Goal: Entertainment & Leisure: Browse casually

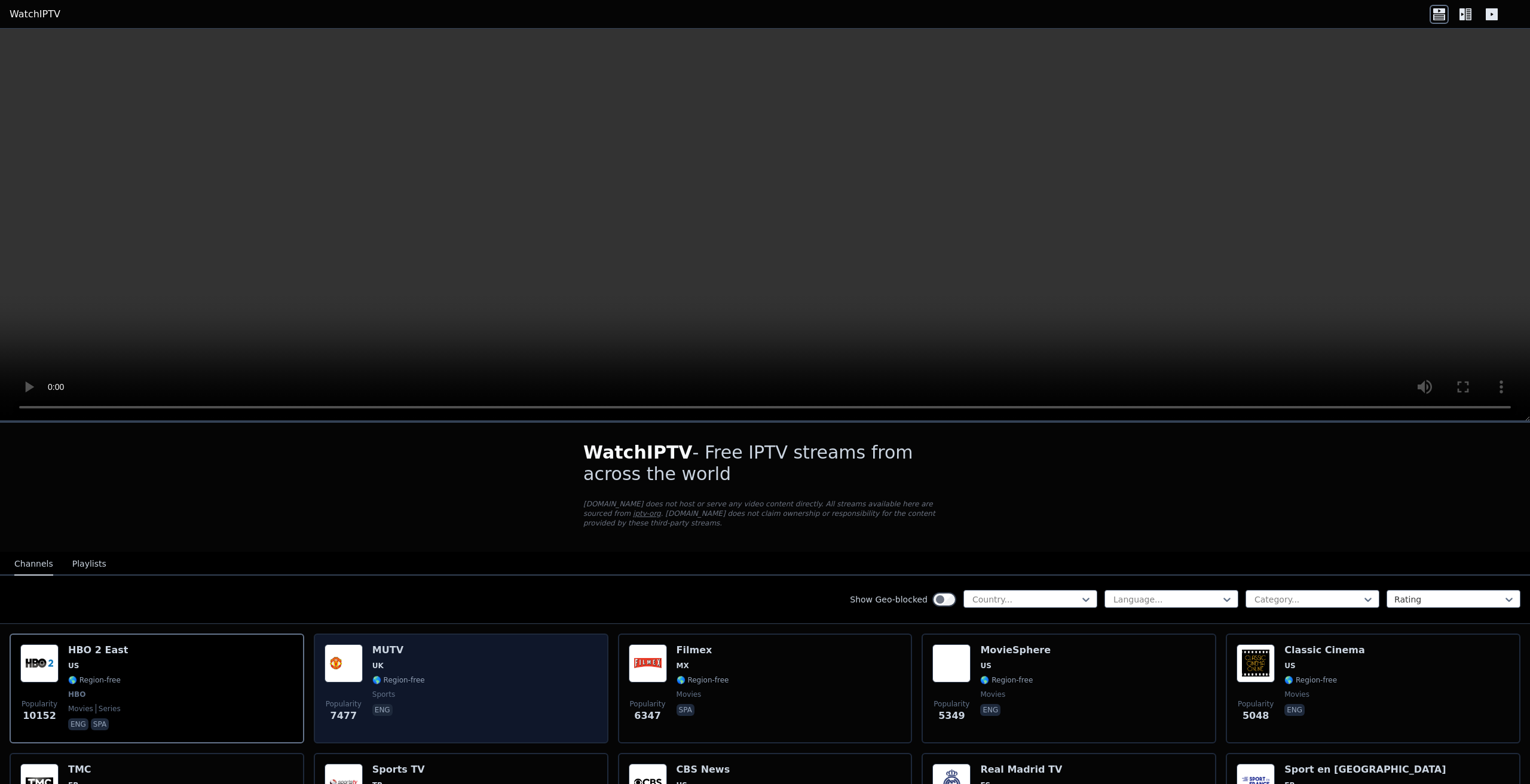
click at [339, 644] on img at bounding box center [343, 663] width 38 height 38
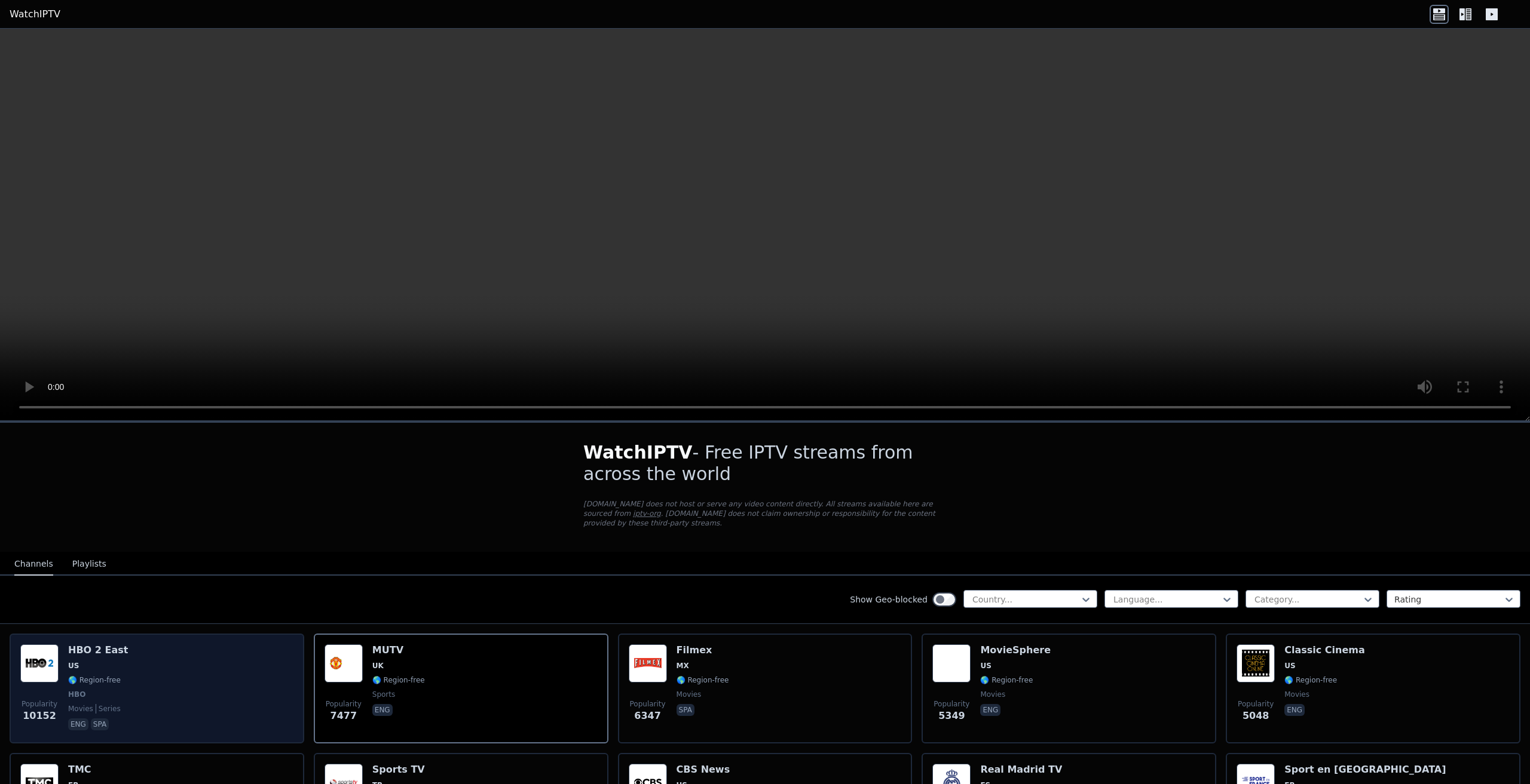
click at [46, 648] on img at bounding box center [39, 663] width 38 height 38
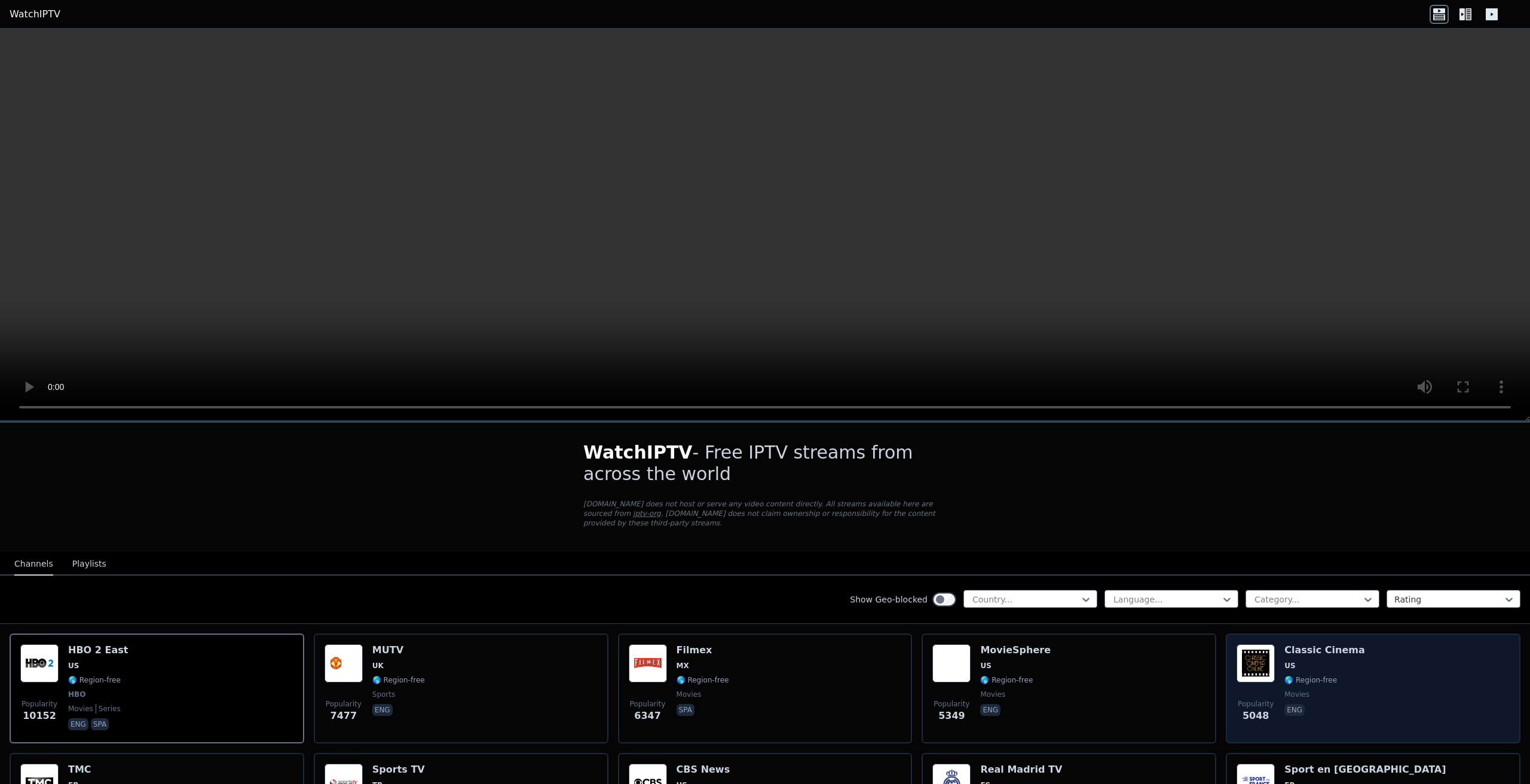
click at [1251, 648] on img at bounding box center [1256, 663] width 38 height 38
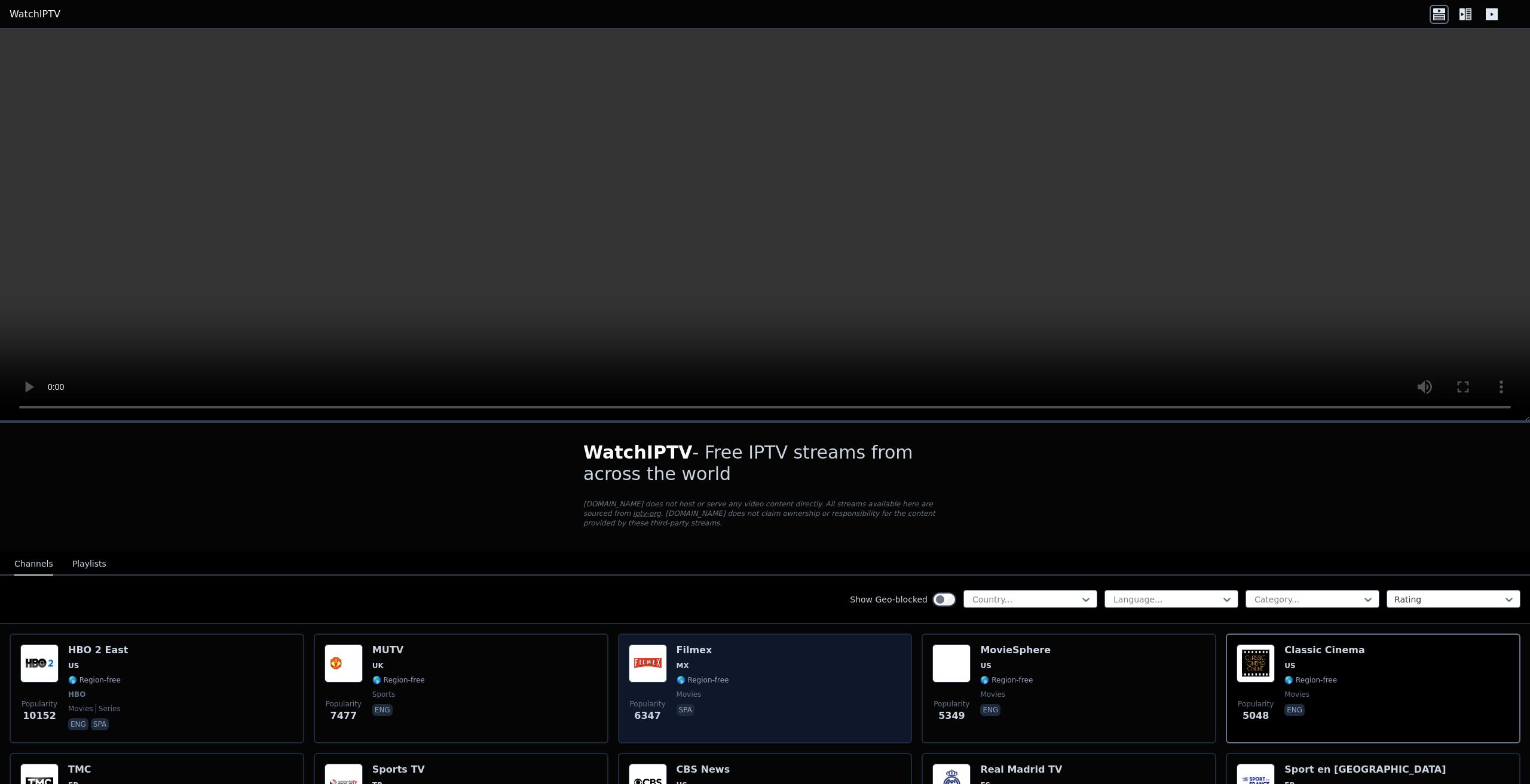
click at [726, 686] on div "Popularity 6347 Filmex MX 🌎 Region-free movies spa" at bounding box center [765, 688] width 273 height 88
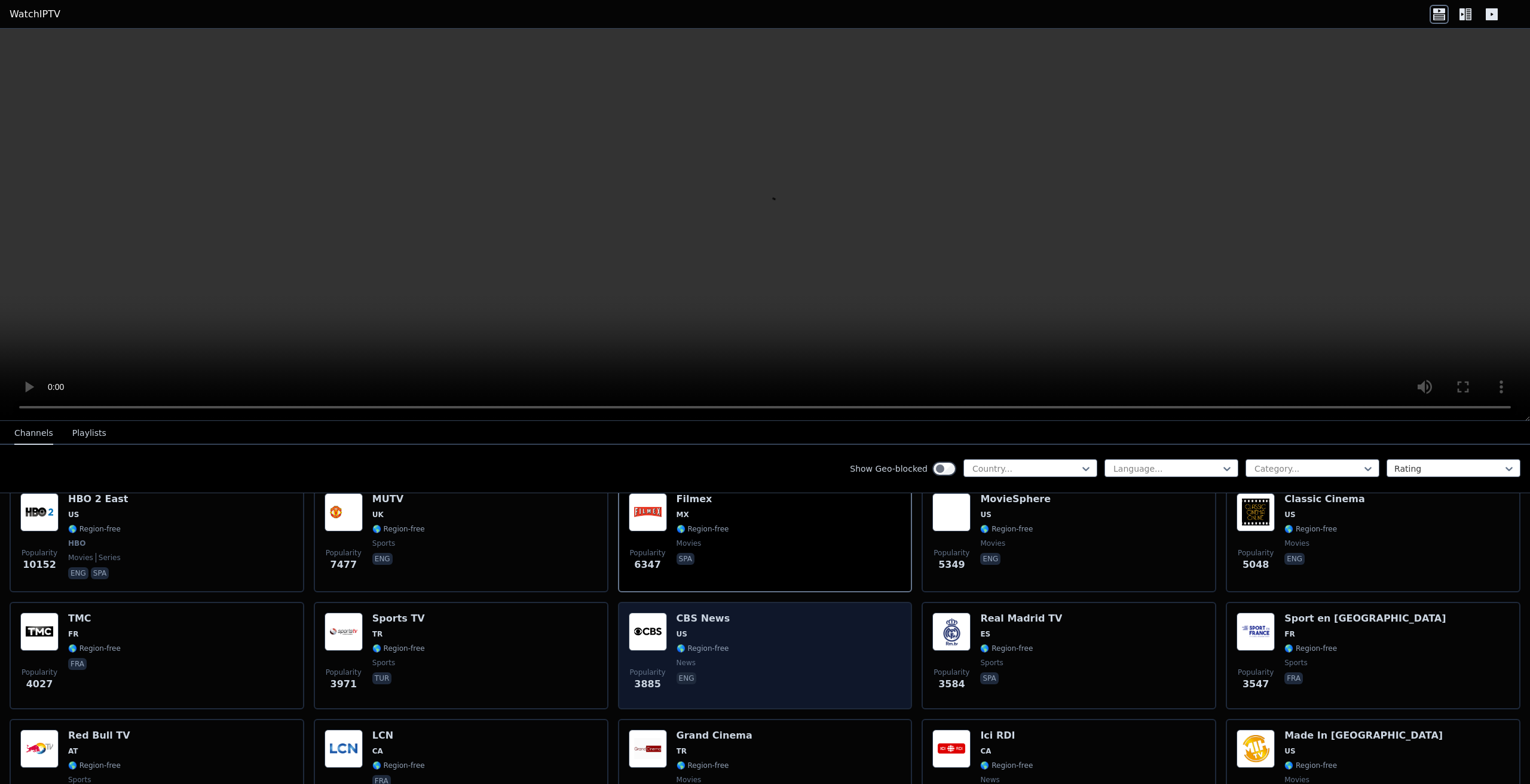
scroll to position [179, 0]
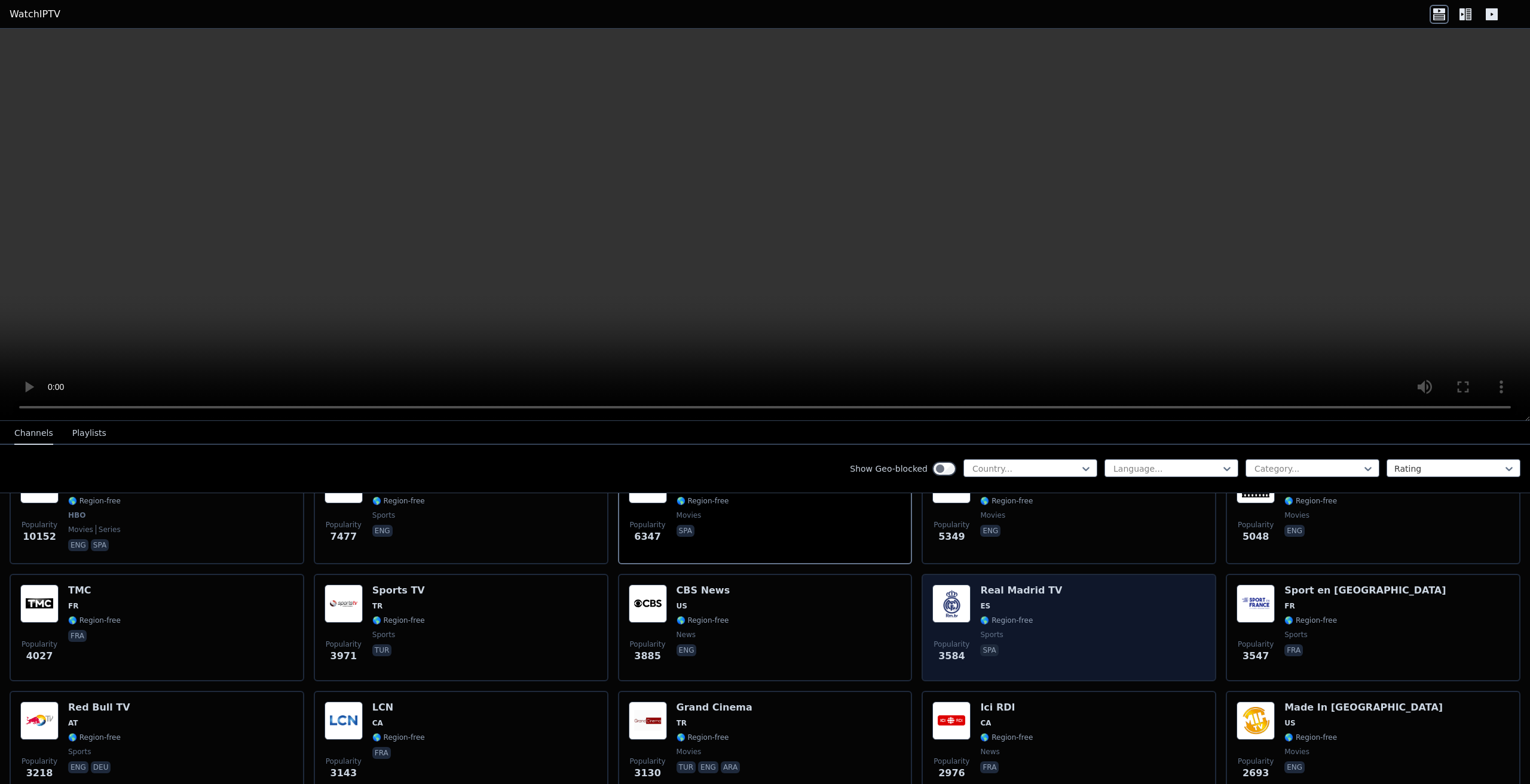
click at [995, 601] on span "ES" at bounding box center [1021, 605] width 82 height 9
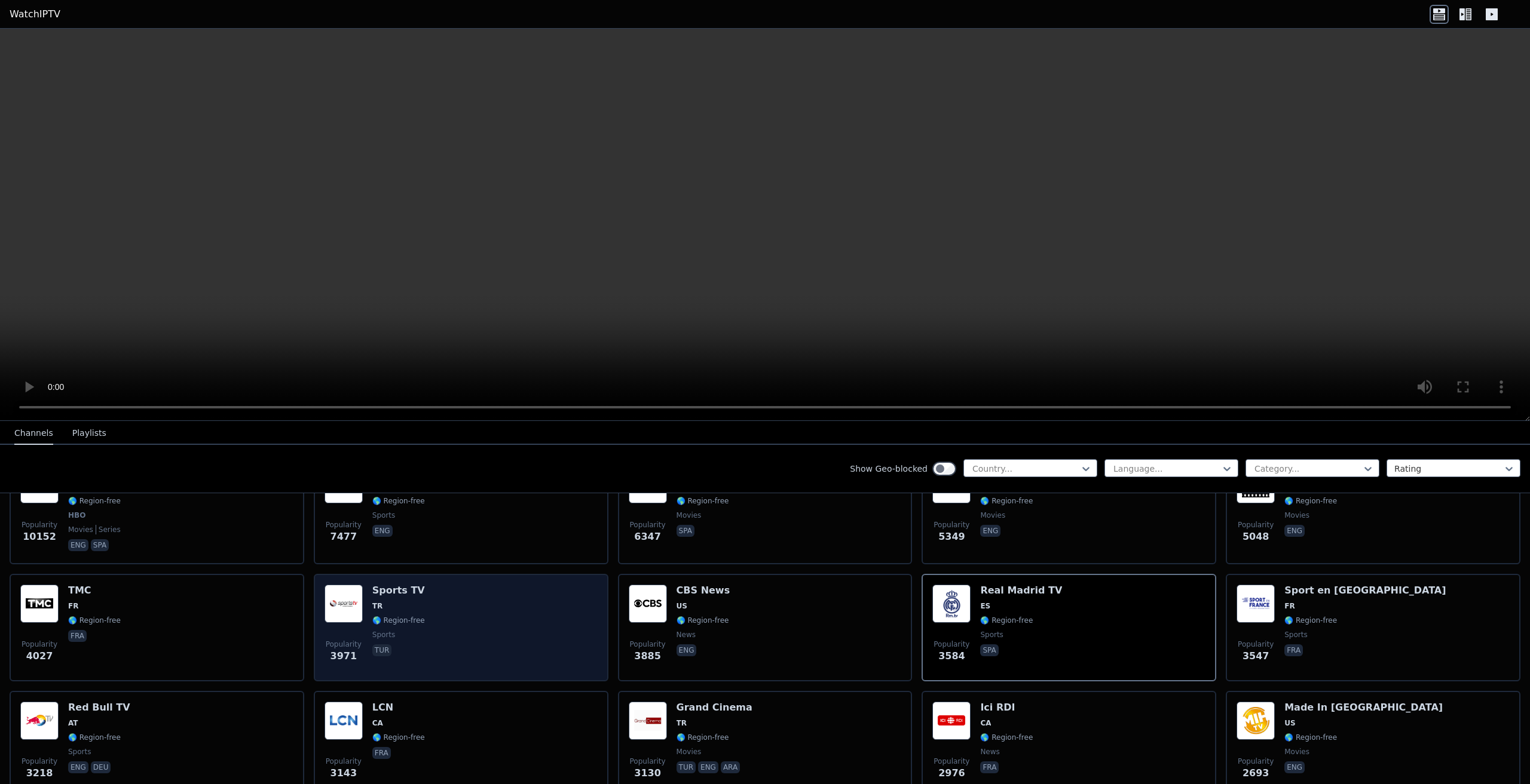
click at [435, 618] on div "Popularity 3971 Sports TV TR 🌎 Region-free sports tur" at bounding box center [461, 628] width 273 height 86
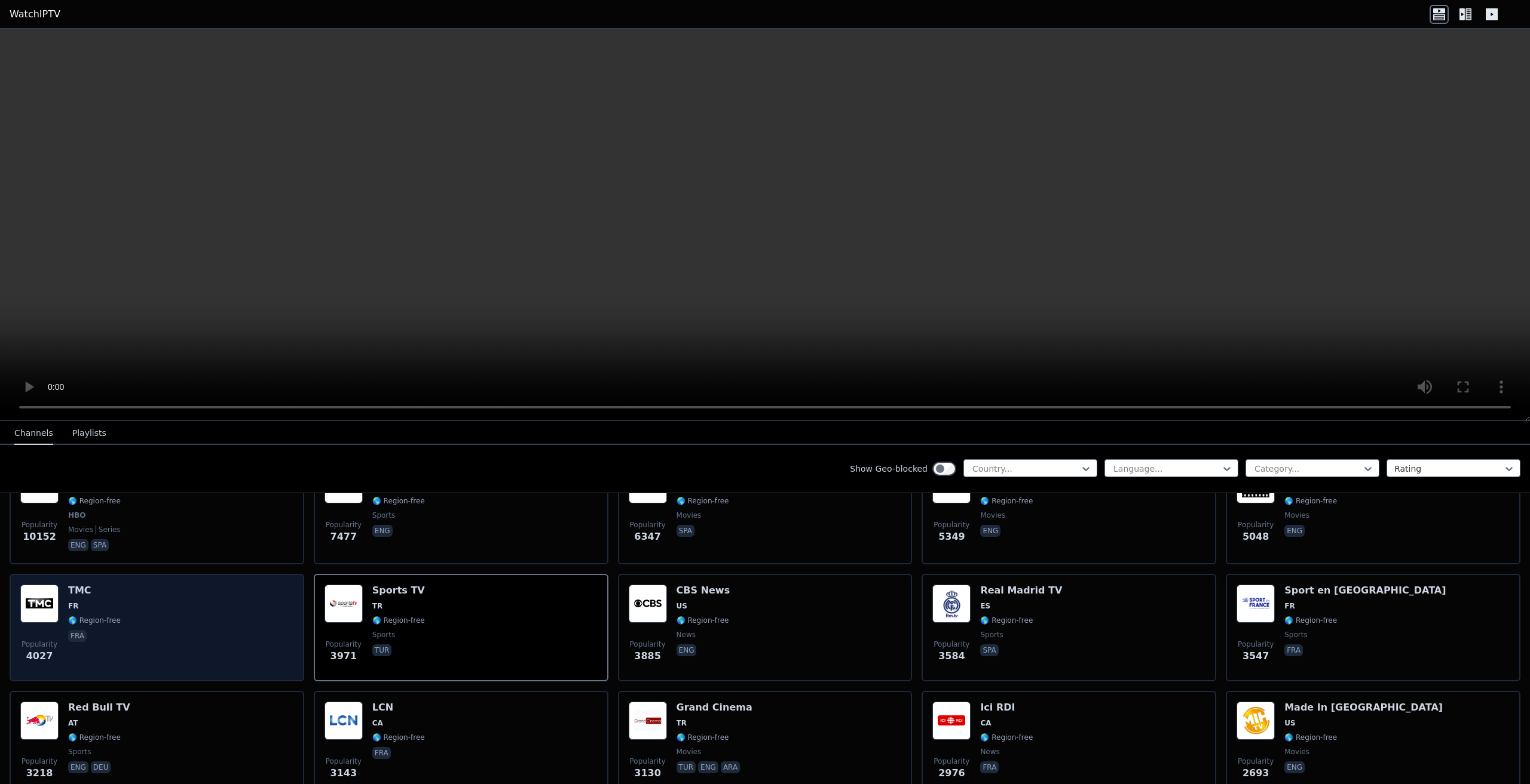
click at [43, 591] on img at bounding box center [39, 604] width 38 height 38
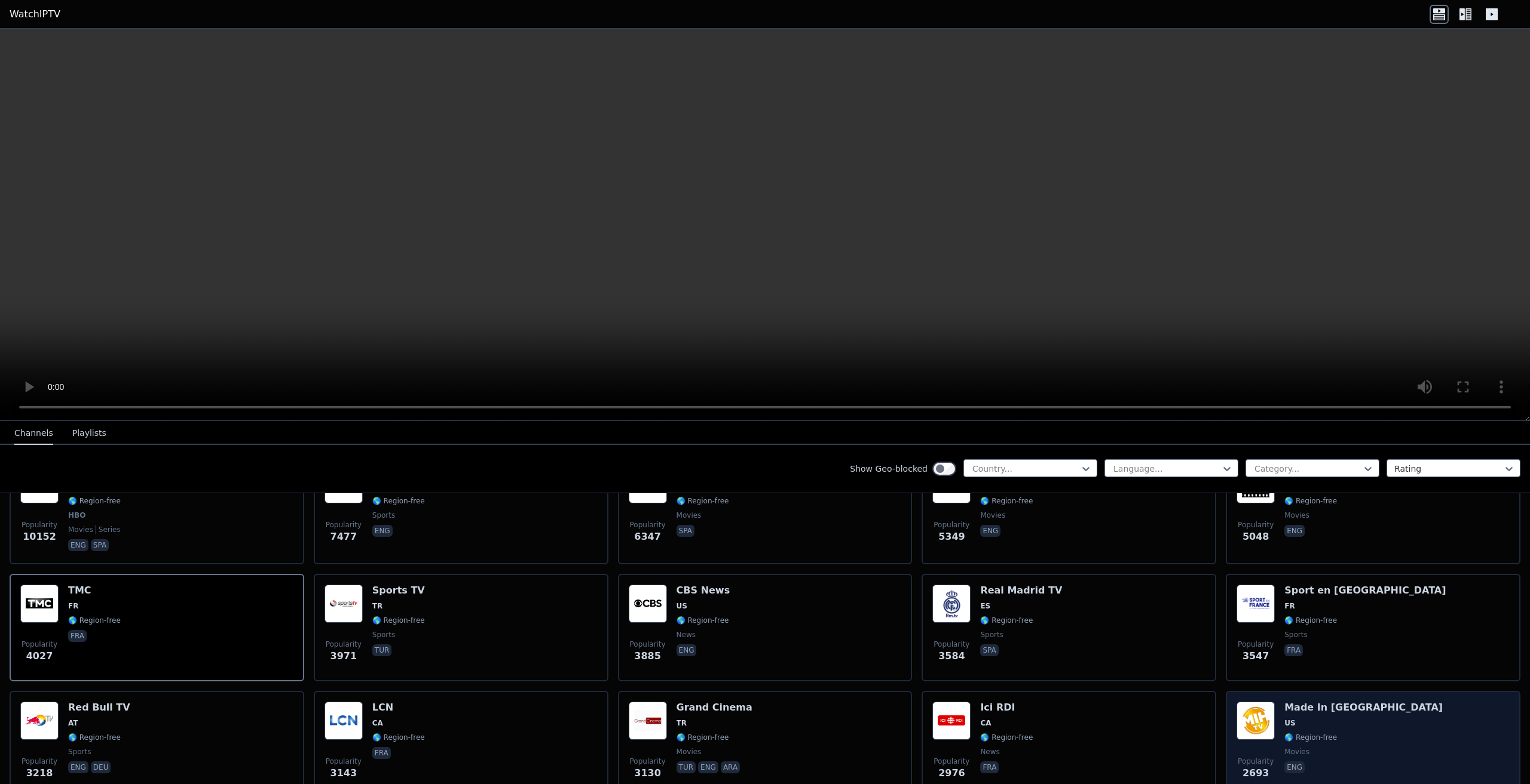
click at [1259, 720] on img at bounding box center [1256, 721] width 38 height 38
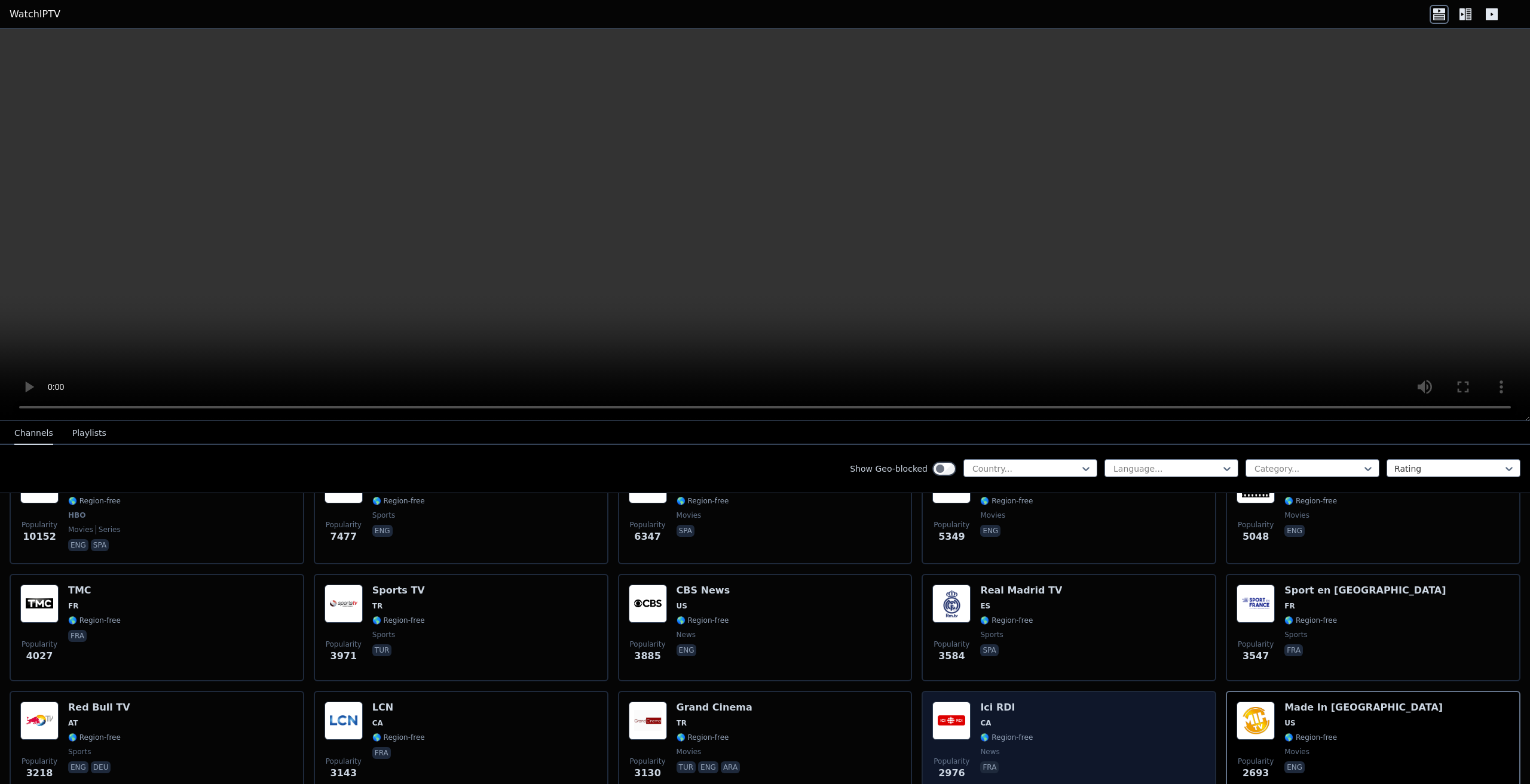
click at [955, 715] on img at bounding box center [951, 721] width 38 height 38
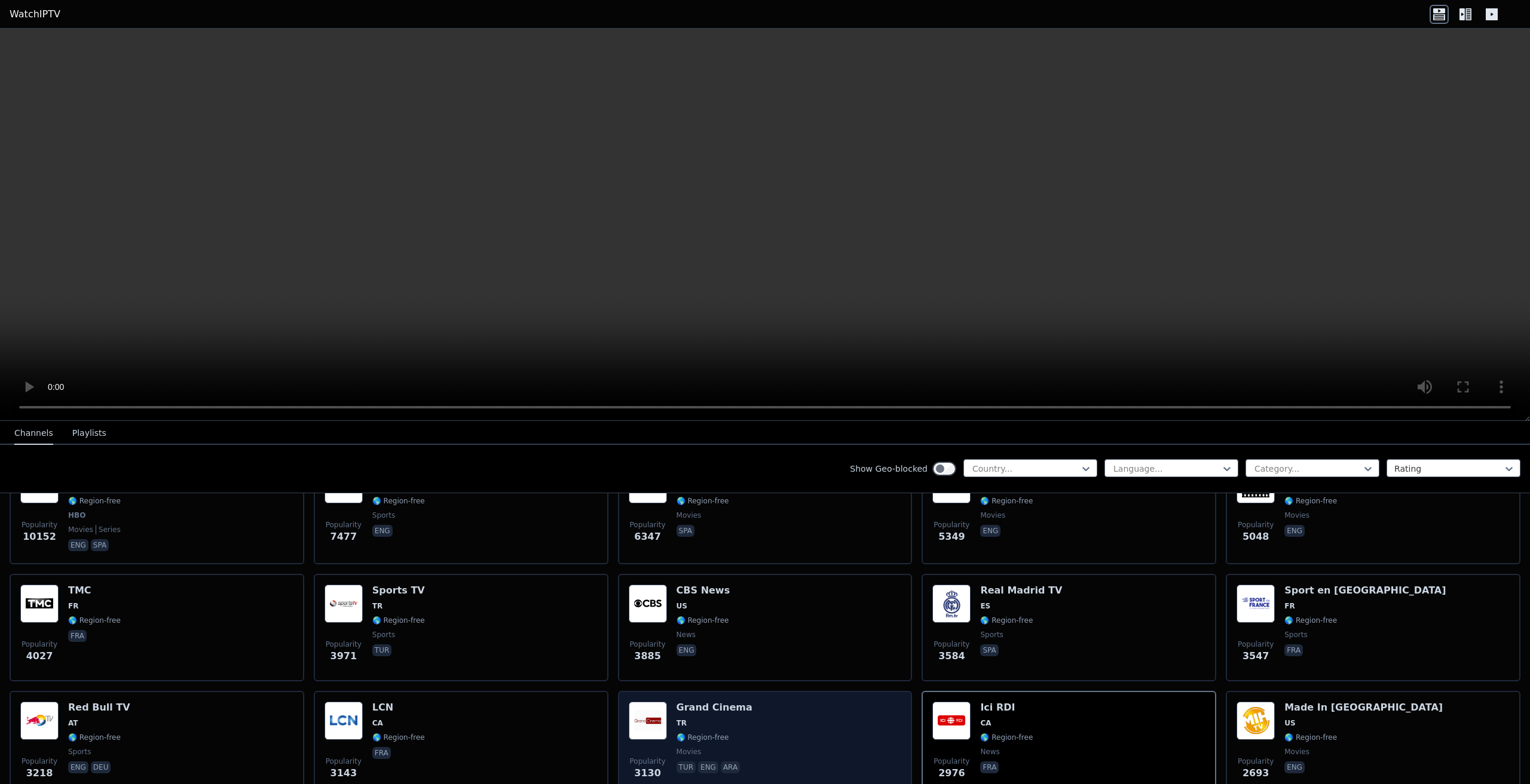
click at [810, 702] on div "Popularity 3130 Grand Cinema TR 🌎 Region-free movies tur eng ara" at bounding box center [765, 745] width 273 height 86
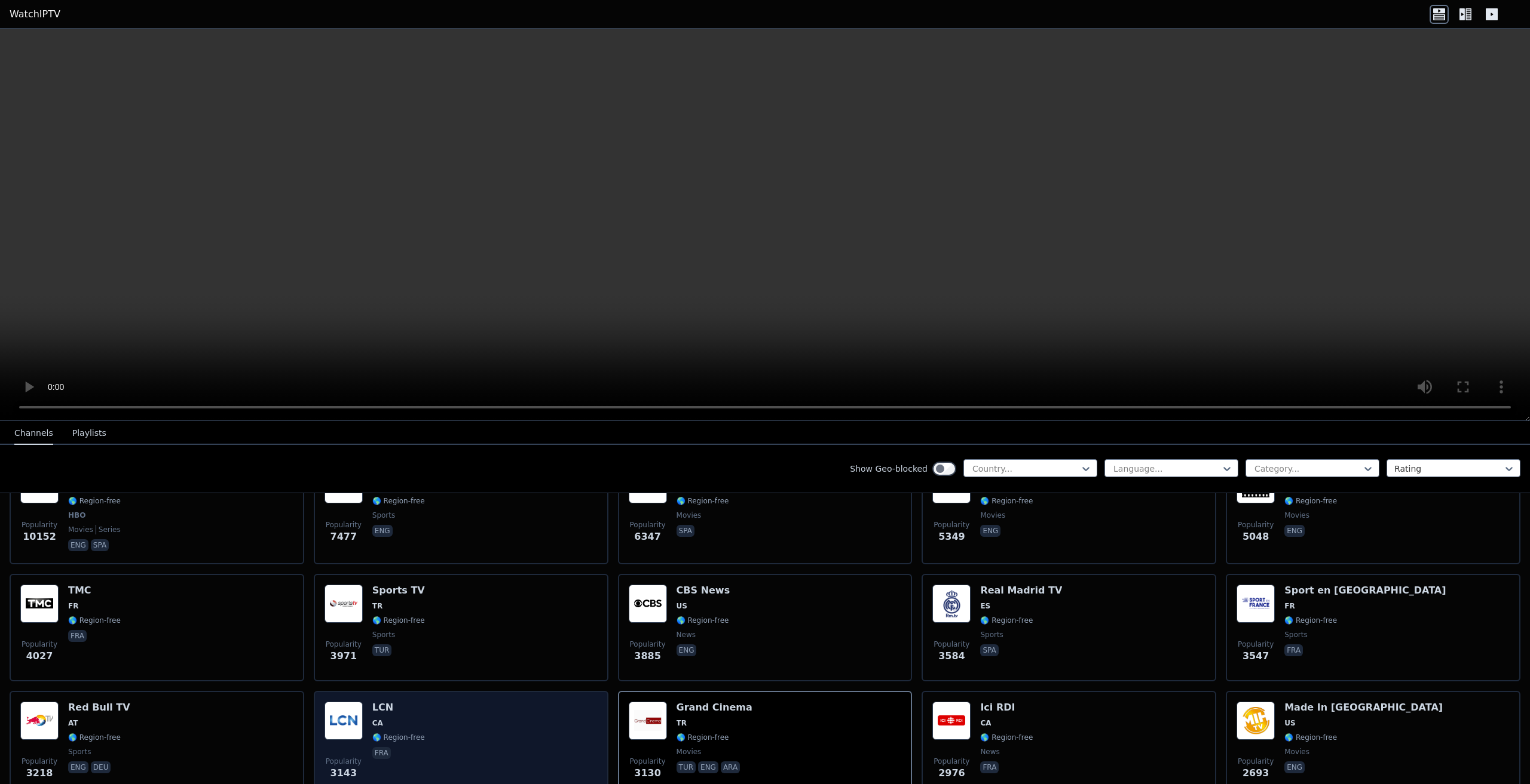
click at [336, 717] on img at bounding box center [343, 721] width 38 height 38
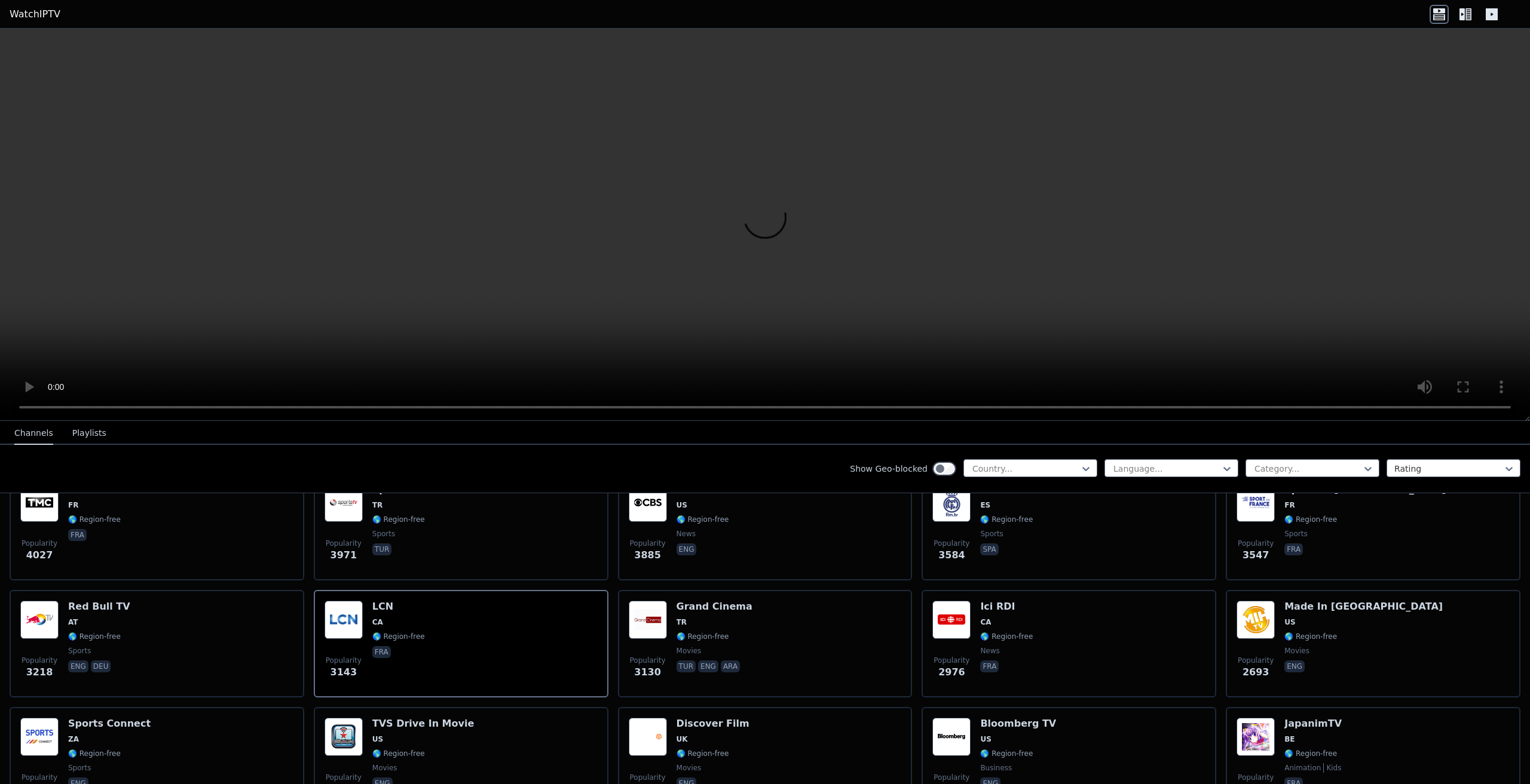
scroll to position [299, 0]
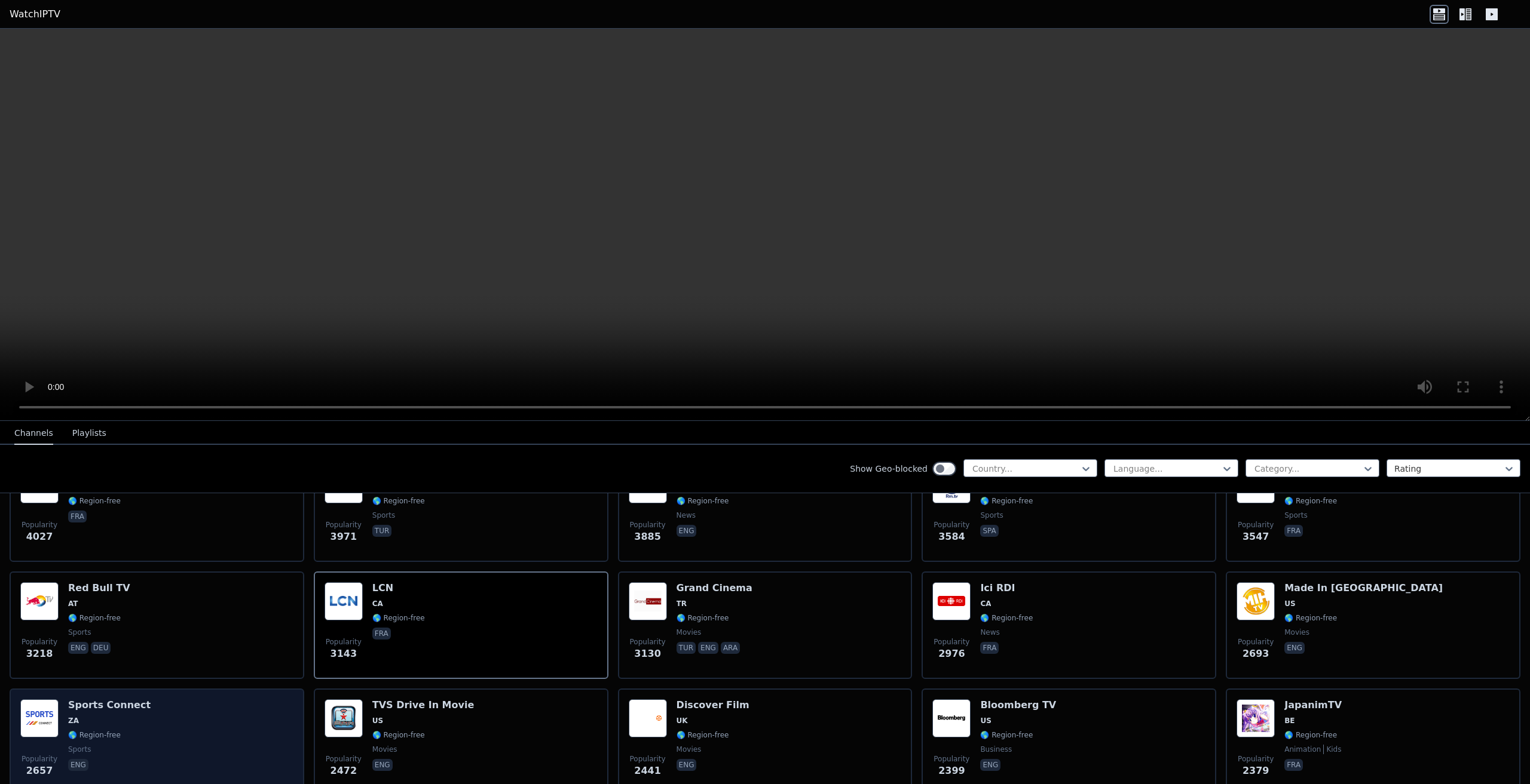
click at [49, 705] on img at bounding box center [39, 718] width 38 height 38
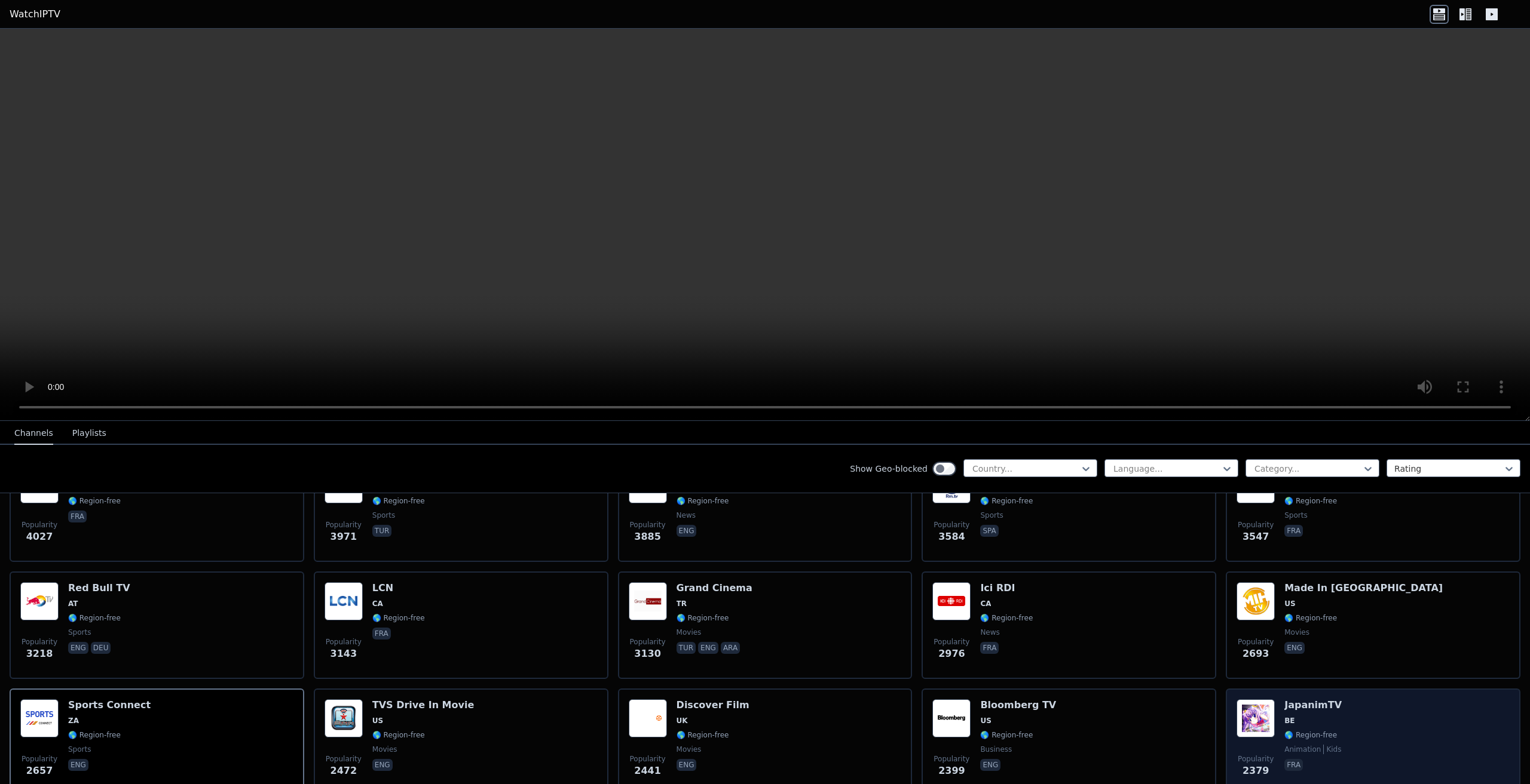
click at [1275, 700] on div "Popularity 2379 JapanimTV BE 🌎 Region-free animation kids fra" at bounding box center [1373, 743] width 273 height 86
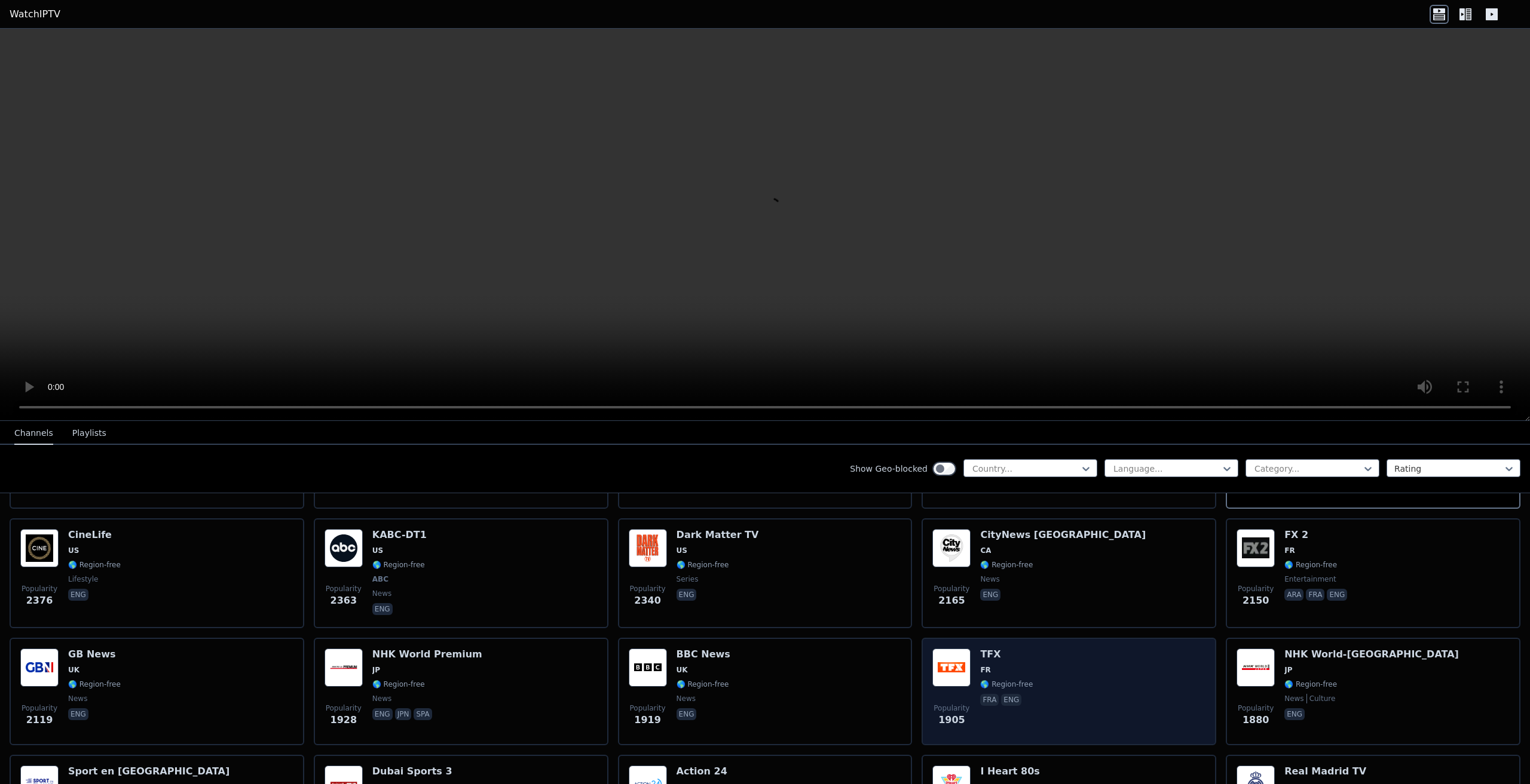
scroll to position [597, 0]
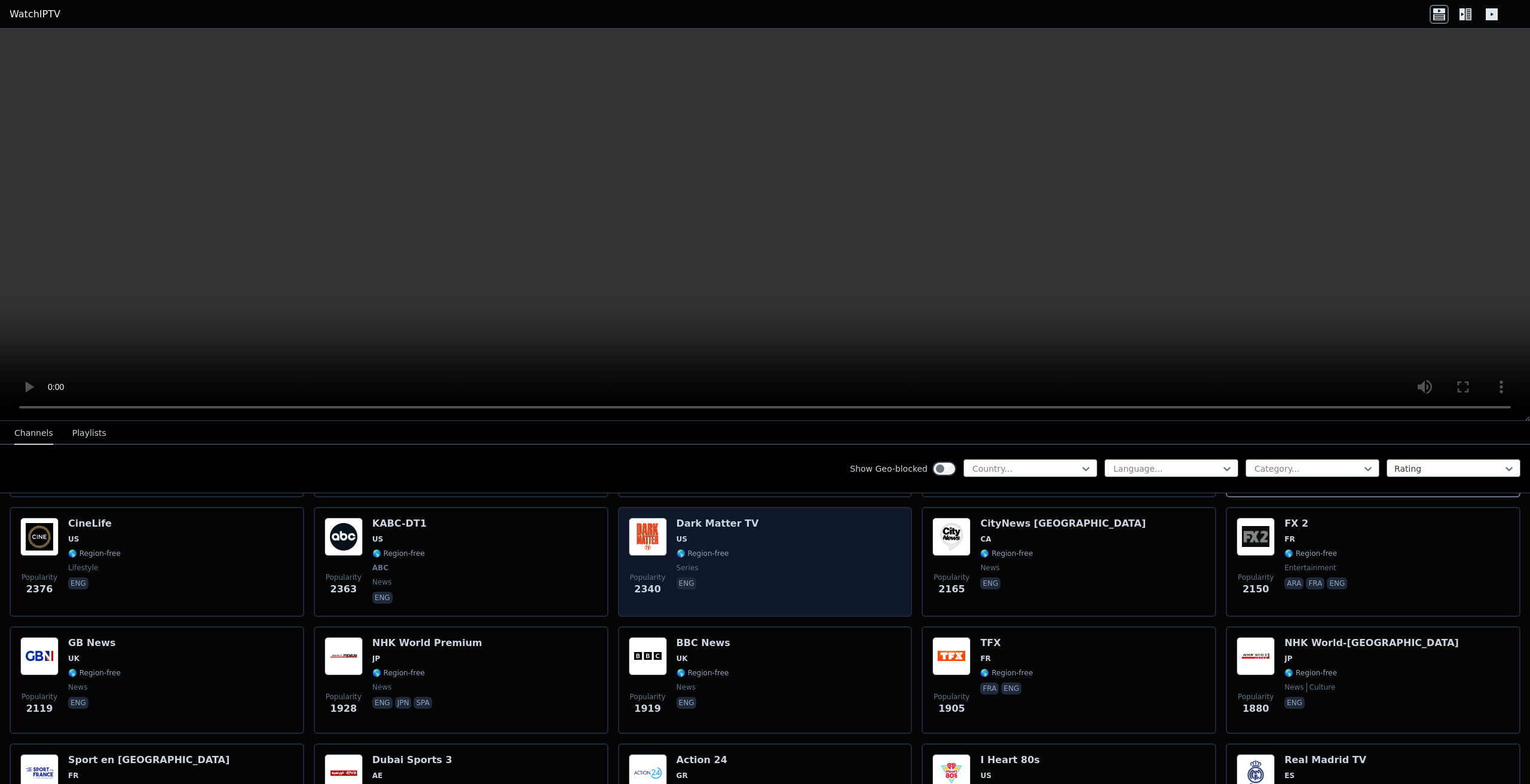
click at [731, 553] on div "Dark Matter TV US 🌎 Region-free series eng" at bounding box center [718, 562] width 82 height 88
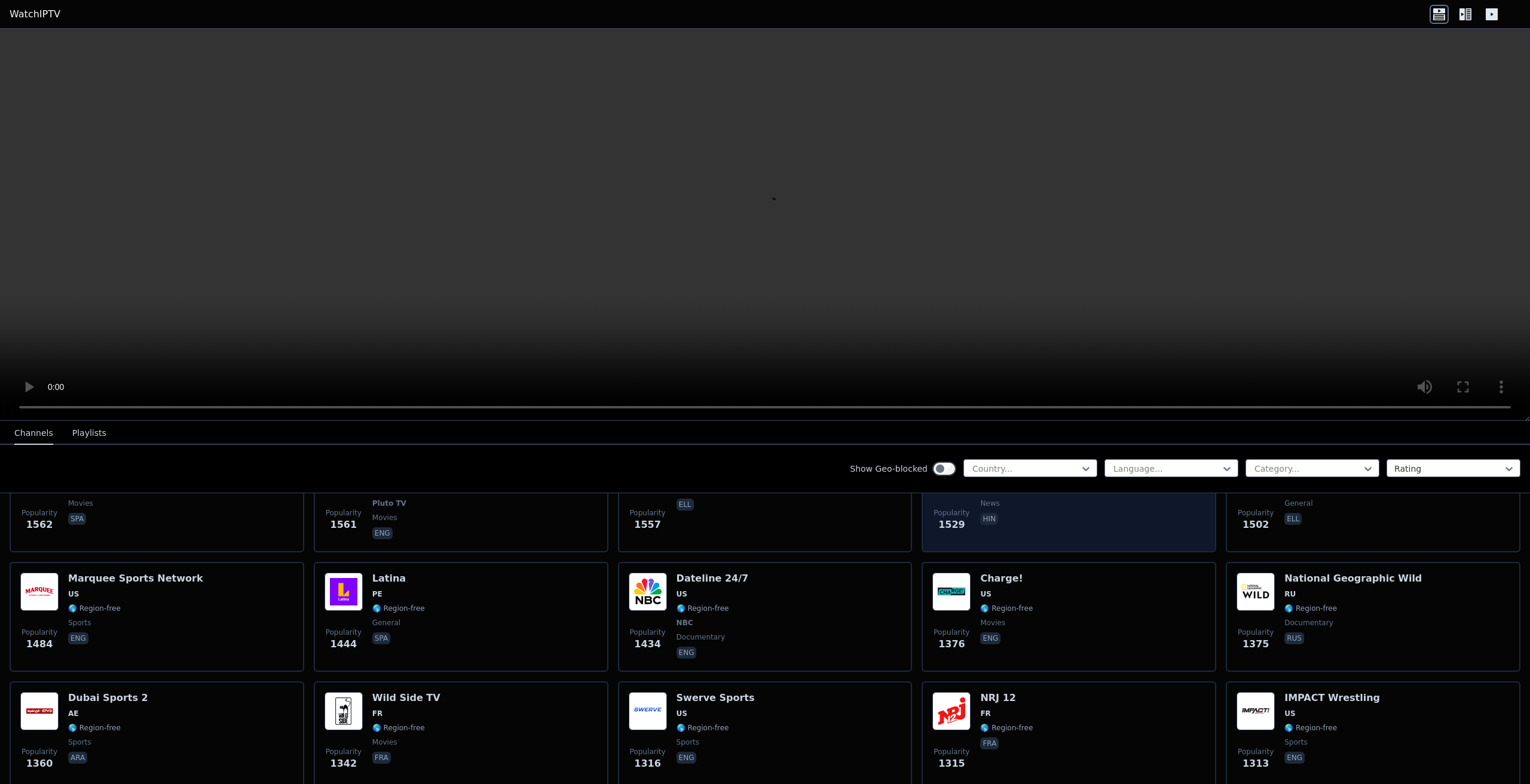
scroll to position [1135, 0]
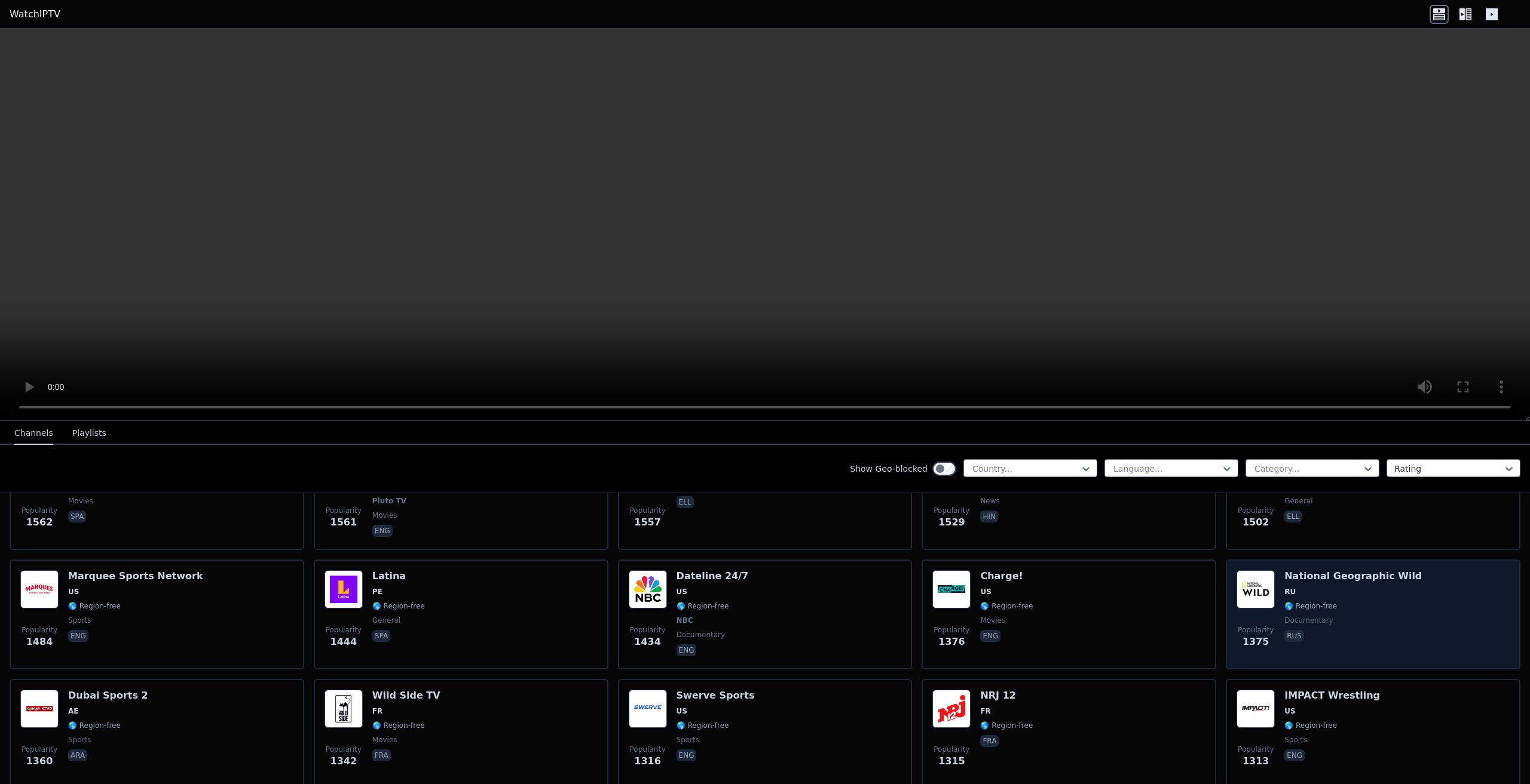
click at [1253, 579] on img at bounding box center [1256, 589] width 38 height 38
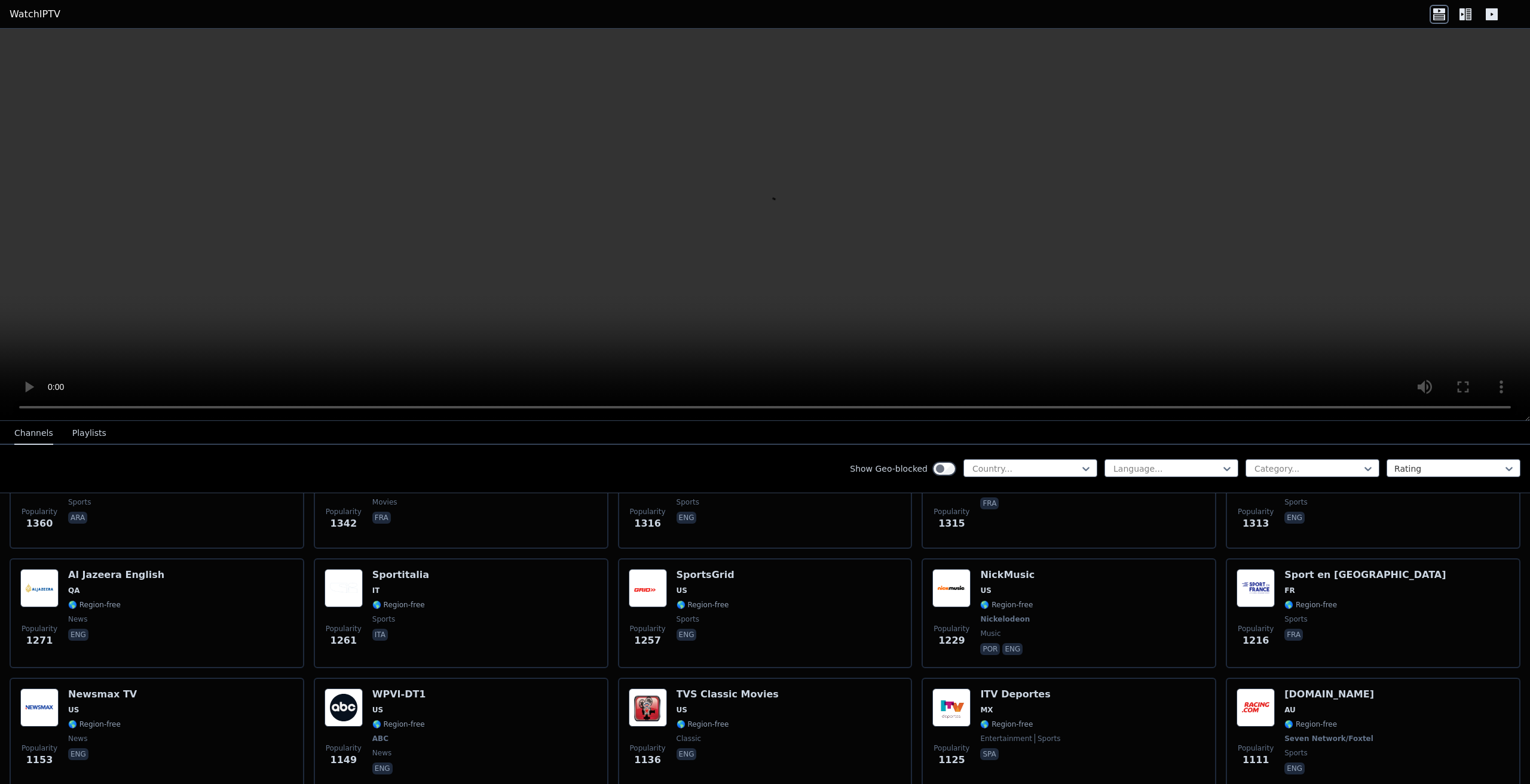
scroll to position [1374, 0]
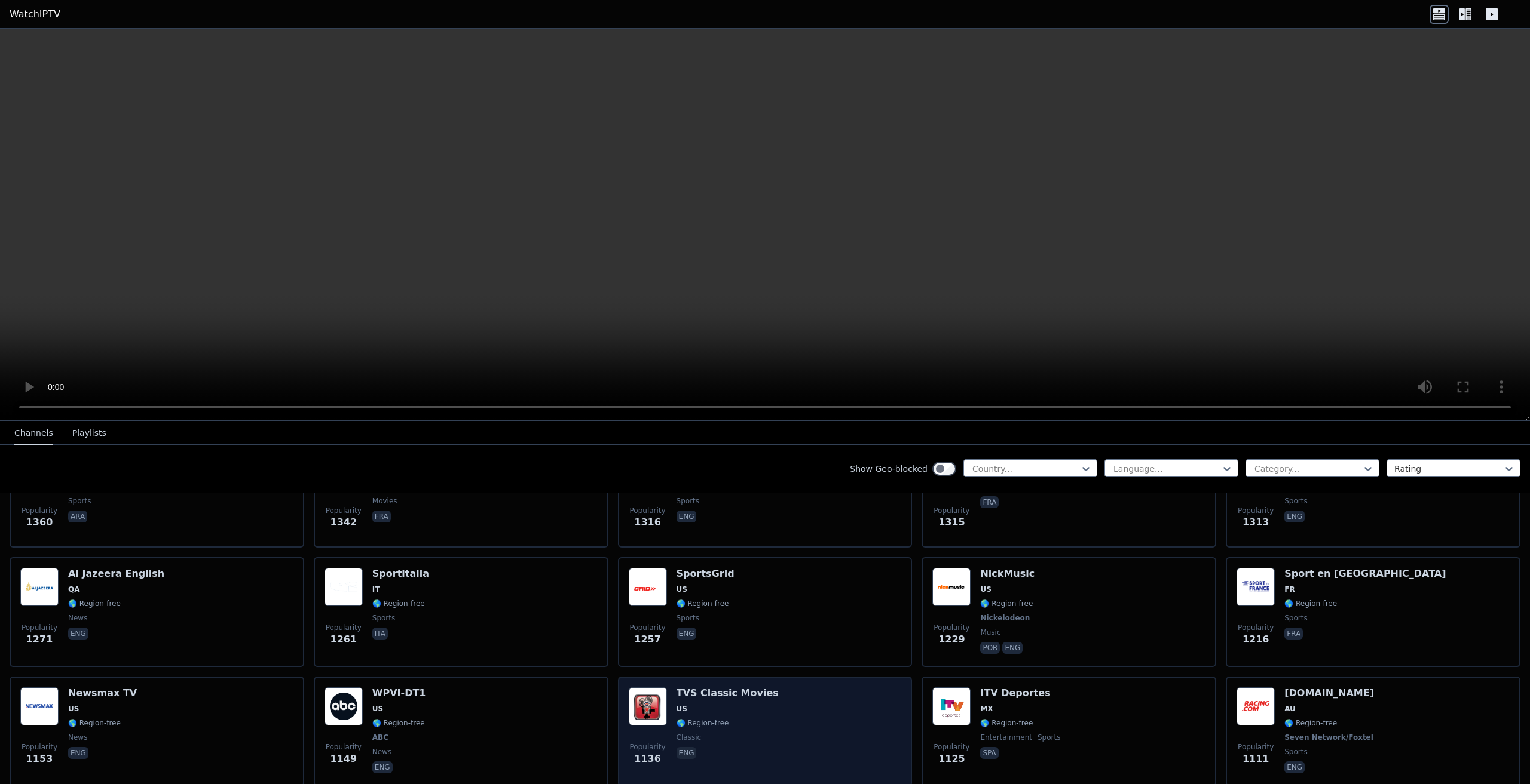
click at [629, 701] on img at bounding box center [647, 706] width 38 height 38
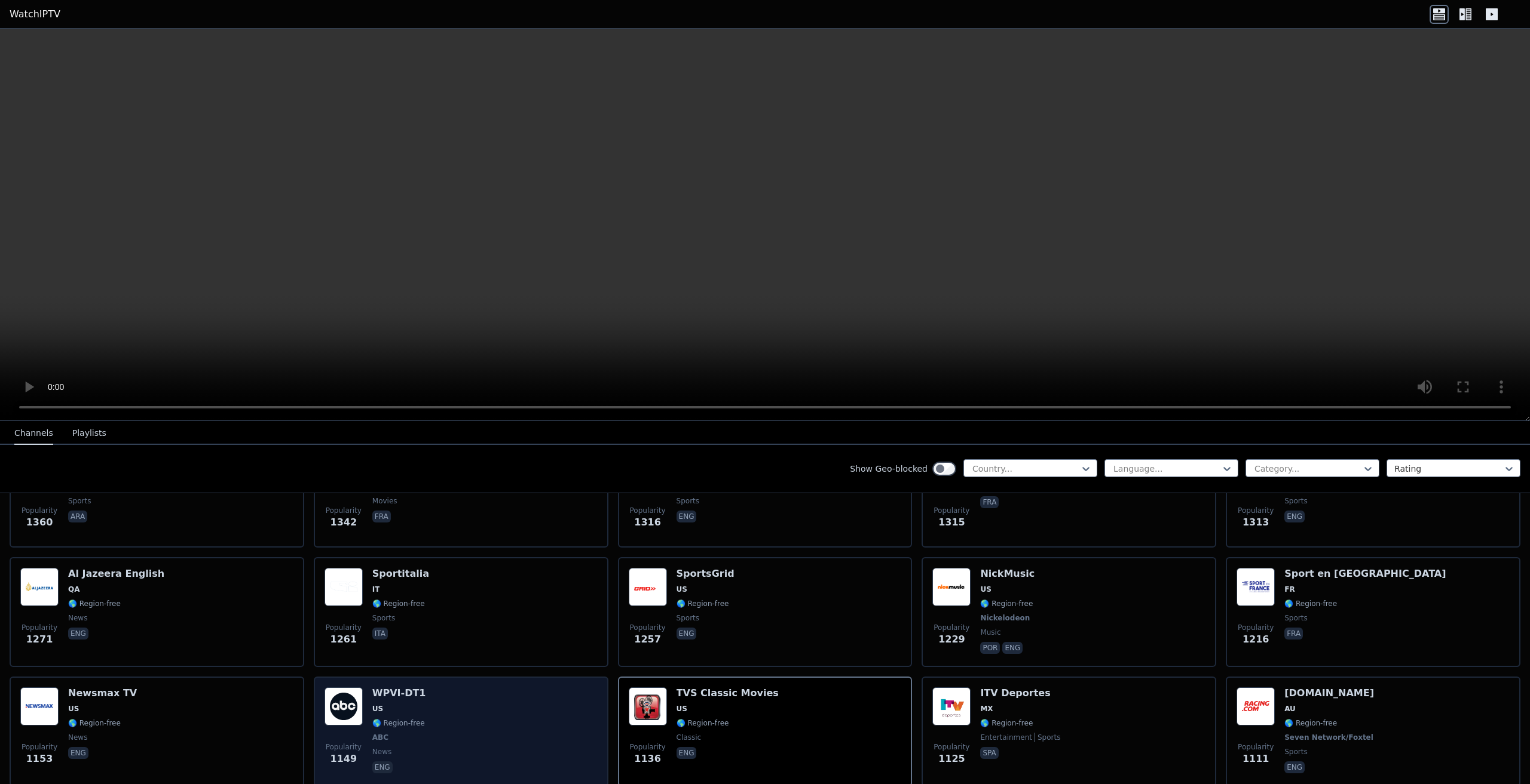
click at [327, 697] on img at bounding box center [343, 706] width 38 height 38
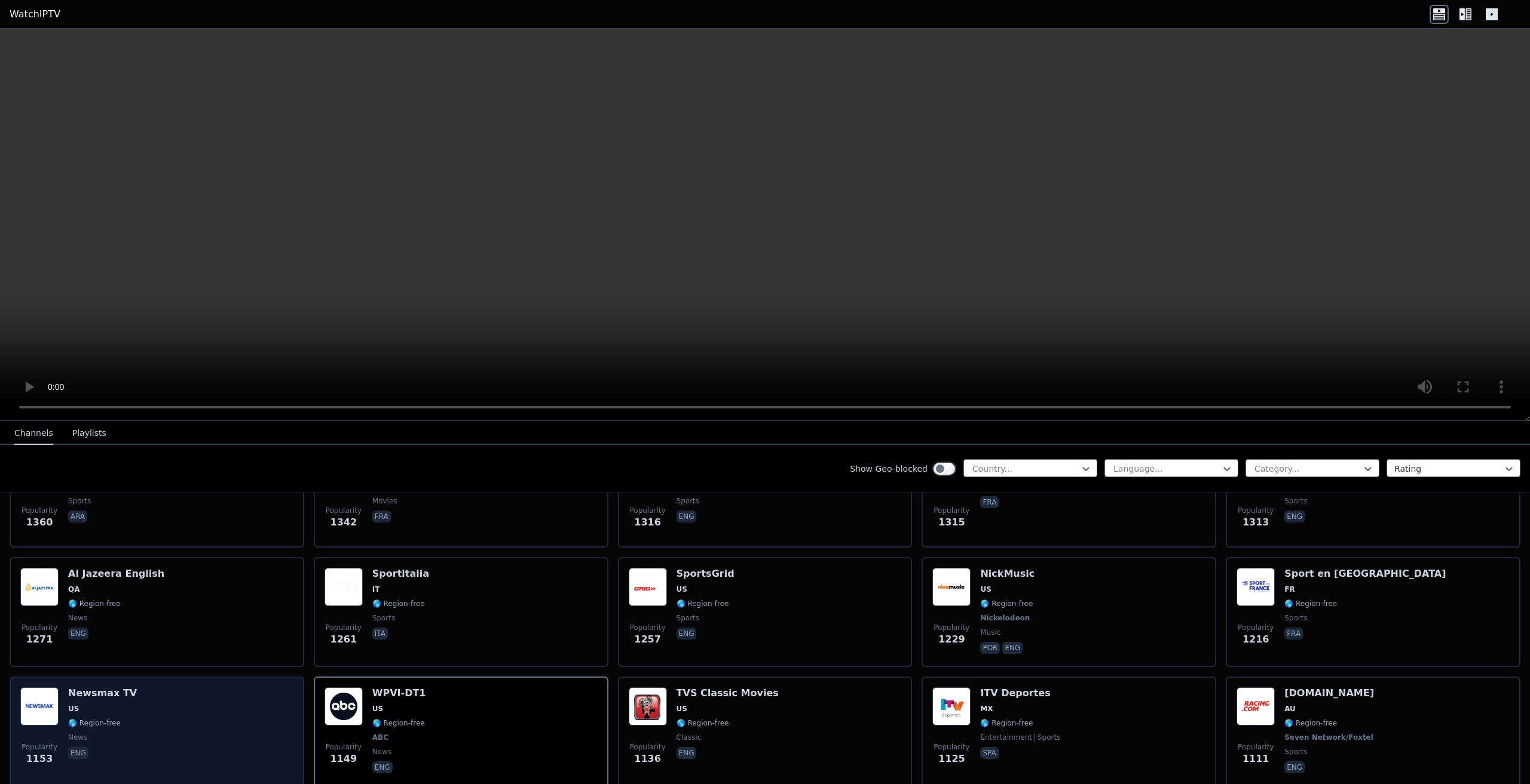
click at [197, 716] on div "Popularity 1153 Newsmax TV US 🌎 Region-free news eng" at bounding box center [157, 732] width 273 height 88
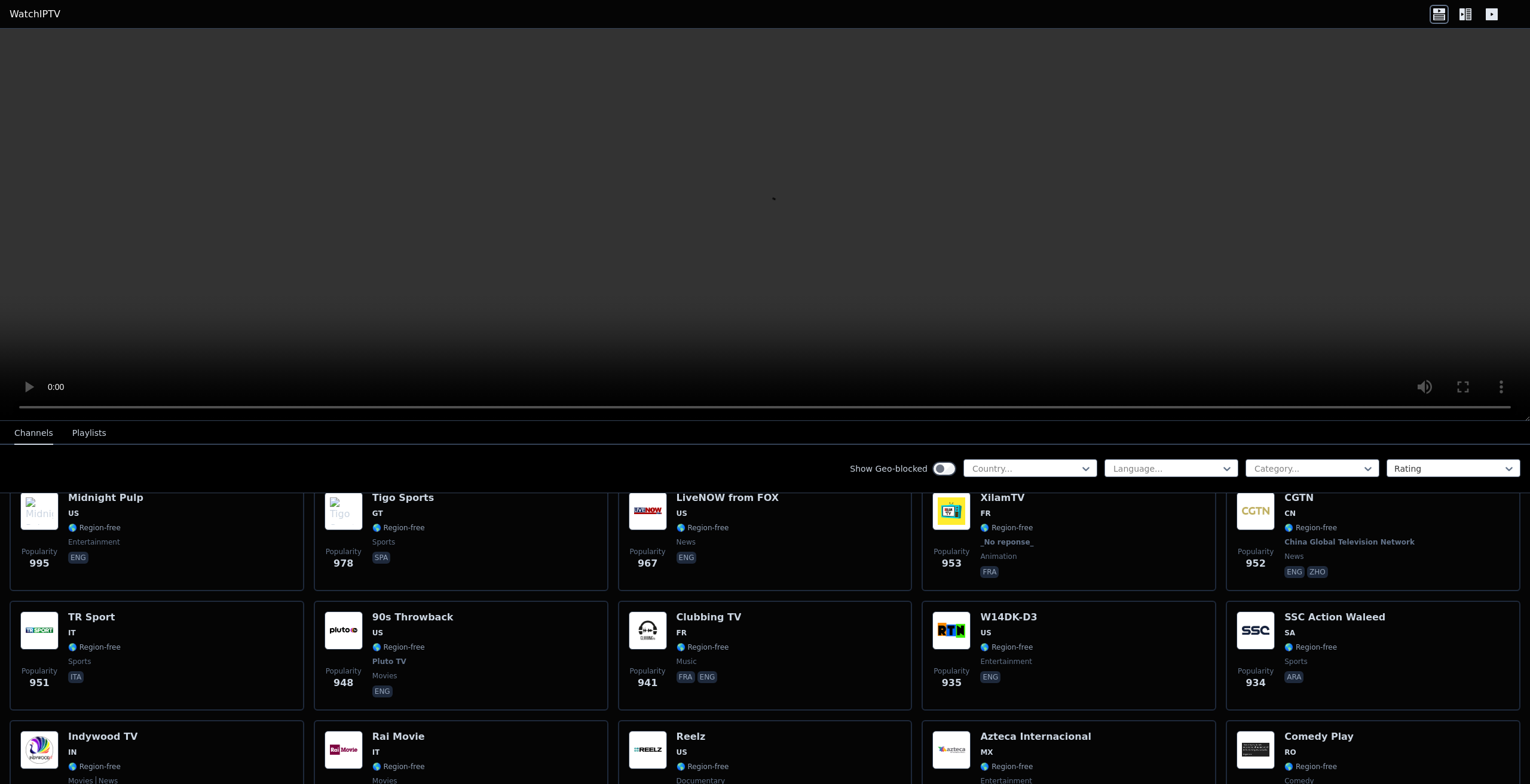
scroll to position [2090, 0]
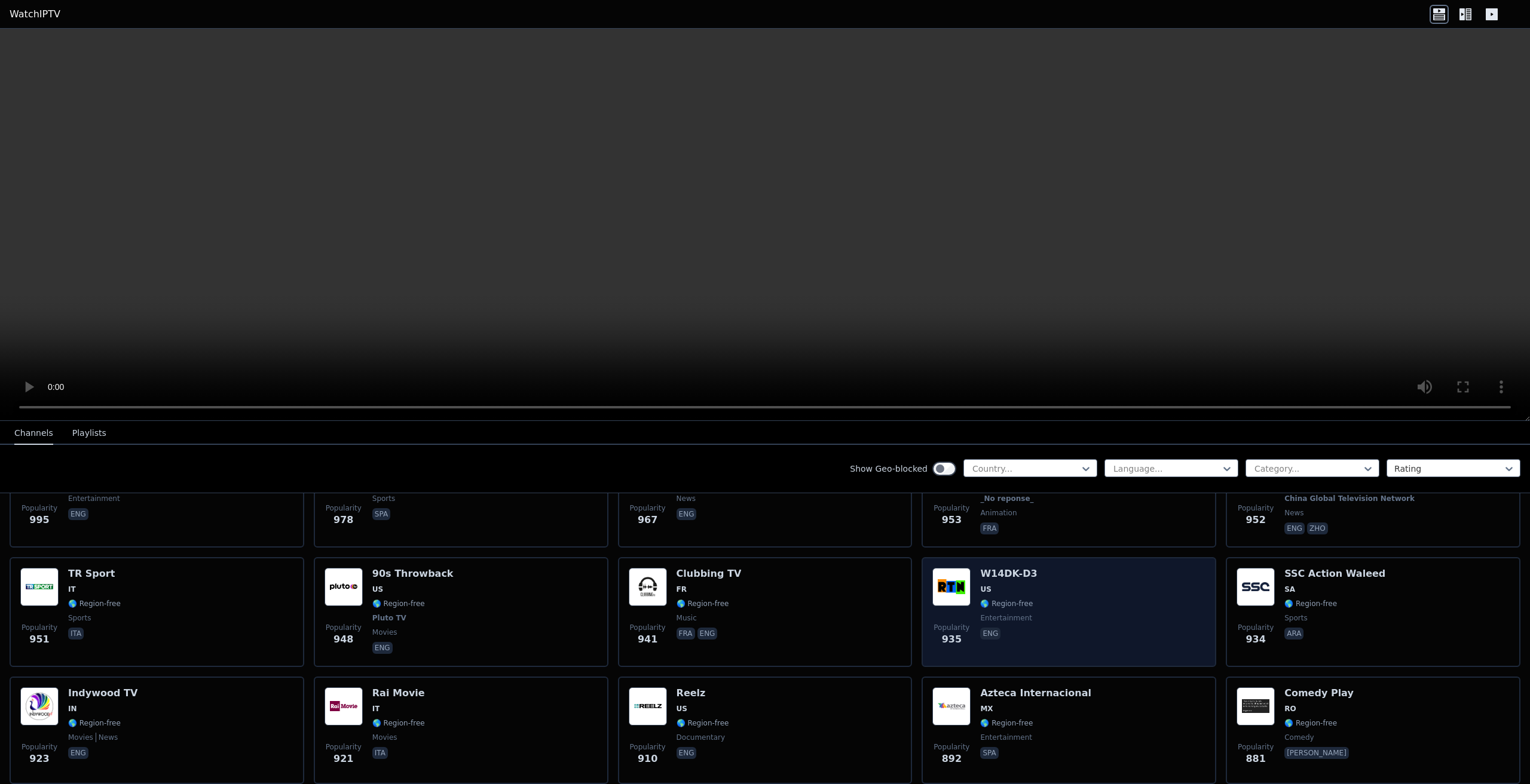
click at [953, 568] on img at bounding box center [951, 587] width 38 height 38
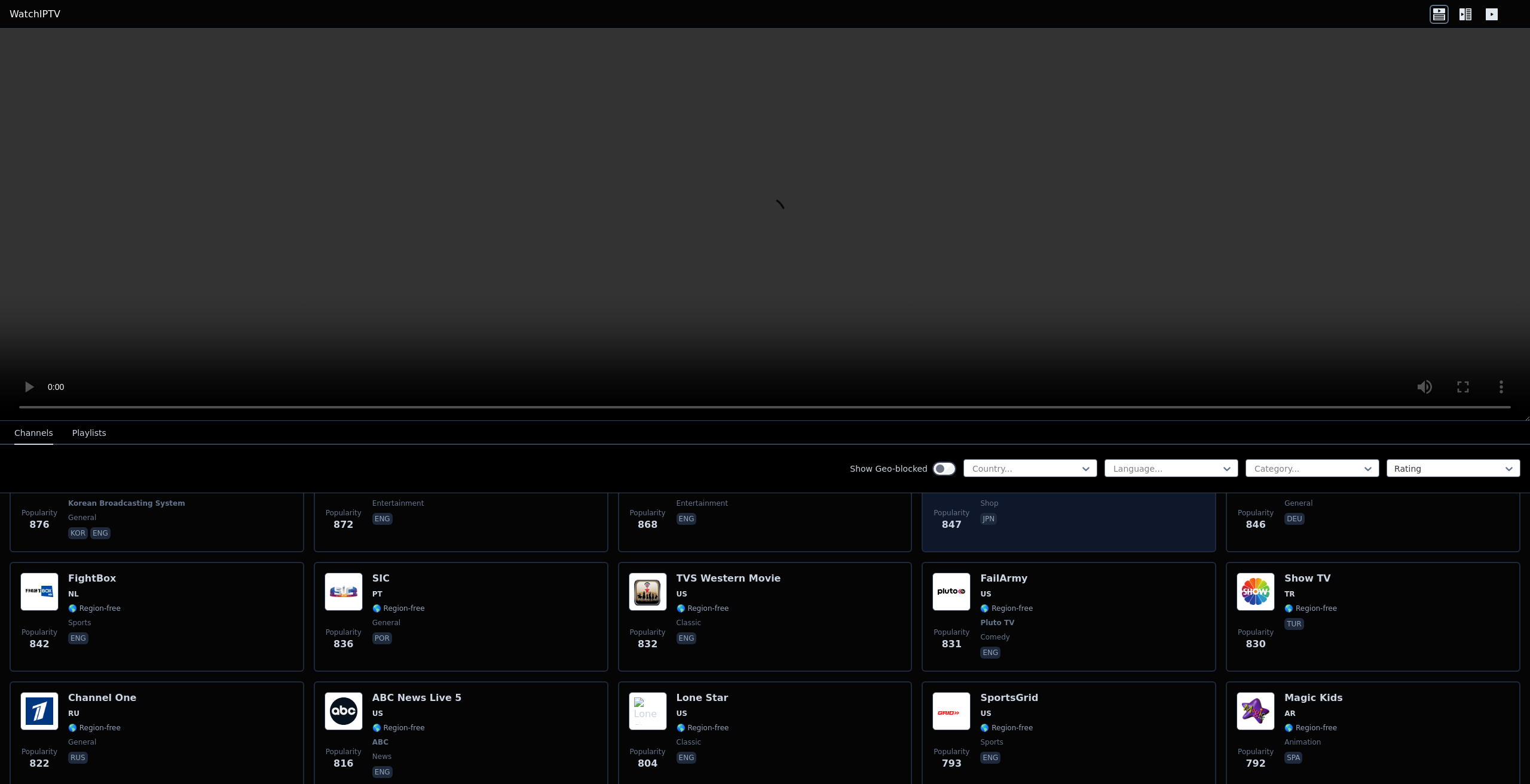
scroll to position [2449, 0]
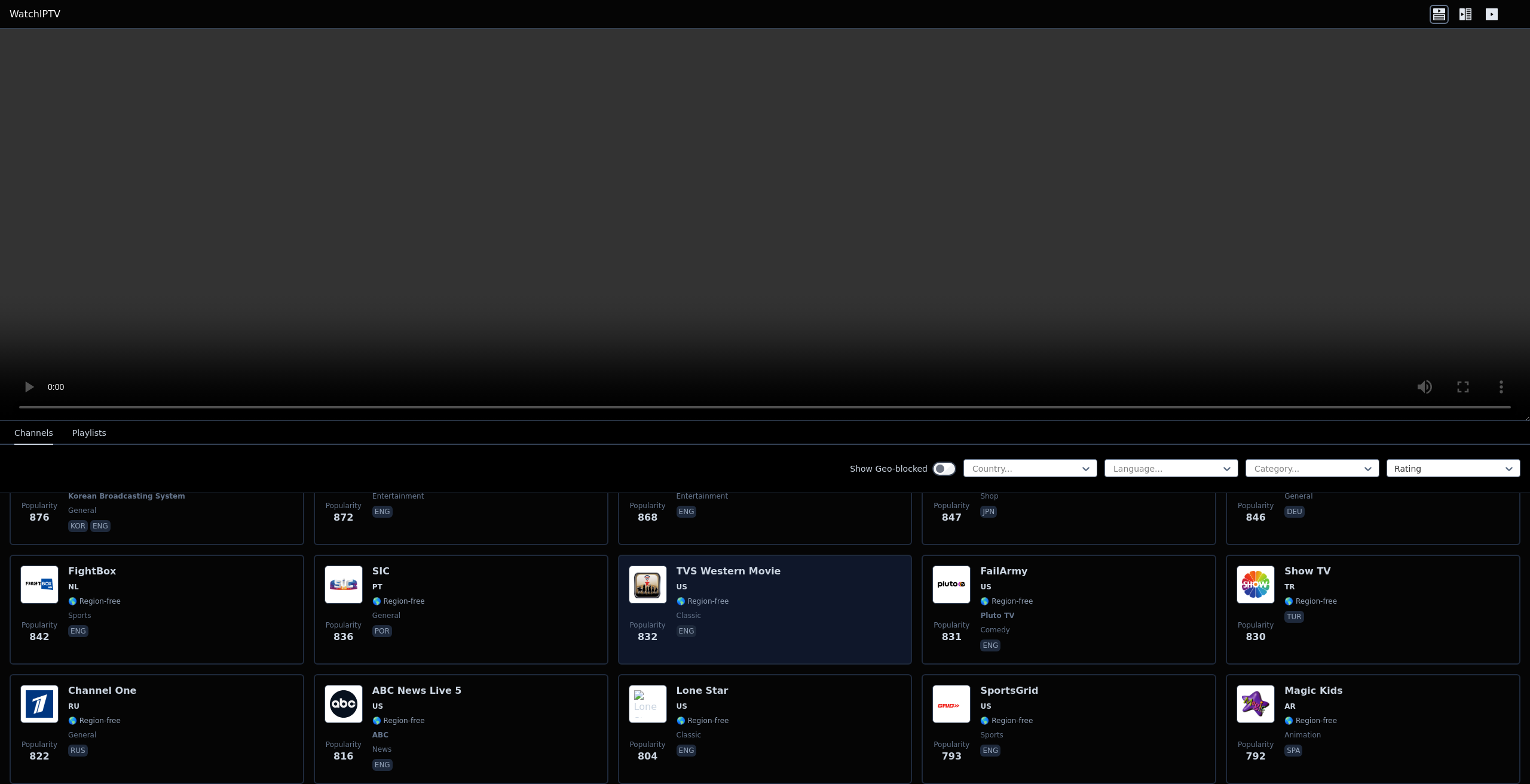
click at [746, 597] on span "🌎 Region-free" at bounding box center [729, 601] width 104 height 9
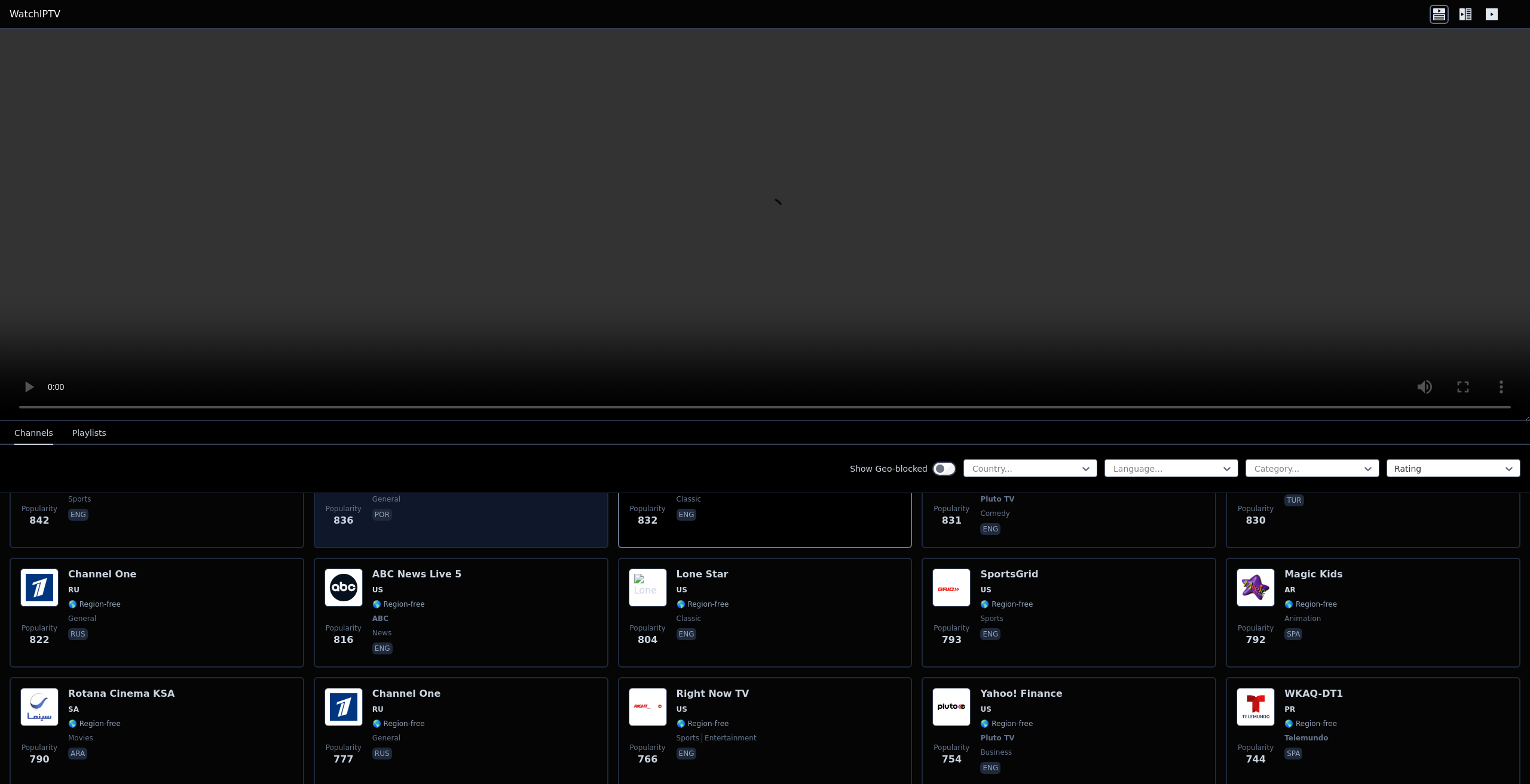
scroll to position [2569, 0]
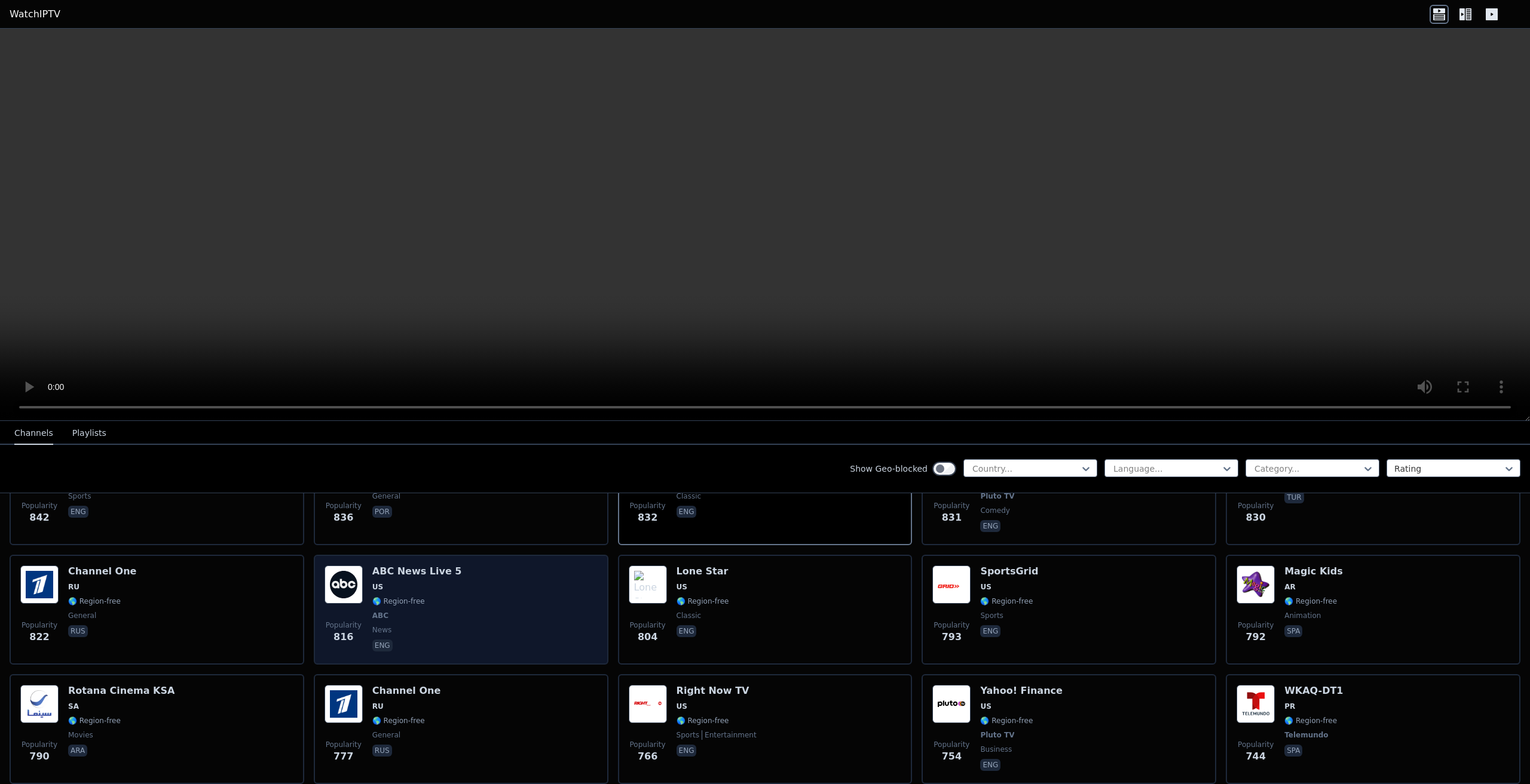
click at [407, 597] on span "🌎 Region-free" at bounding box center [399, 601] width 53 height 9
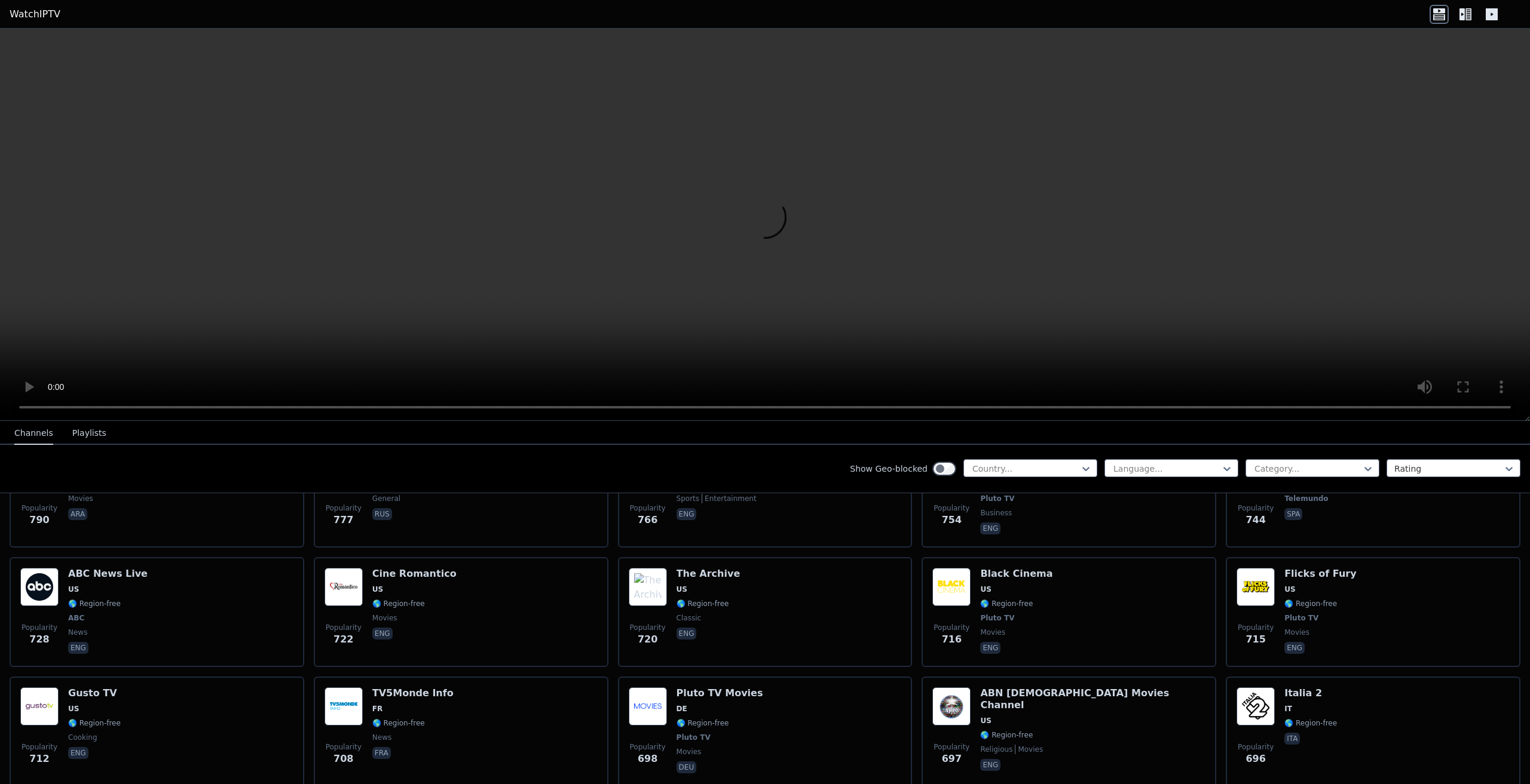
scroll to position [2807, 0]
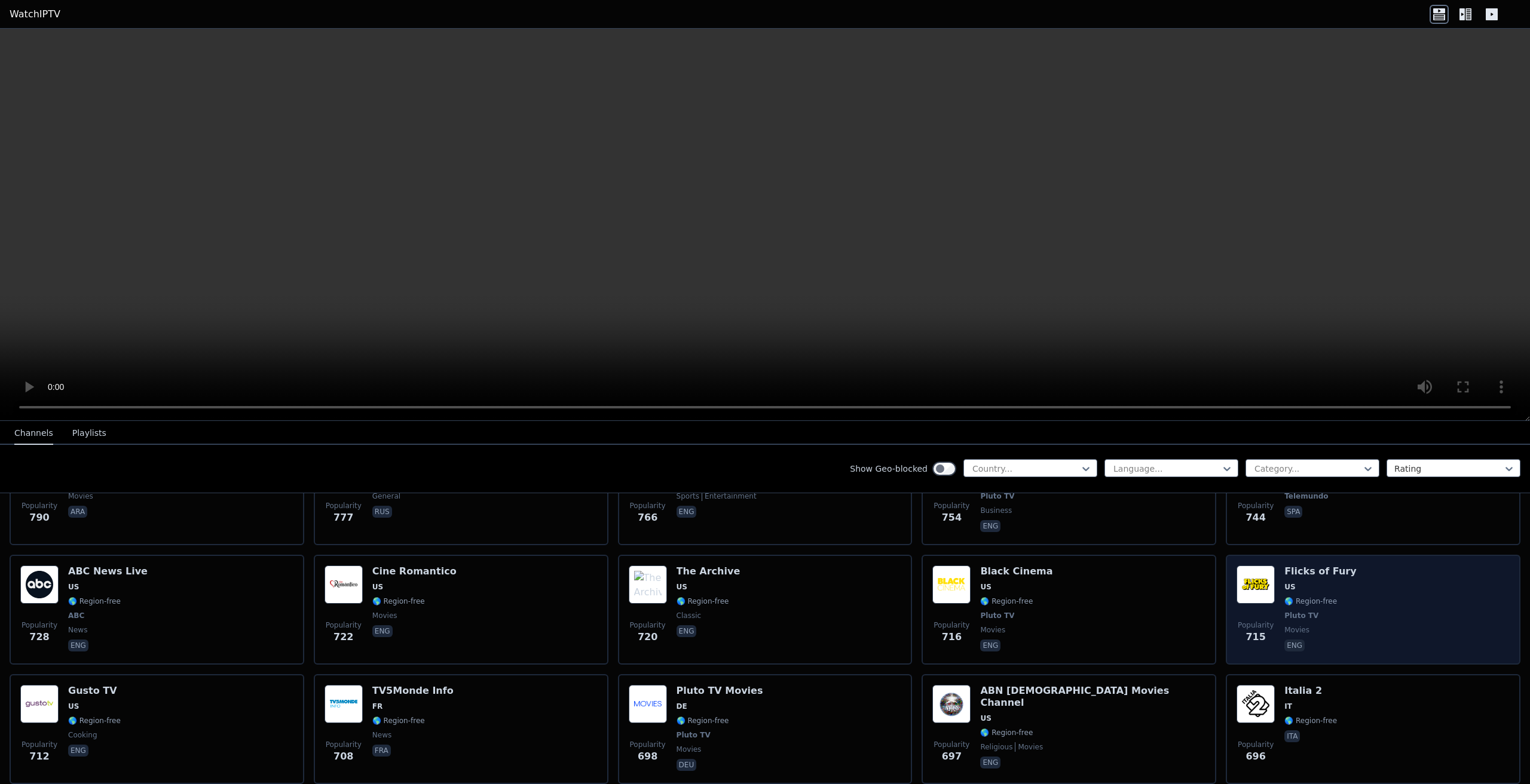
click at [1256, 575] on img at bounding box center [1256, 584] width 38 height 38
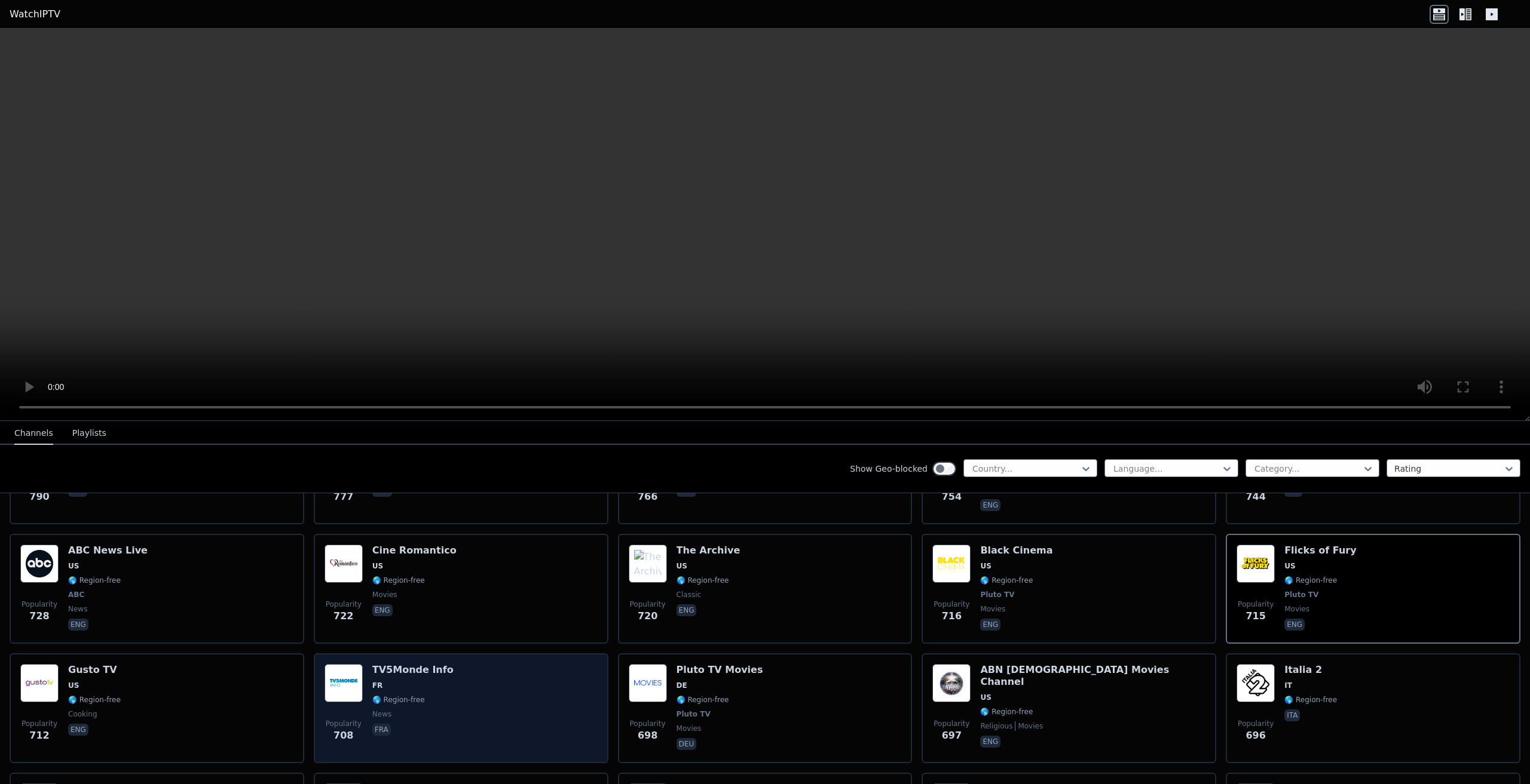
scroll to position [2867, 0]
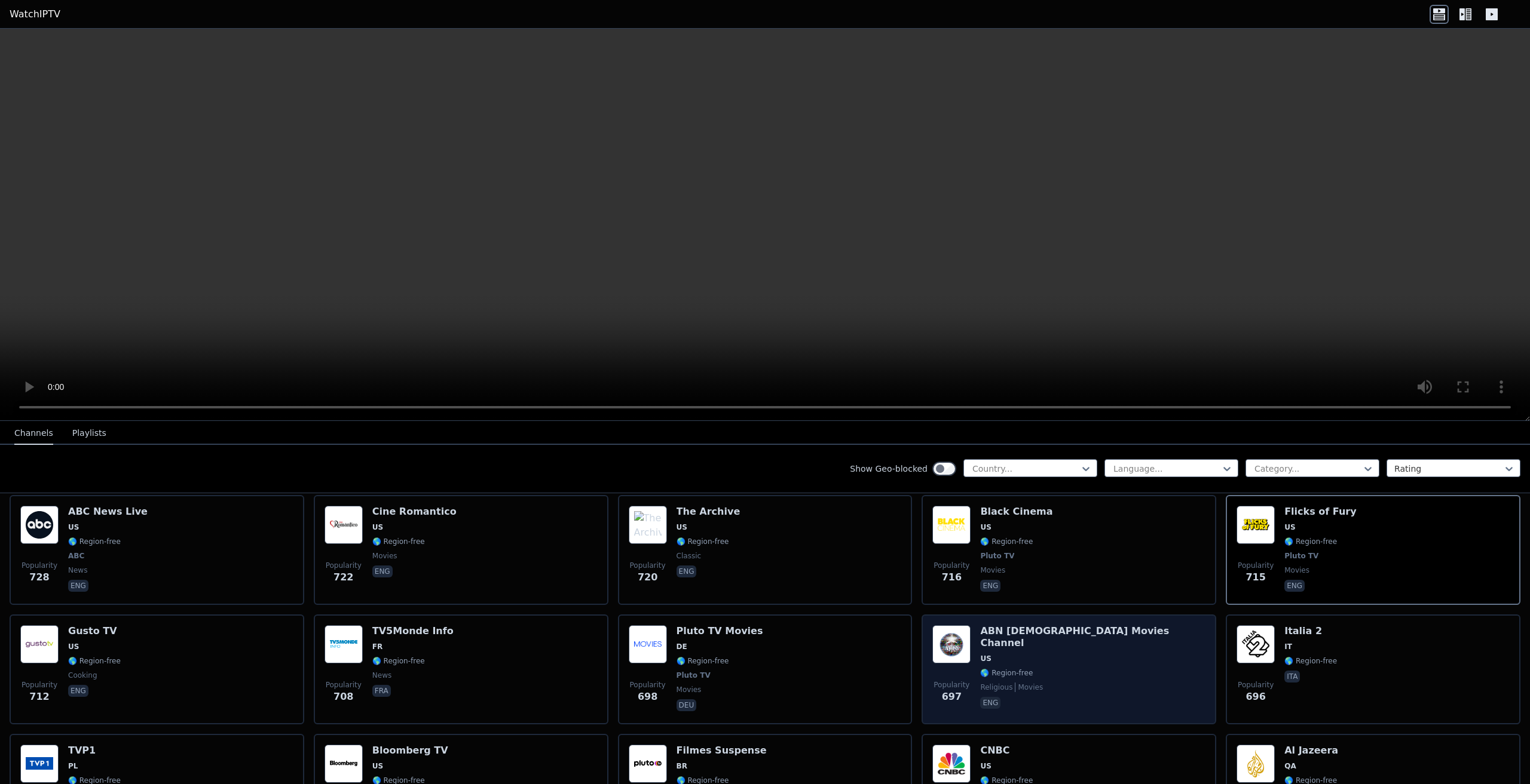
click at [948, 626] on img at bounding box center [951, 644] width 38 height 38
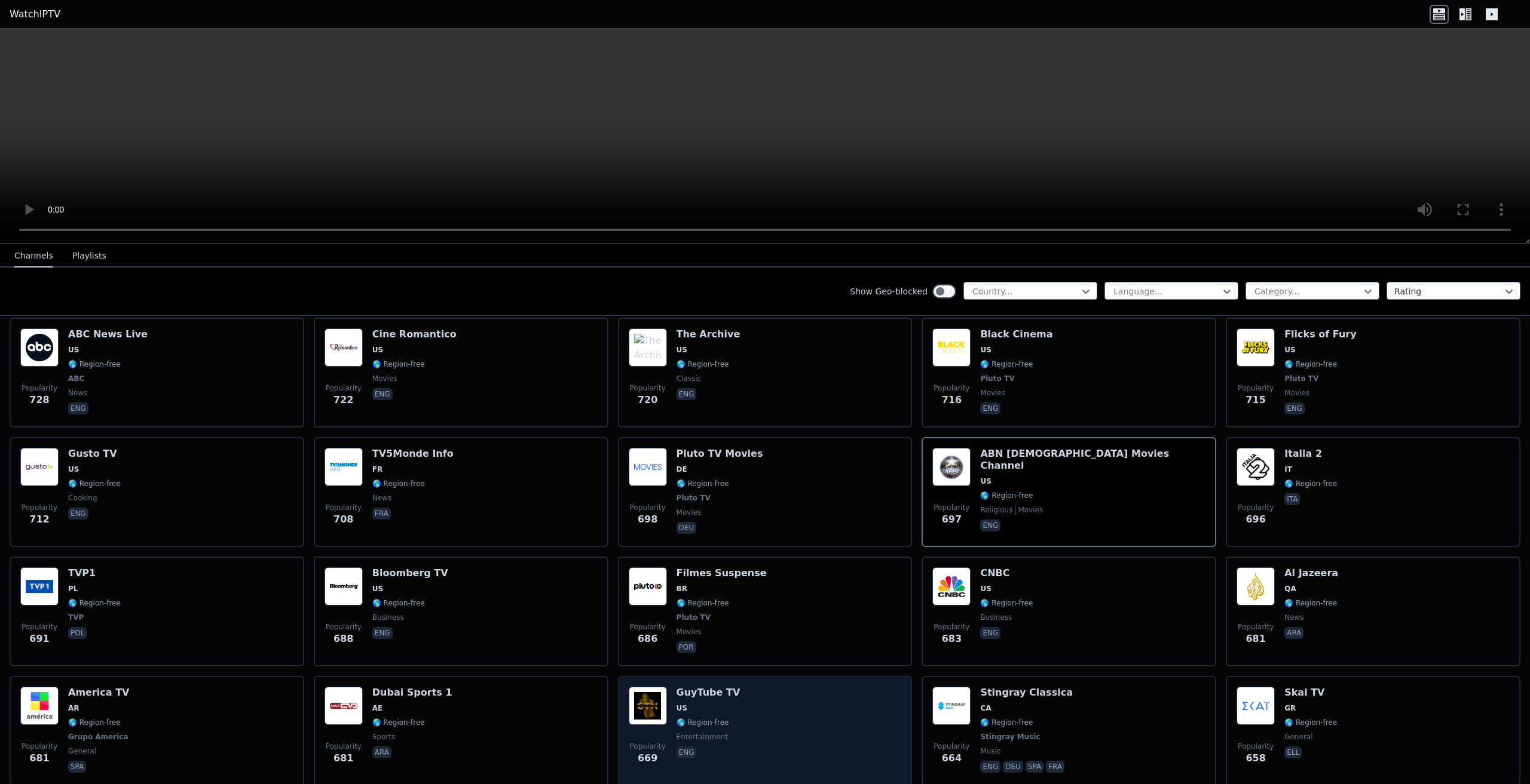
click at [635, 692] on img at bounding box center [647, 705] width 38 height 38
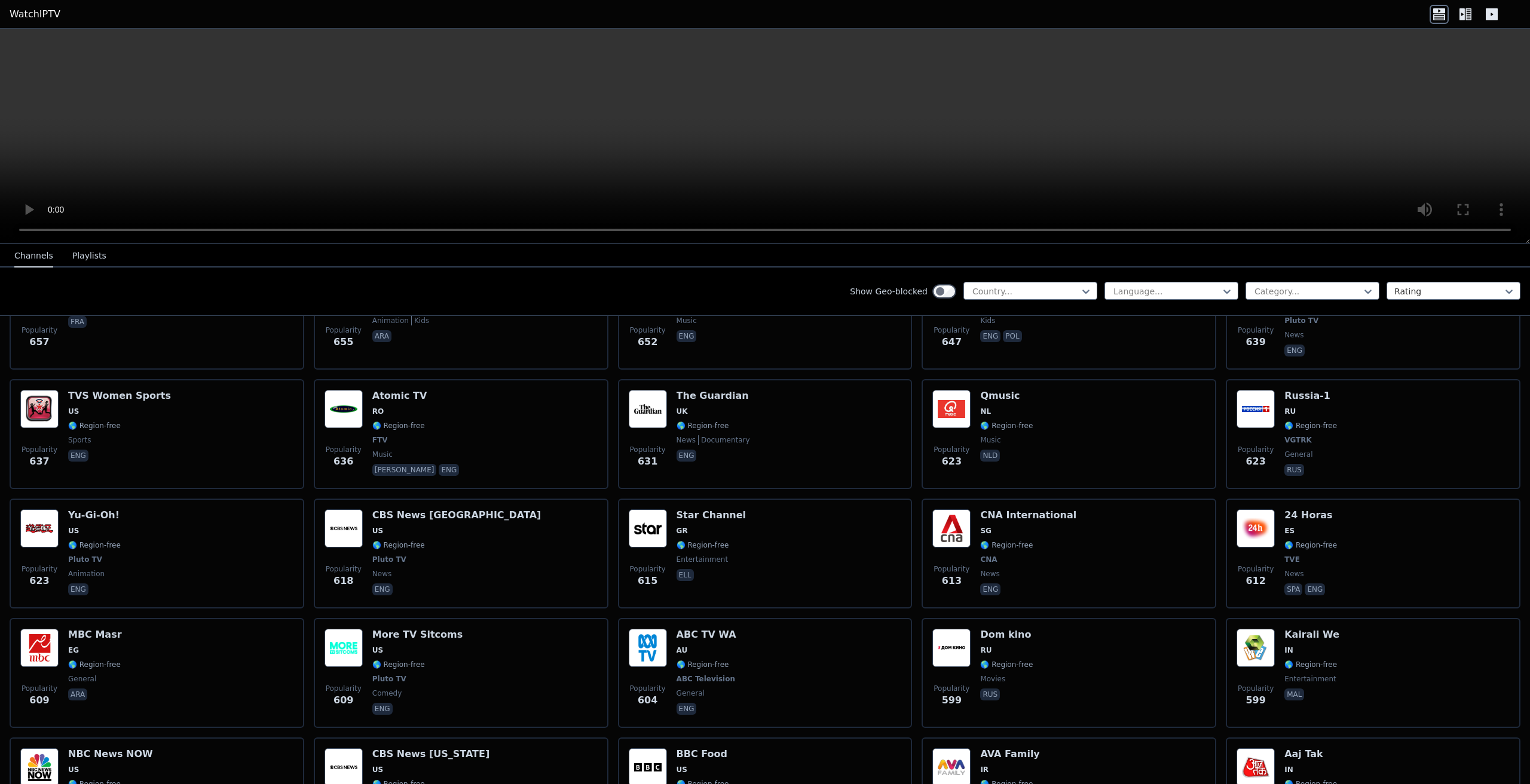
scroll to position [3404, 0]
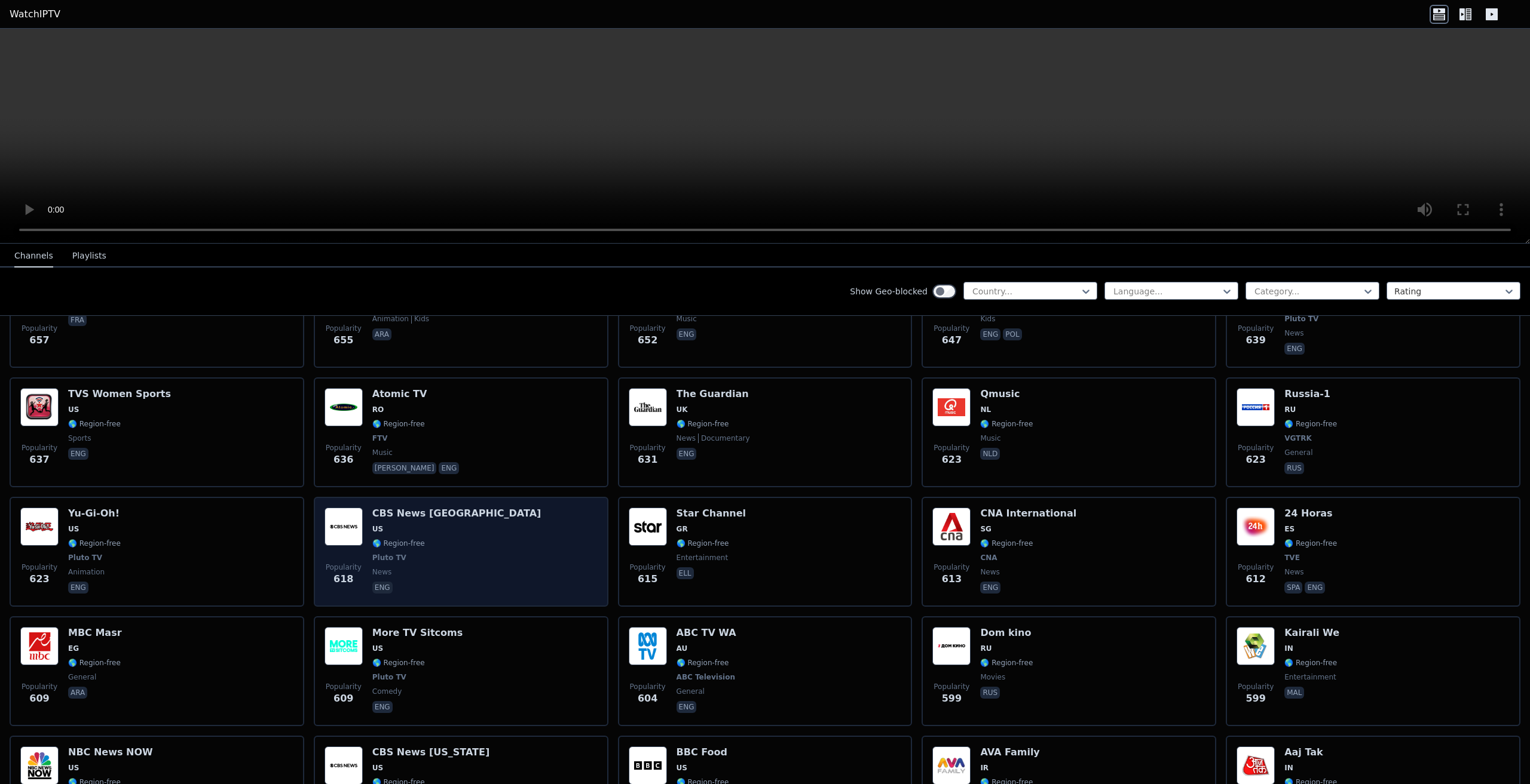
click at [335, 508] on img at bounding box center [343, 527] width 38 height 38
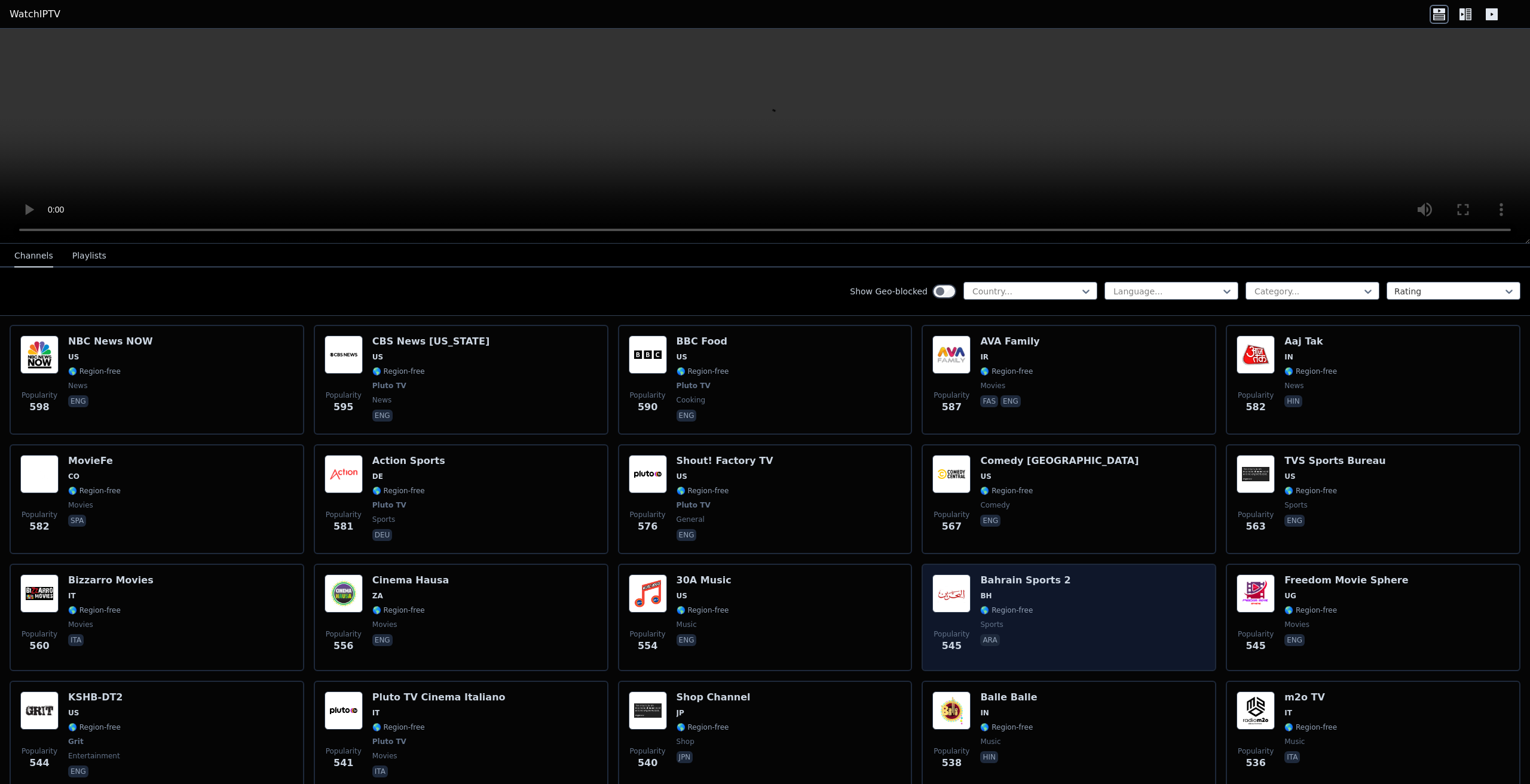
scroll to position [3823, 0]
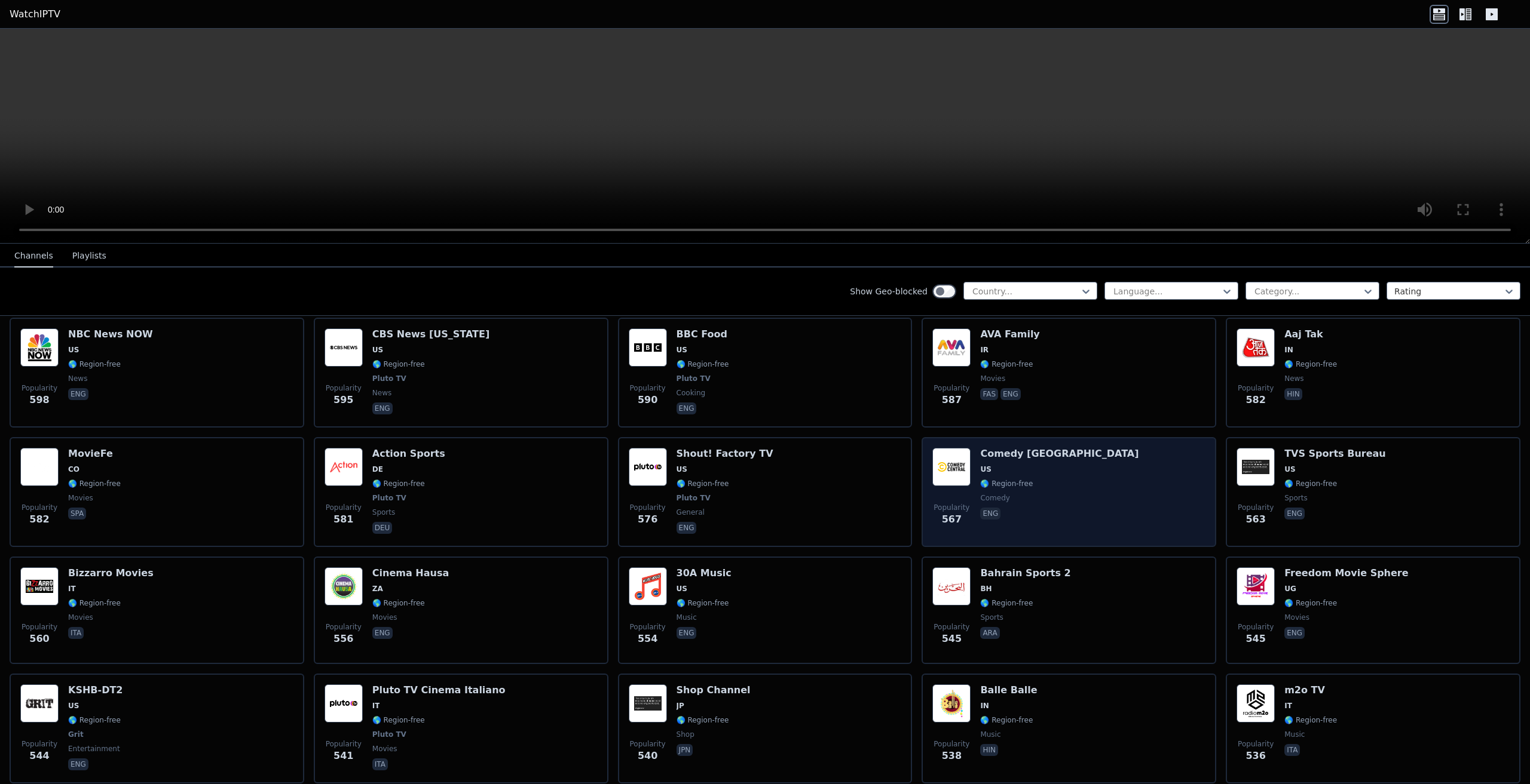
click at [958, 451] on img at bounding box center [951, 467] width 38 height 38
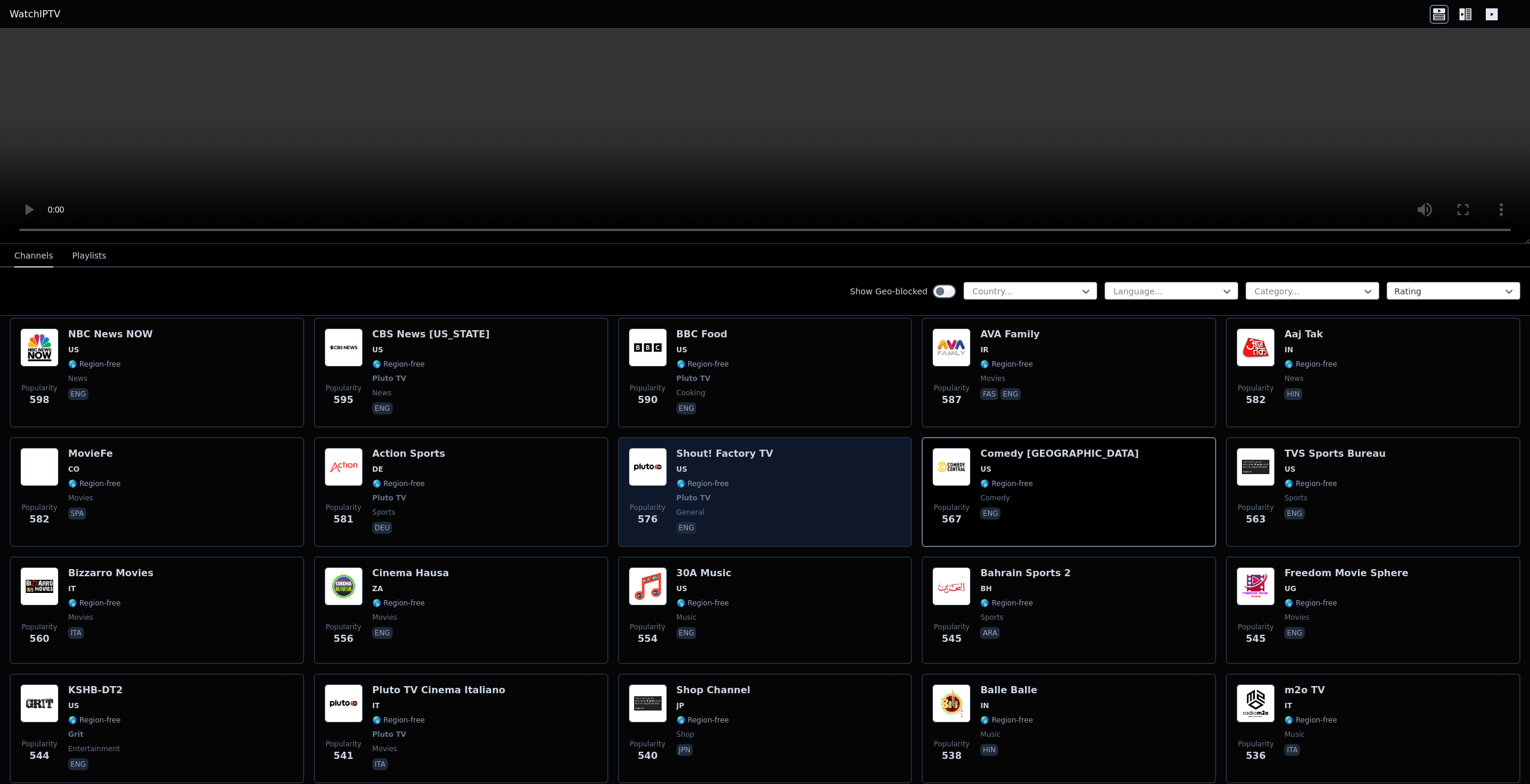
click at [640, 455] on img at bounding box center [647, 467] width 38 height 38
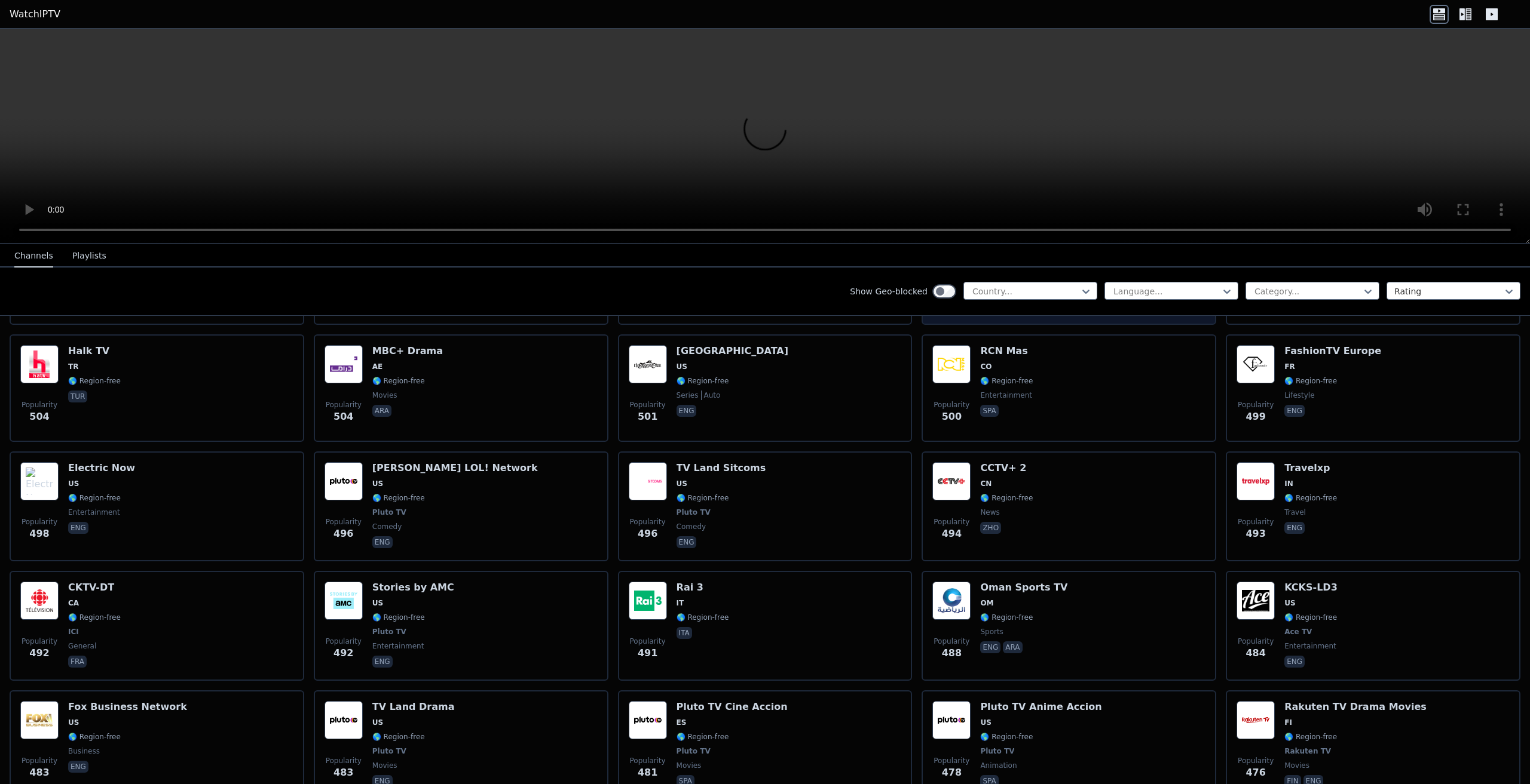
scroll to position [4659, 0]
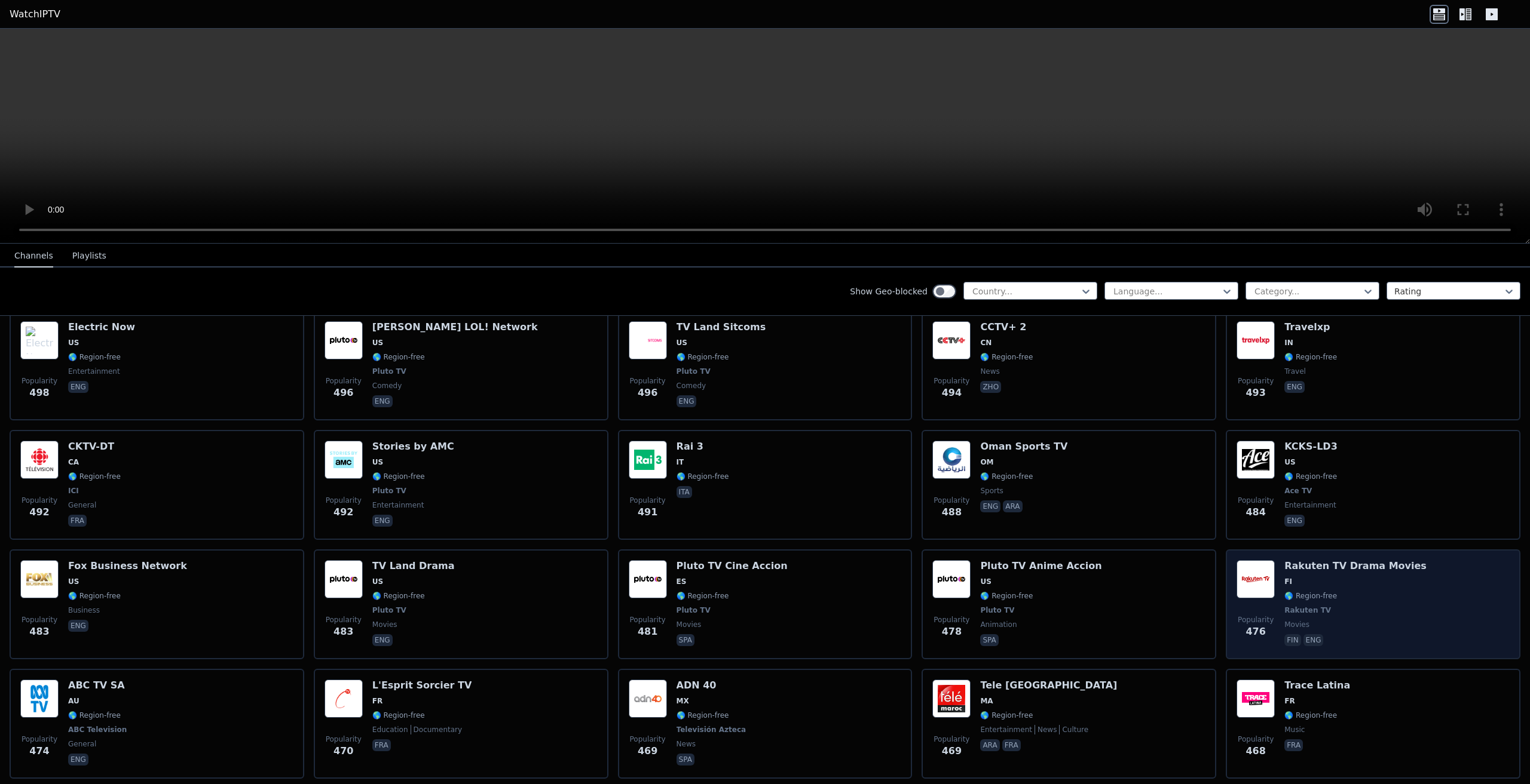
click at [1257, 575] on img at bounding box center [1256, 579] width 38 height 38
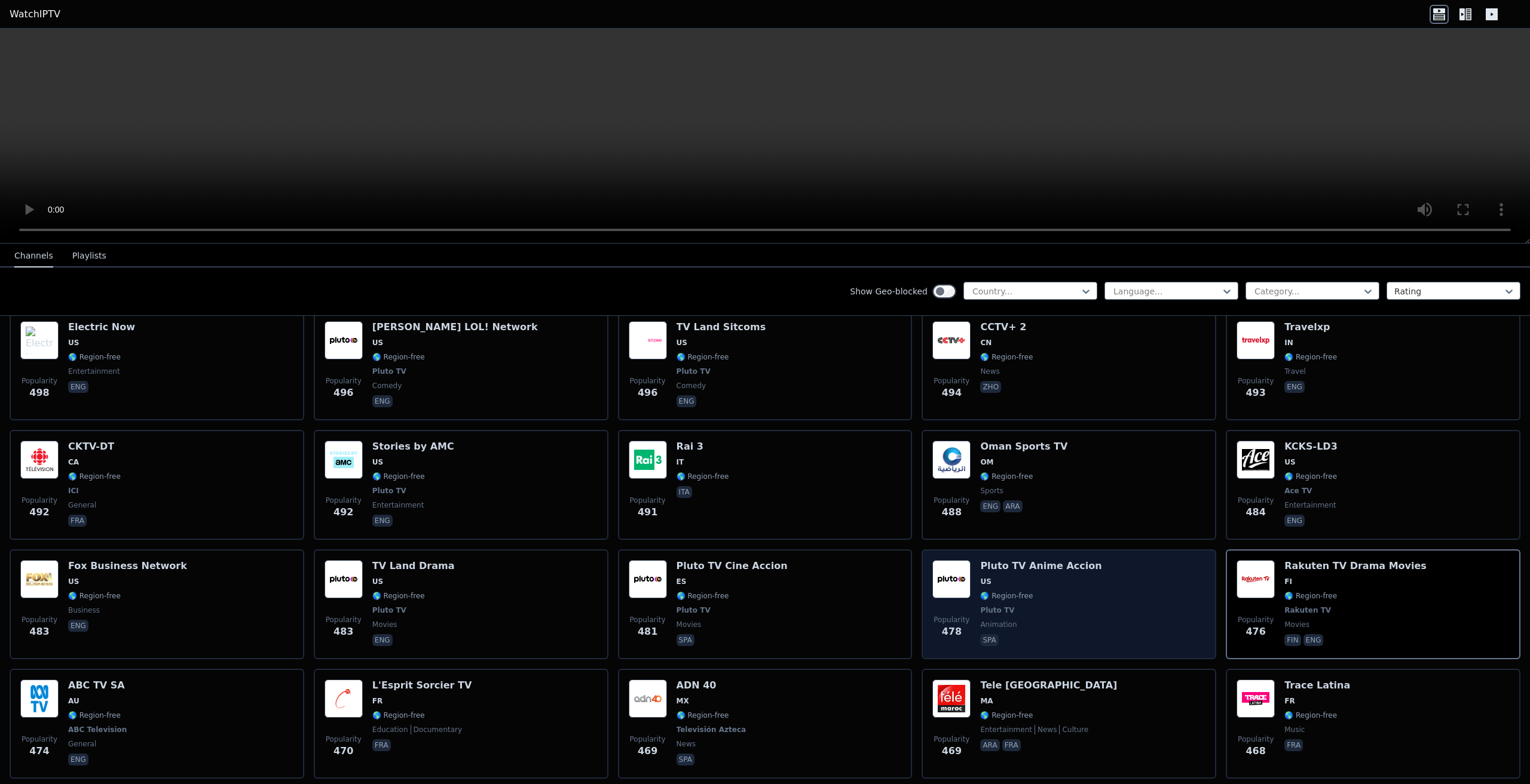
click at [933, 575] on img at bounding box center [951, 579] width 38 height 38
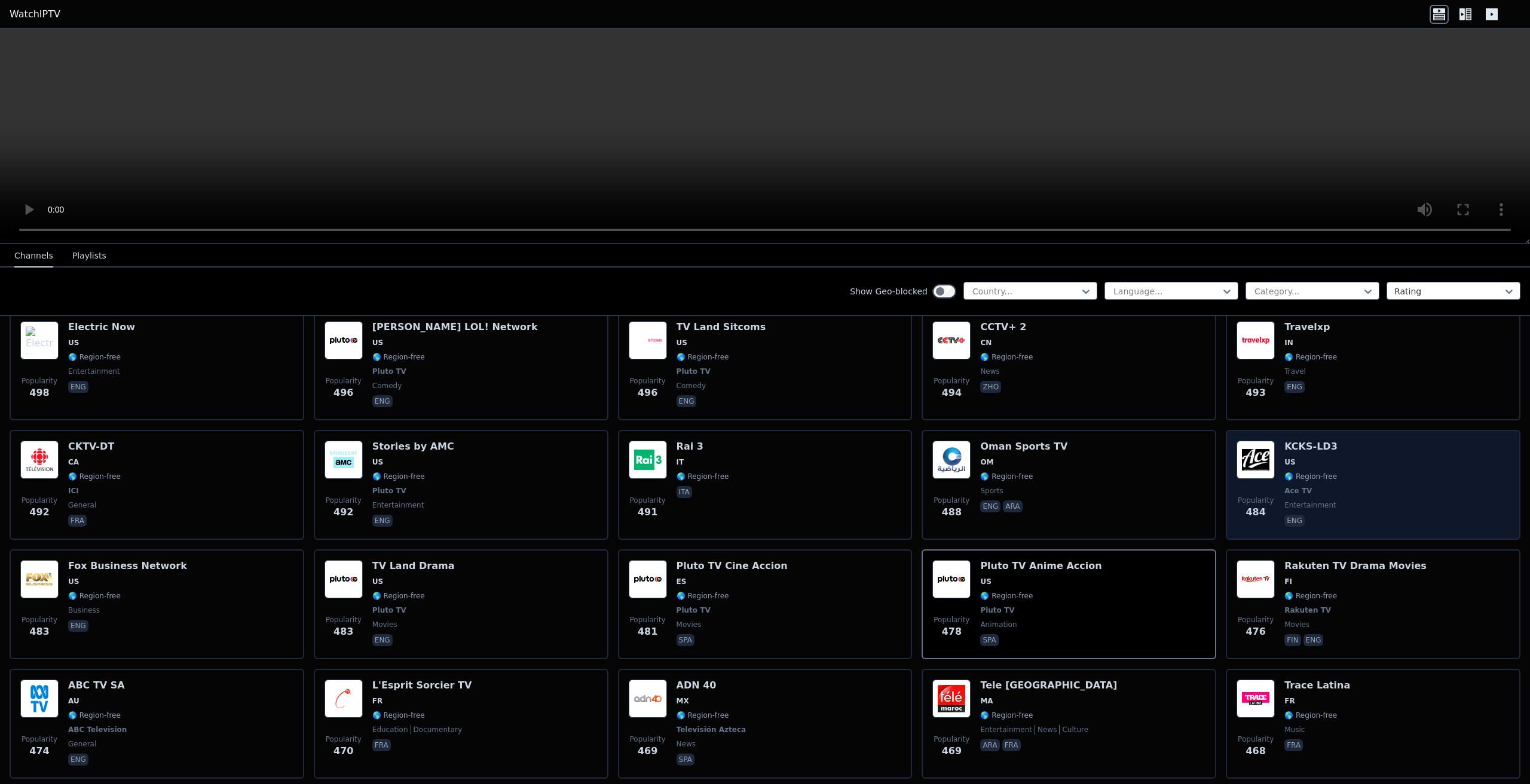
click at [1258, 472] on div "Popularity 484" at bounding box center [1256, 485] width 38 height 88
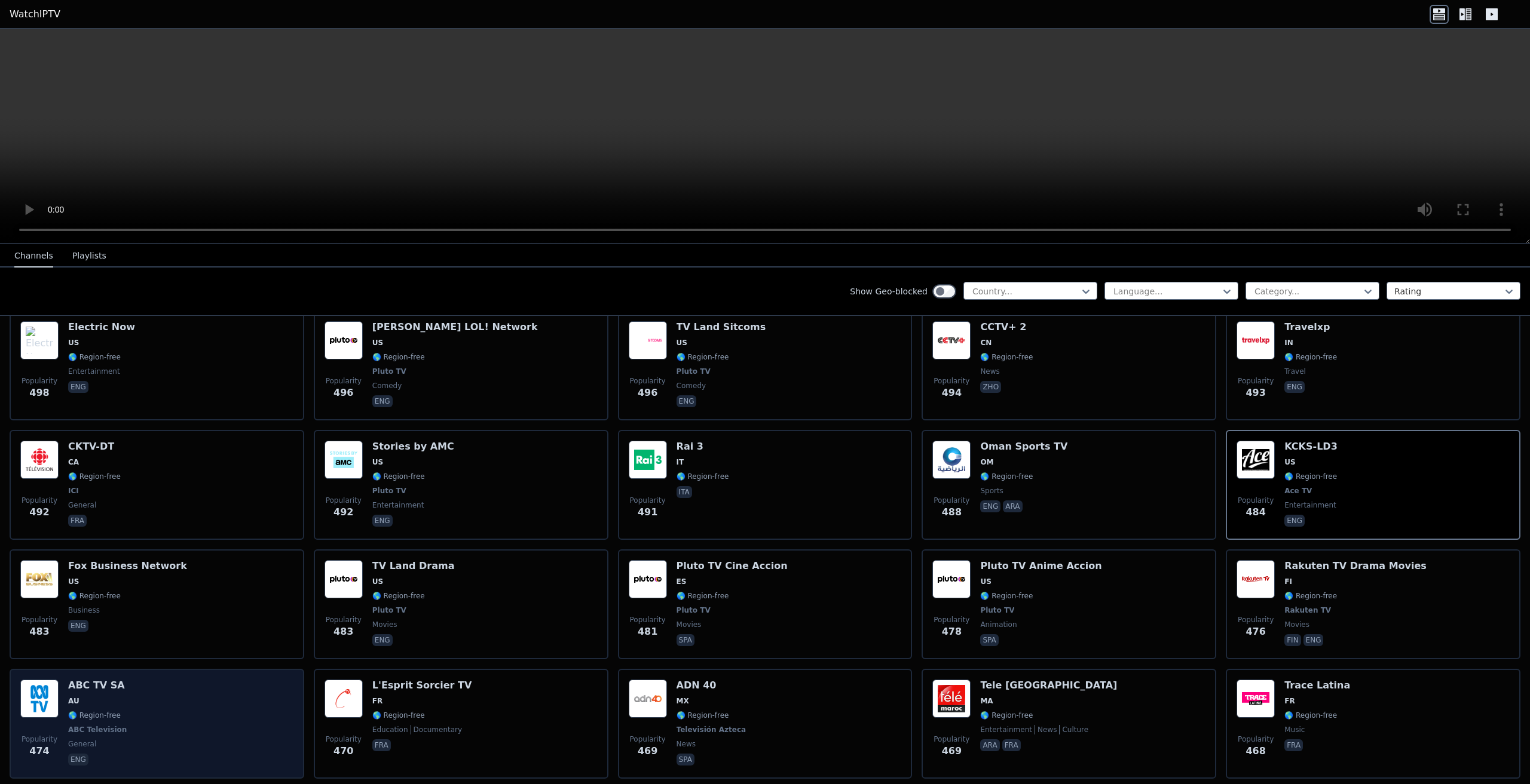
click at [145, 709] on div "Popularity 474 ABC TV SA AU 🌎 Region-free ABC Television general eng" at bounding box center [157, 724] width 273 height 88
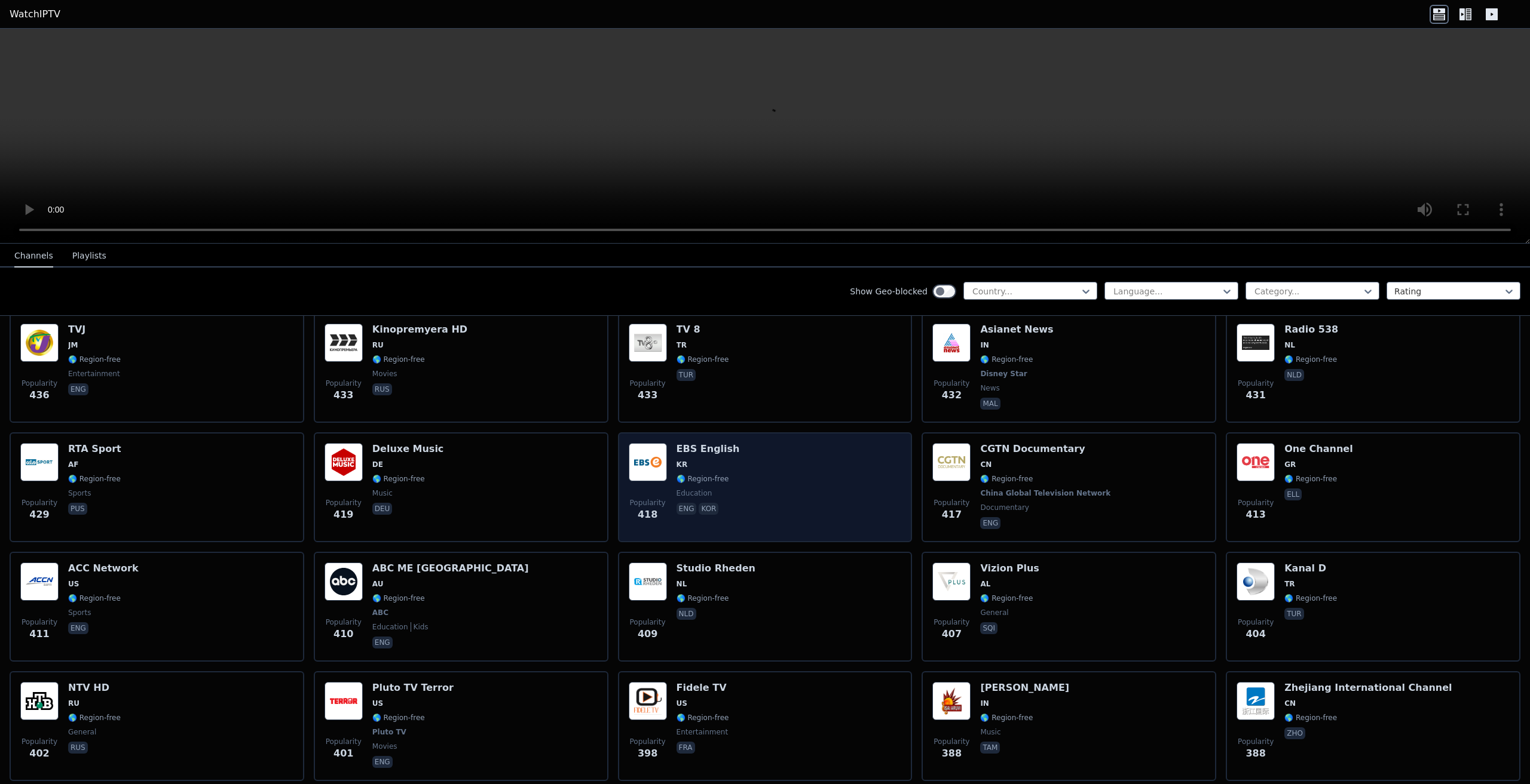
scroll to position [5375, 0]
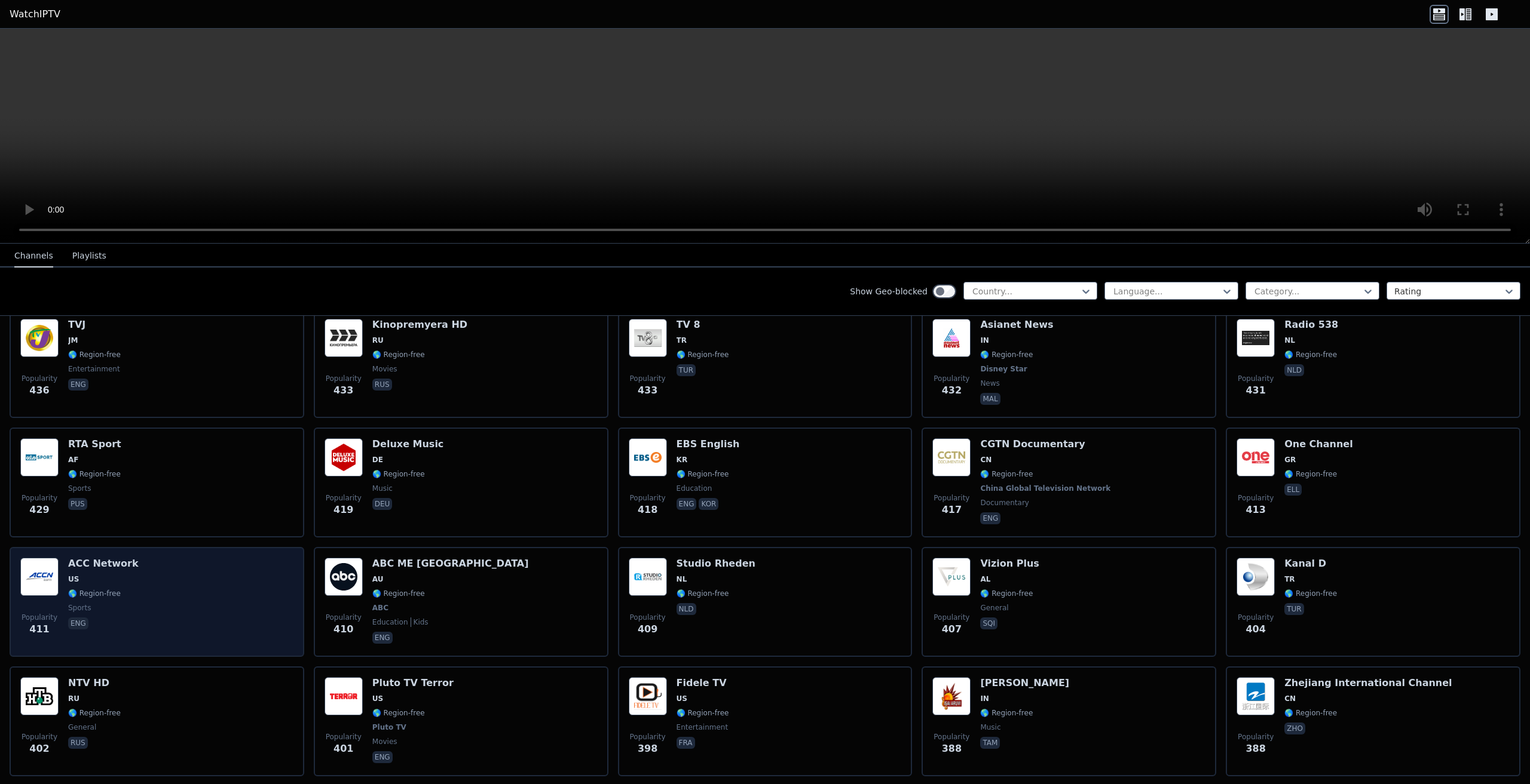
click at [147, 610] on div "Popularity 411 ACC Network US 🌎 Region-free sports eng" at bounding box center [157, 602] width 273 height 88
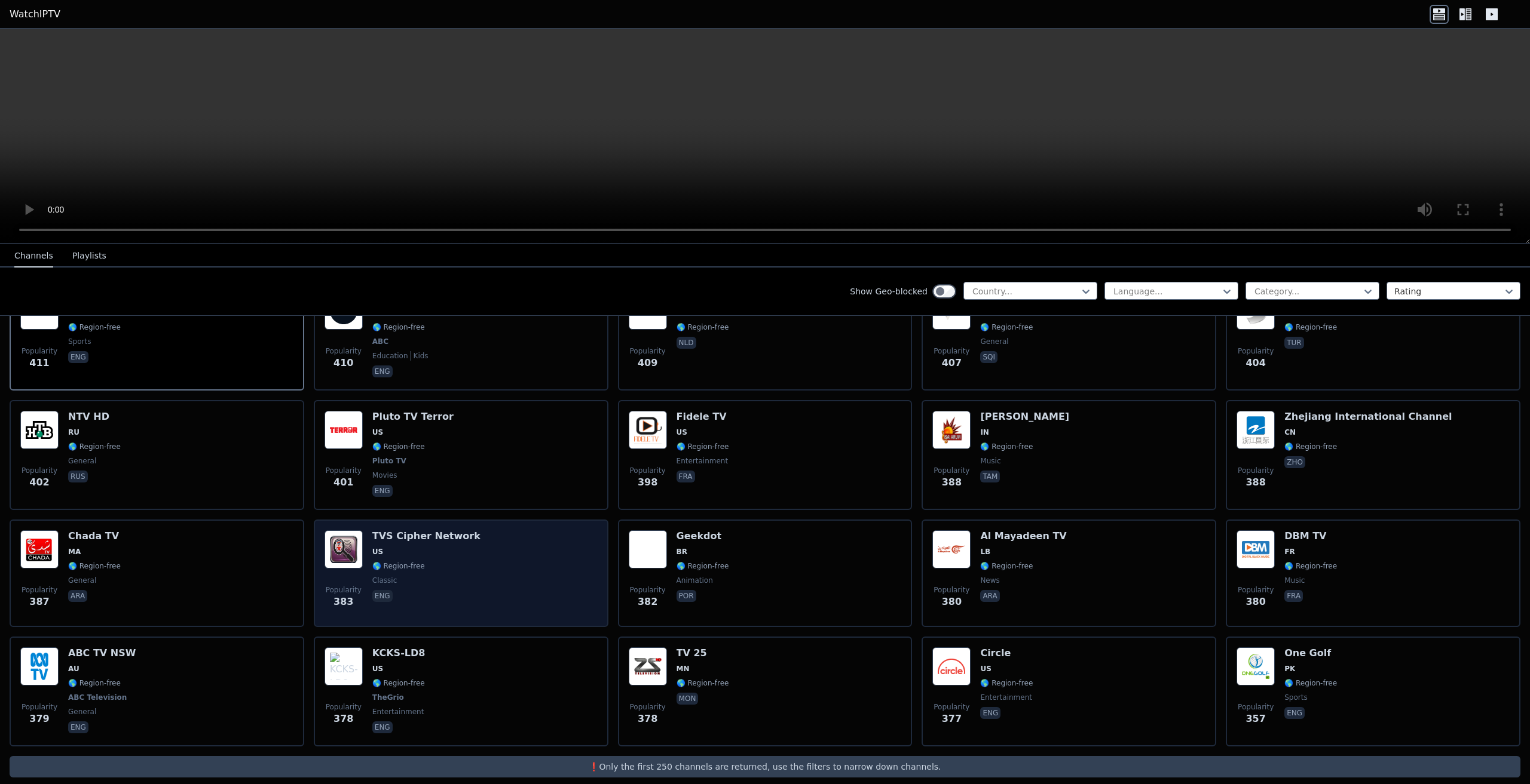
scroll to position [5645, 0]
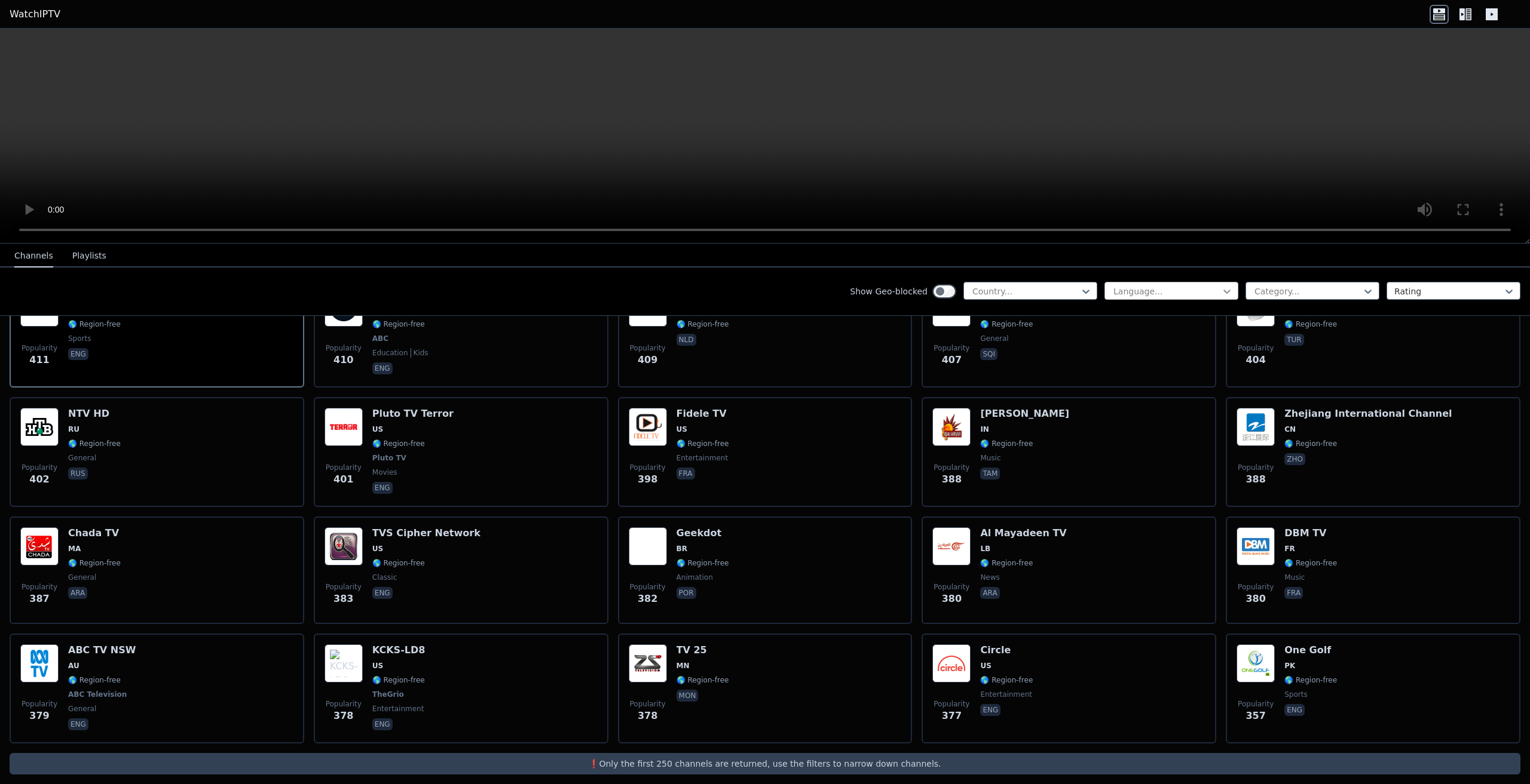
click at [1221, 287] on icon at bounding box center [1227, 291] width 12 height 12
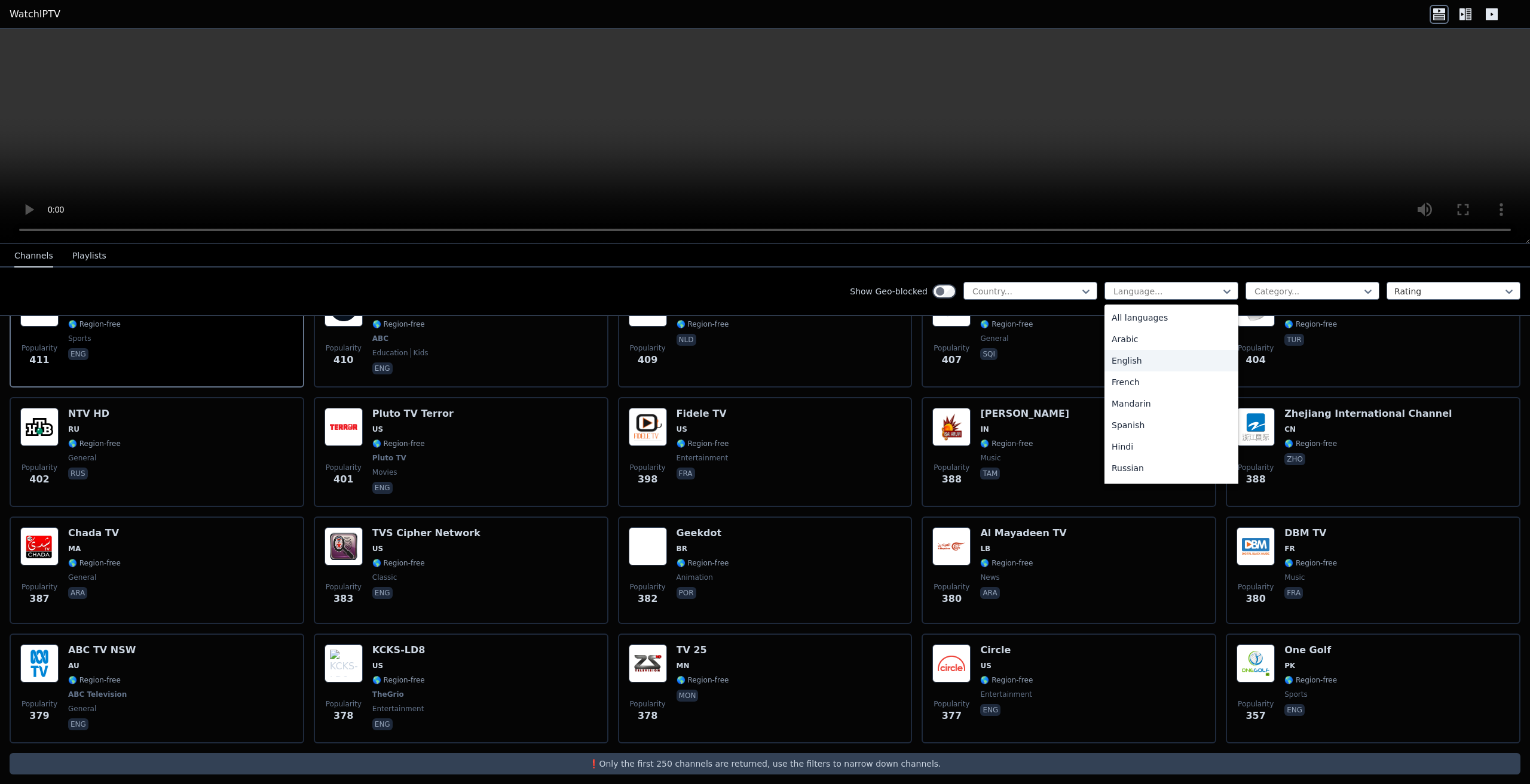
click at [1139, 362] on div "English" at bounding box center [1172, 360] width 134 height 21
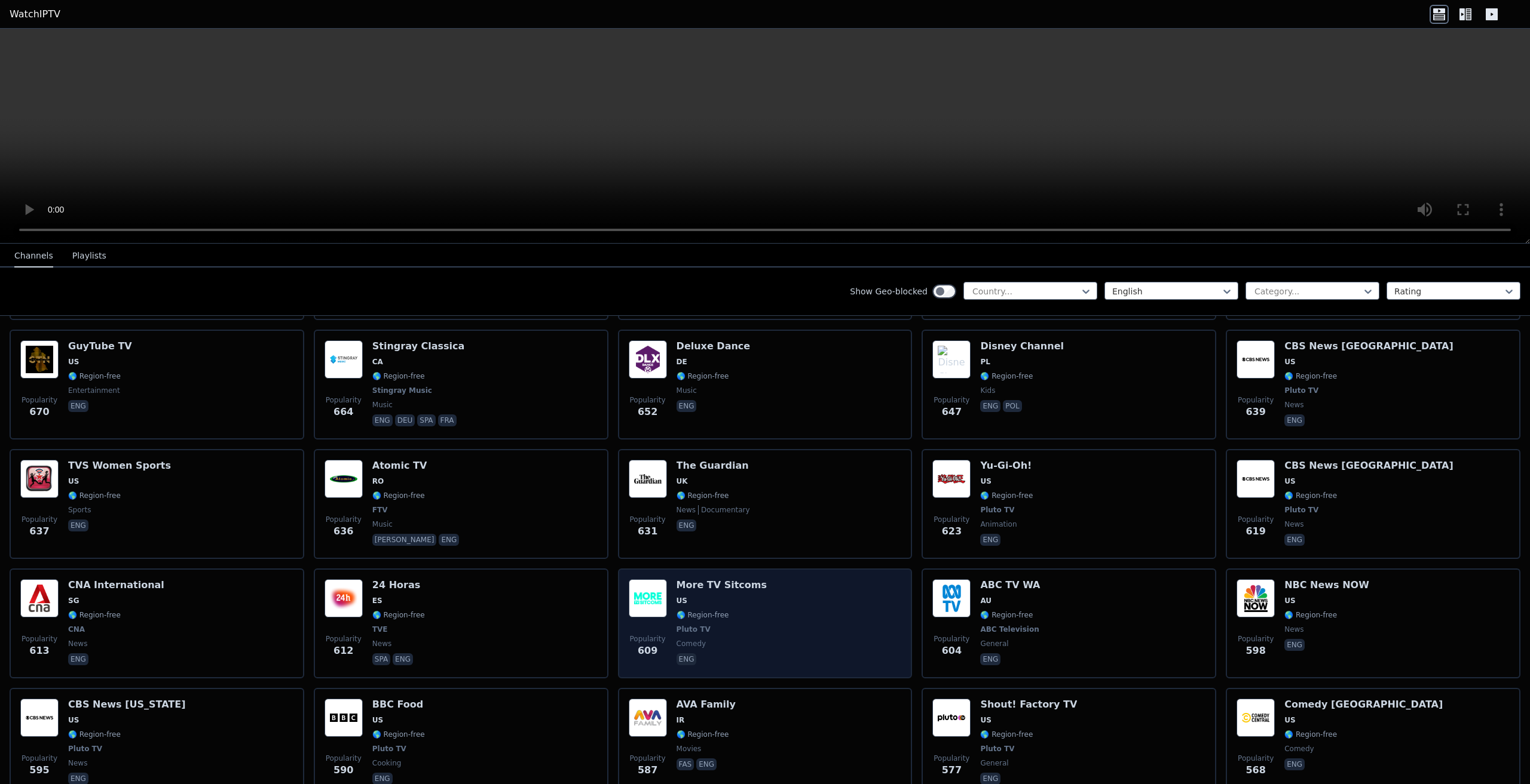
scroll to position [2150, 0]
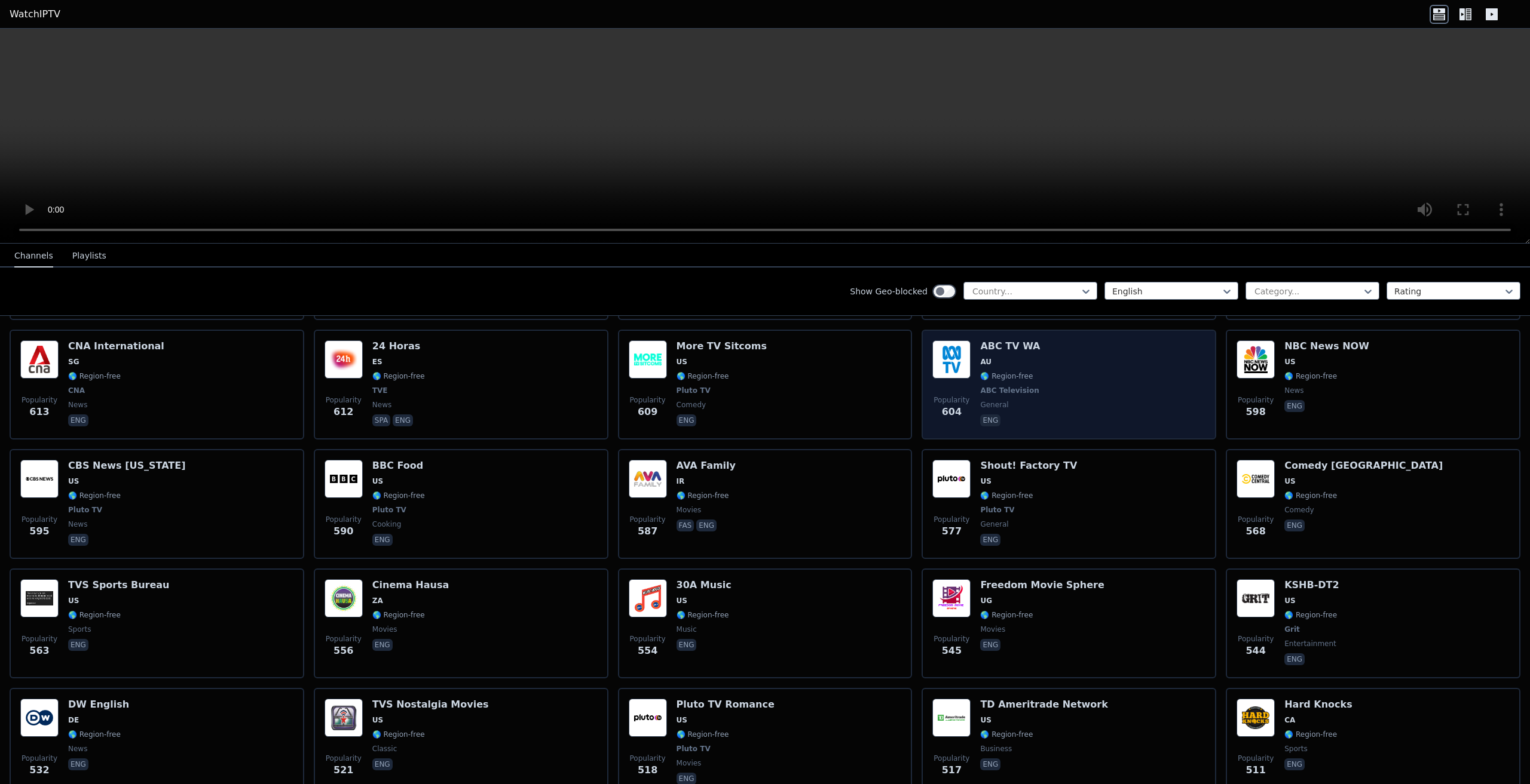
click at [1083, 370] on div "Popularity 604 ABC TV WA AU 🌎 Region-free ABC Television general eng" at bounding box center [1069, 384] width 273 height 88
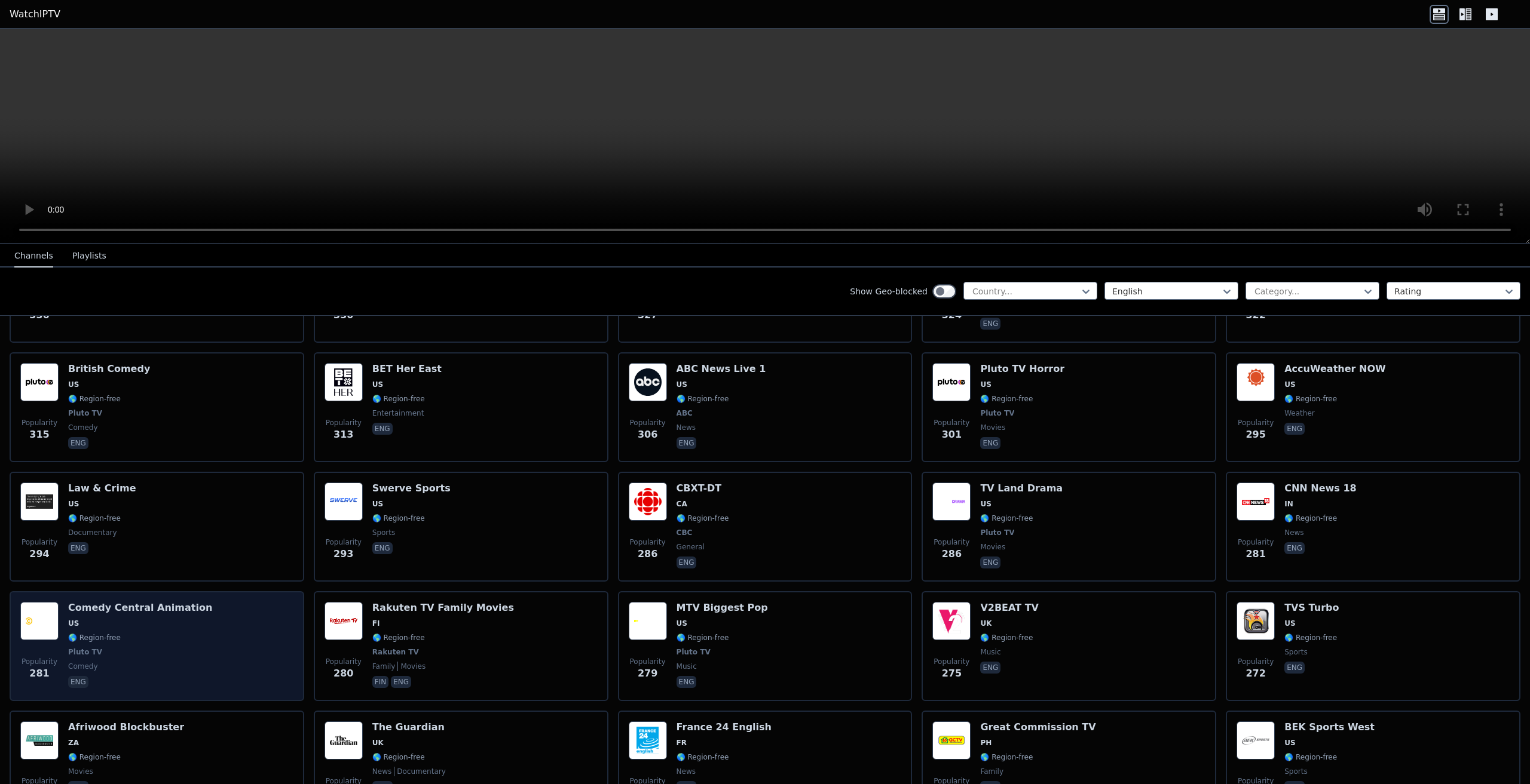
scroll to position [3465, 0]
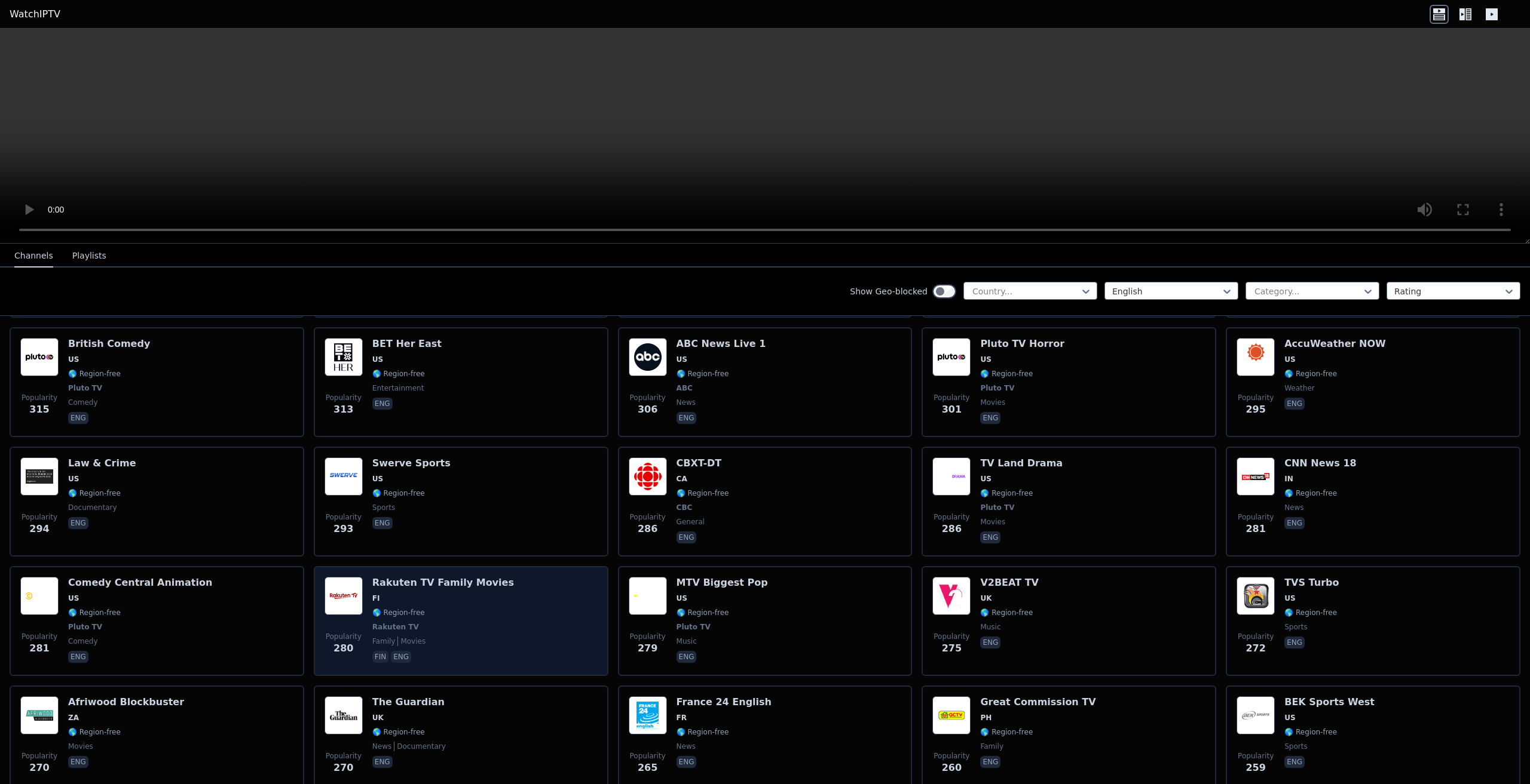
click at [463, 583] on div "Rakuten TV Family Movies FI 🌎 Region-free Rakuten TV family movies fin eng" at bounding box center [443, 621] width 141 height 88
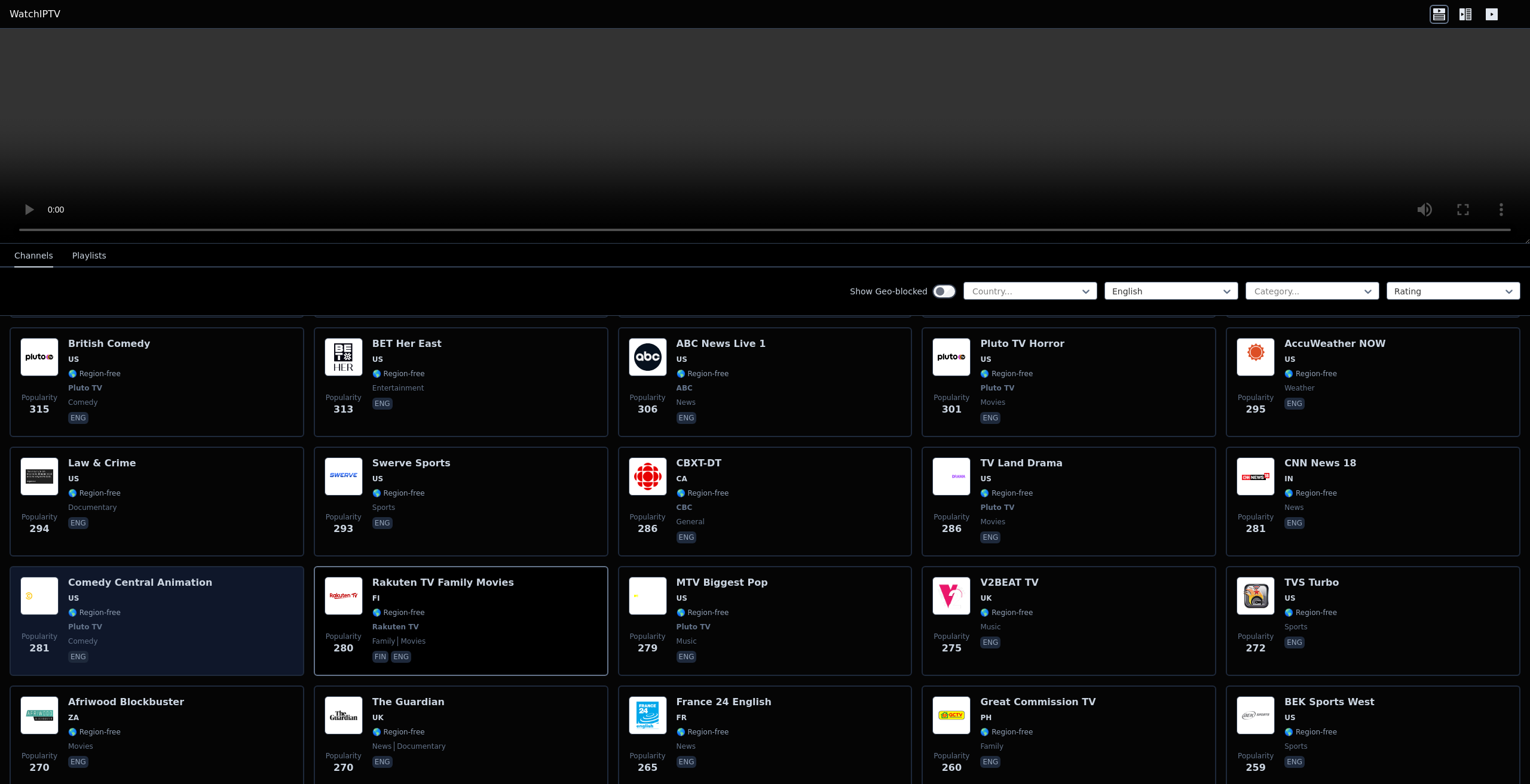
click at [155, 577] on h6 "Comedy Central Animation" at bounding box center [140, 582] width 144 height 12
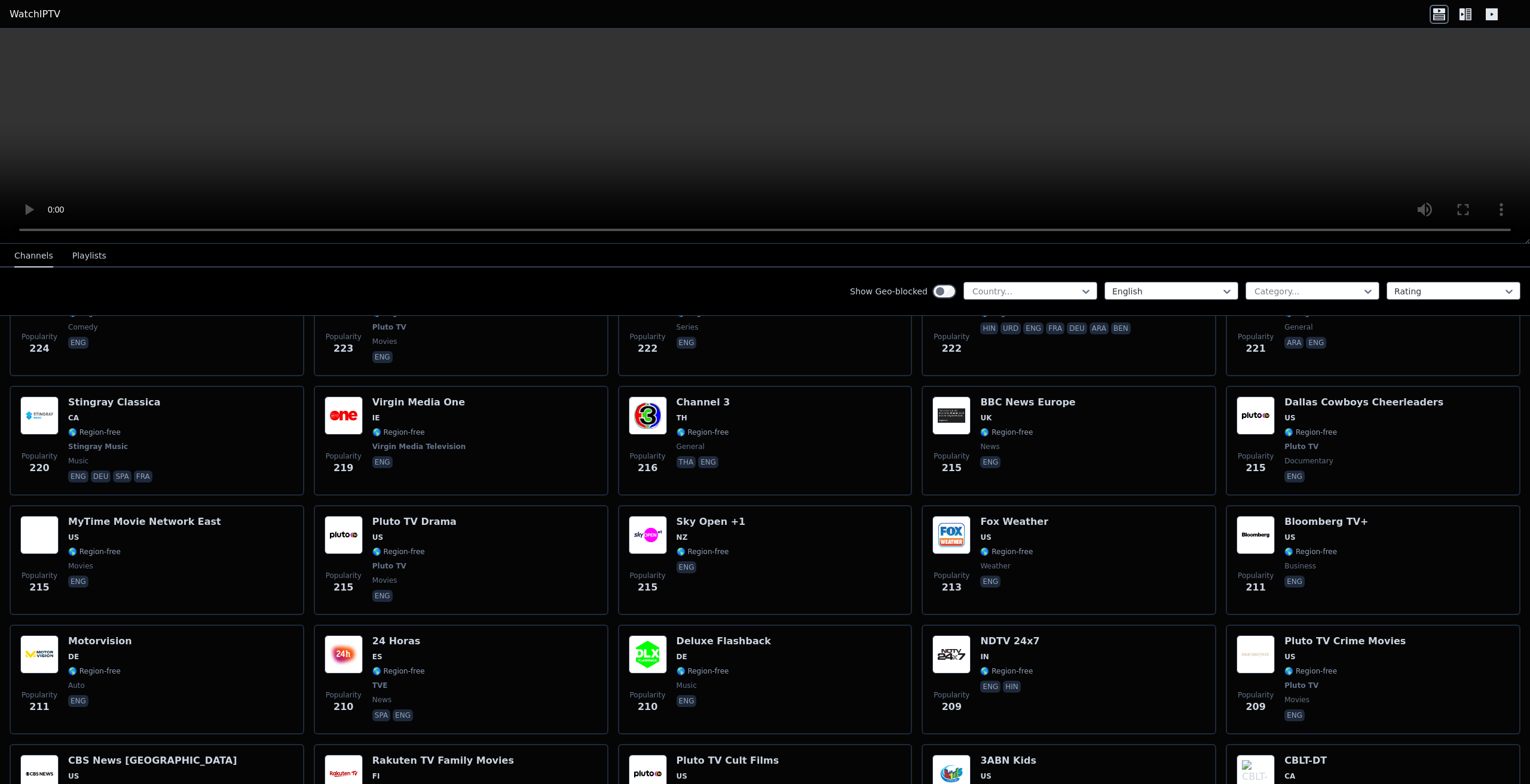
scroll to position [4599, 0]
click at [1080, 285] on div at bounding box center [1086, 291] width 12 height 18
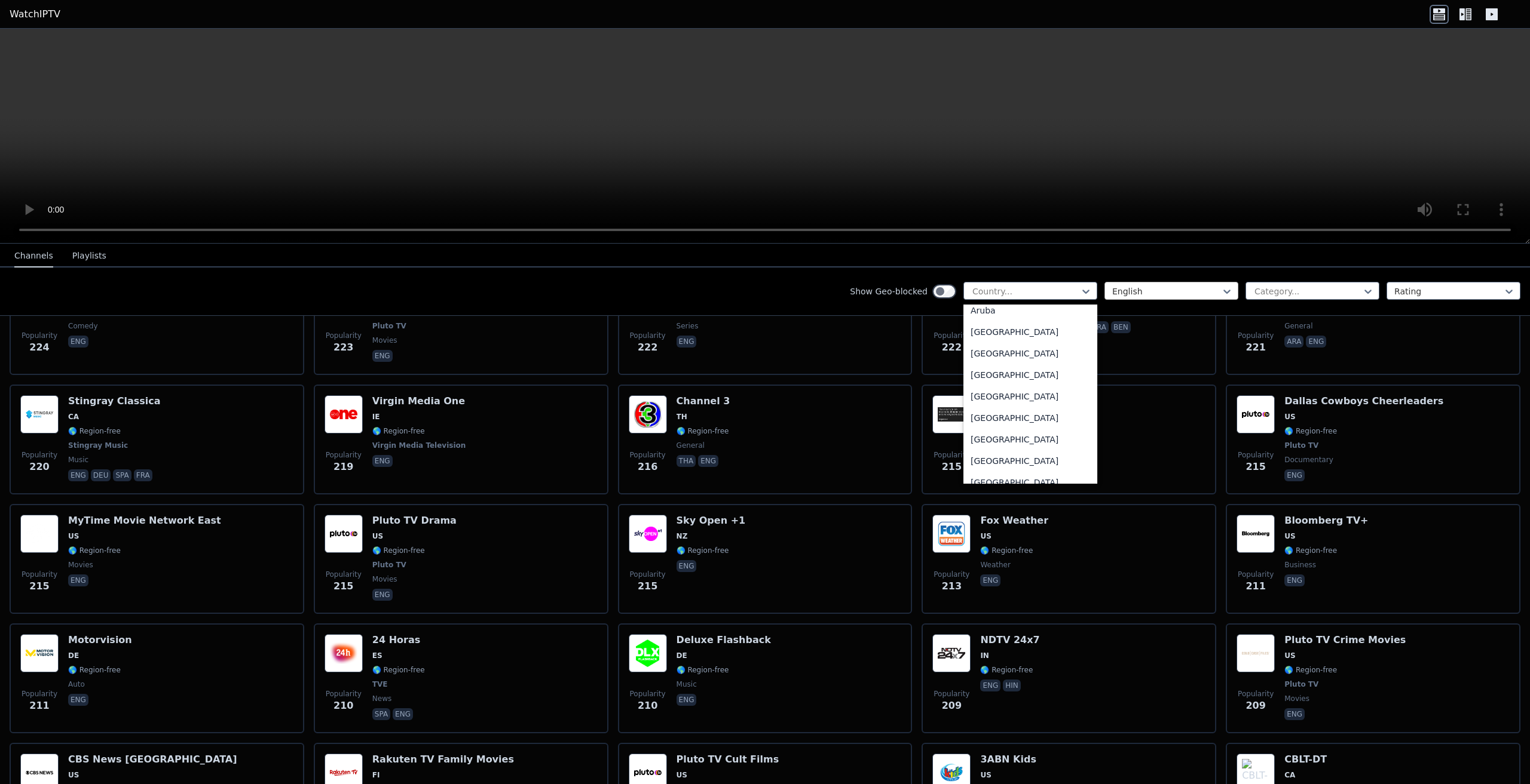
scroll to position [478, 0]
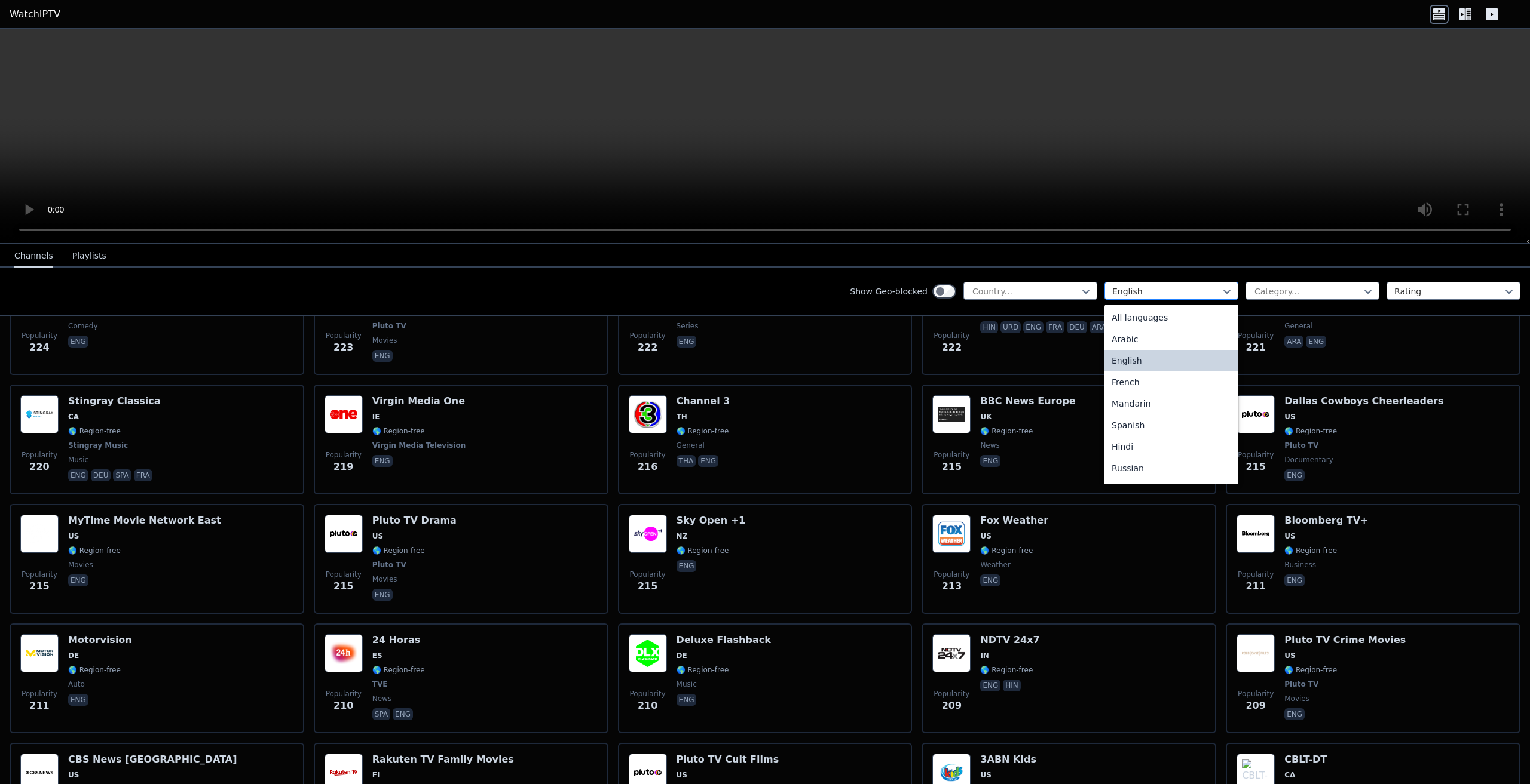
click at [1206, 289] on div at bounding box center [1167, 291] width 108 height 12
click at [1156, 315] on div "All languages" at bounding box center [1172, 317] width 134 height 21
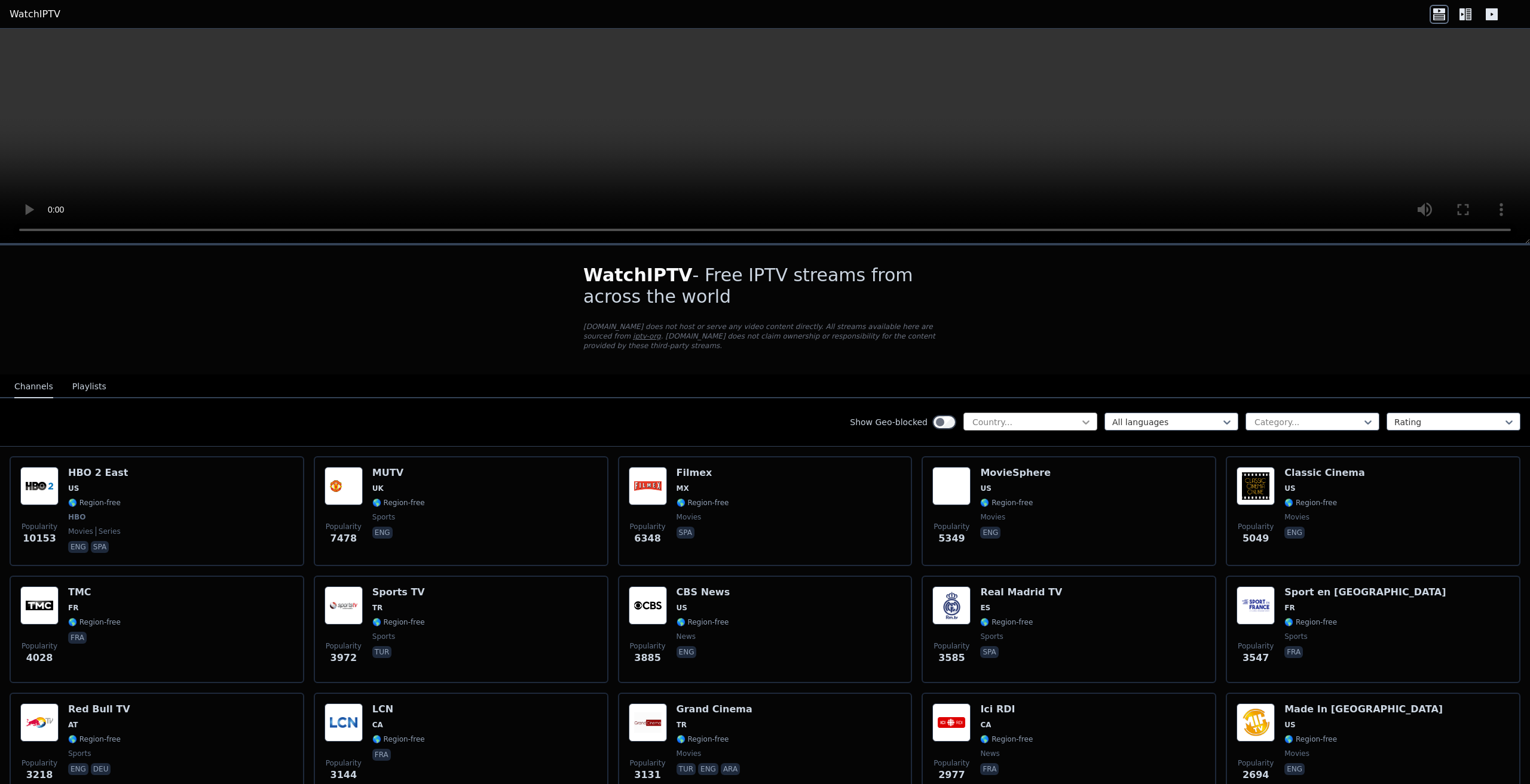
click at [1080, 417] on icon at bounding box center [1086, 422] width 12 height 12
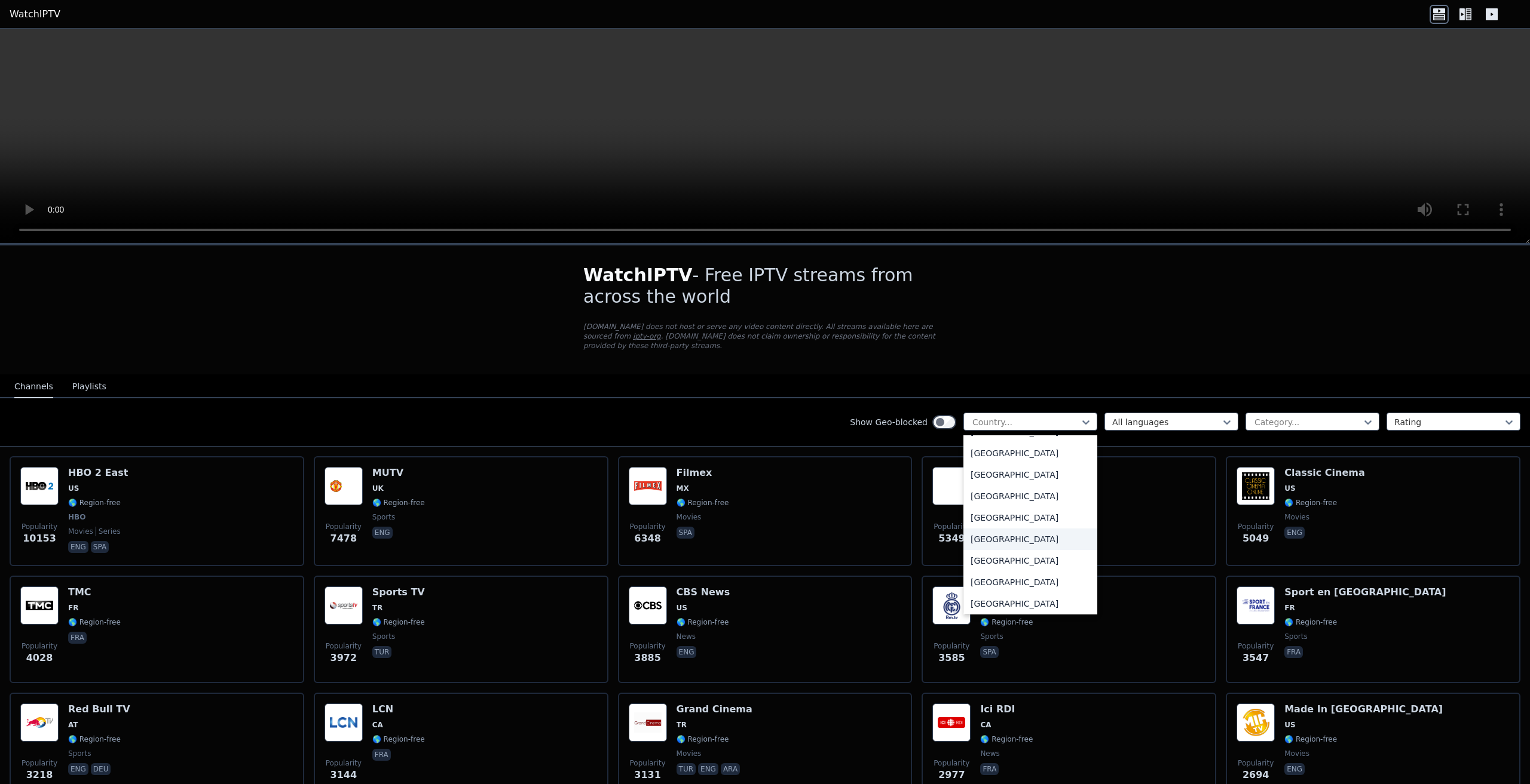
scroll to position [3166, 0]
click at [1004, 445] on div "[GEOGRAPHIC_DATA]" at bounding box center [1030, 455] width 134 height 21
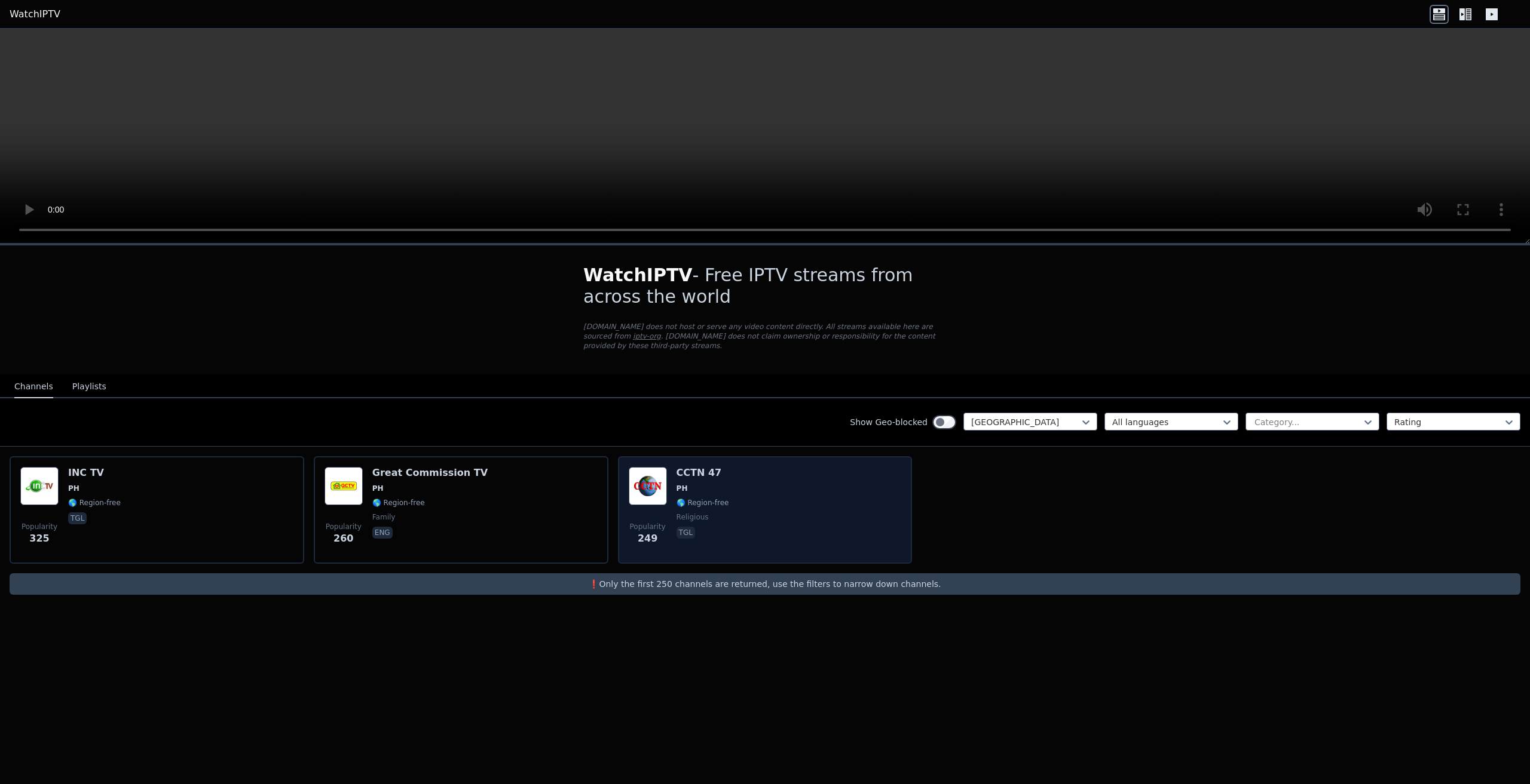
click at [752, 492] on div "Popularity 249 CCTN 47 PH 🌎 Region-free religious tgl" at bounding box center [765, 511] width 273 height 86
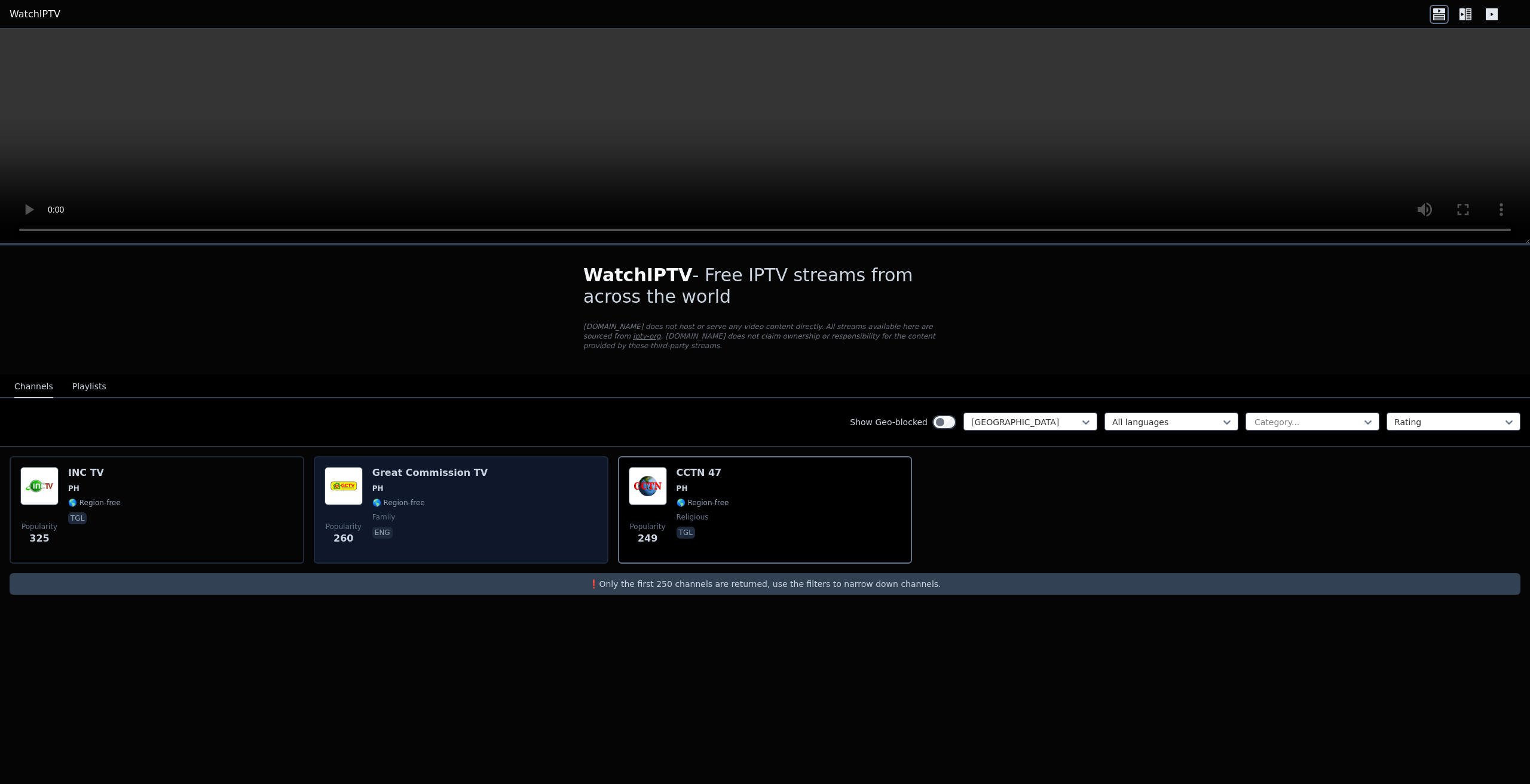
click at [518, 502] on div "Popularity 260 Great Commission TV PH 🌎 Region-free family eng" at bounding box center [461, 511] width 273 height 86
click at [413, 485] on div "Great Commission TV PH 🌎 Region-free family eng" at bounding box center [430, 511] width 115 height 86
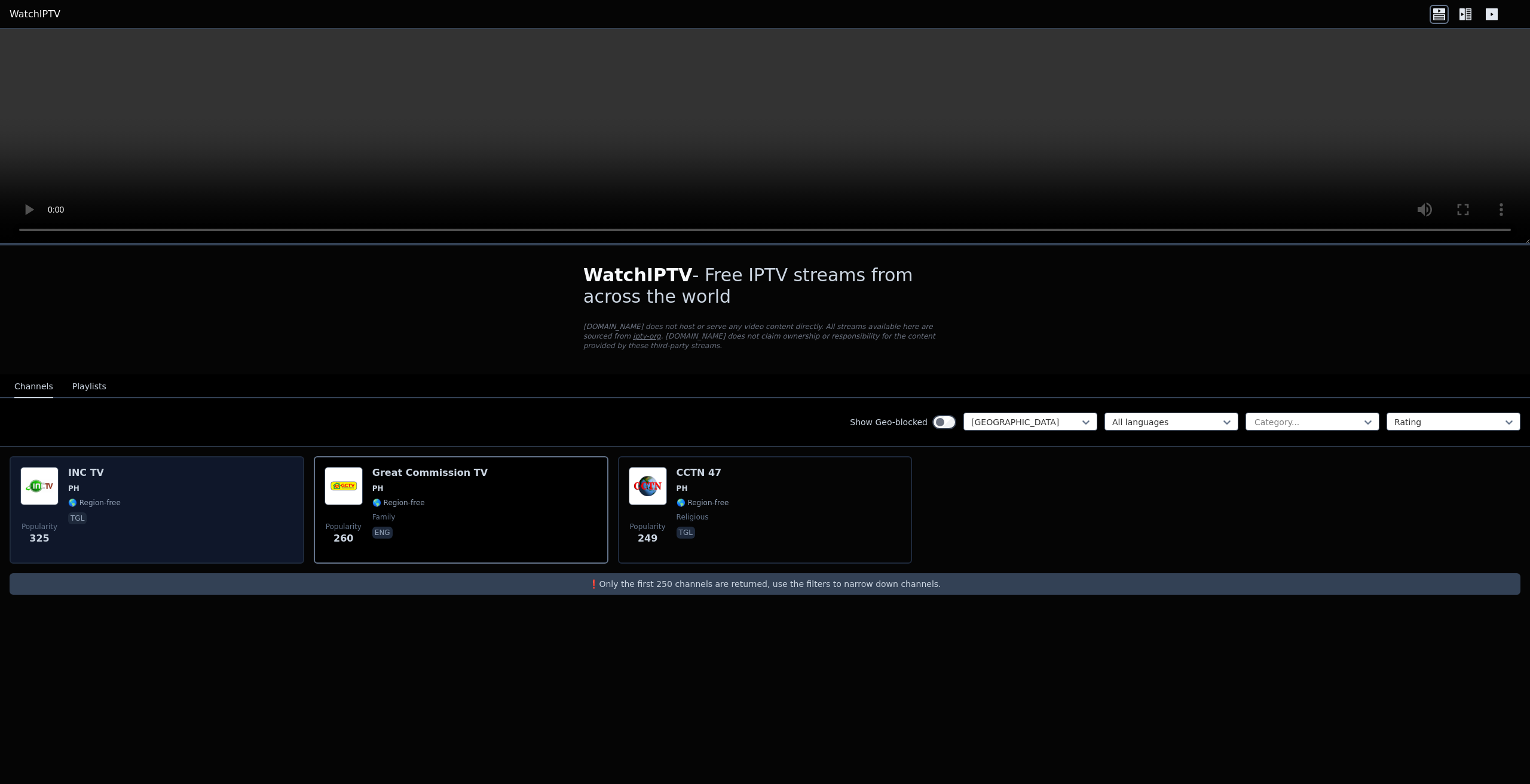
click at [97, 472] on div "INC TV PH 🌎 Region-free tgl" at bounding box center [94, 511] width 53 height 86
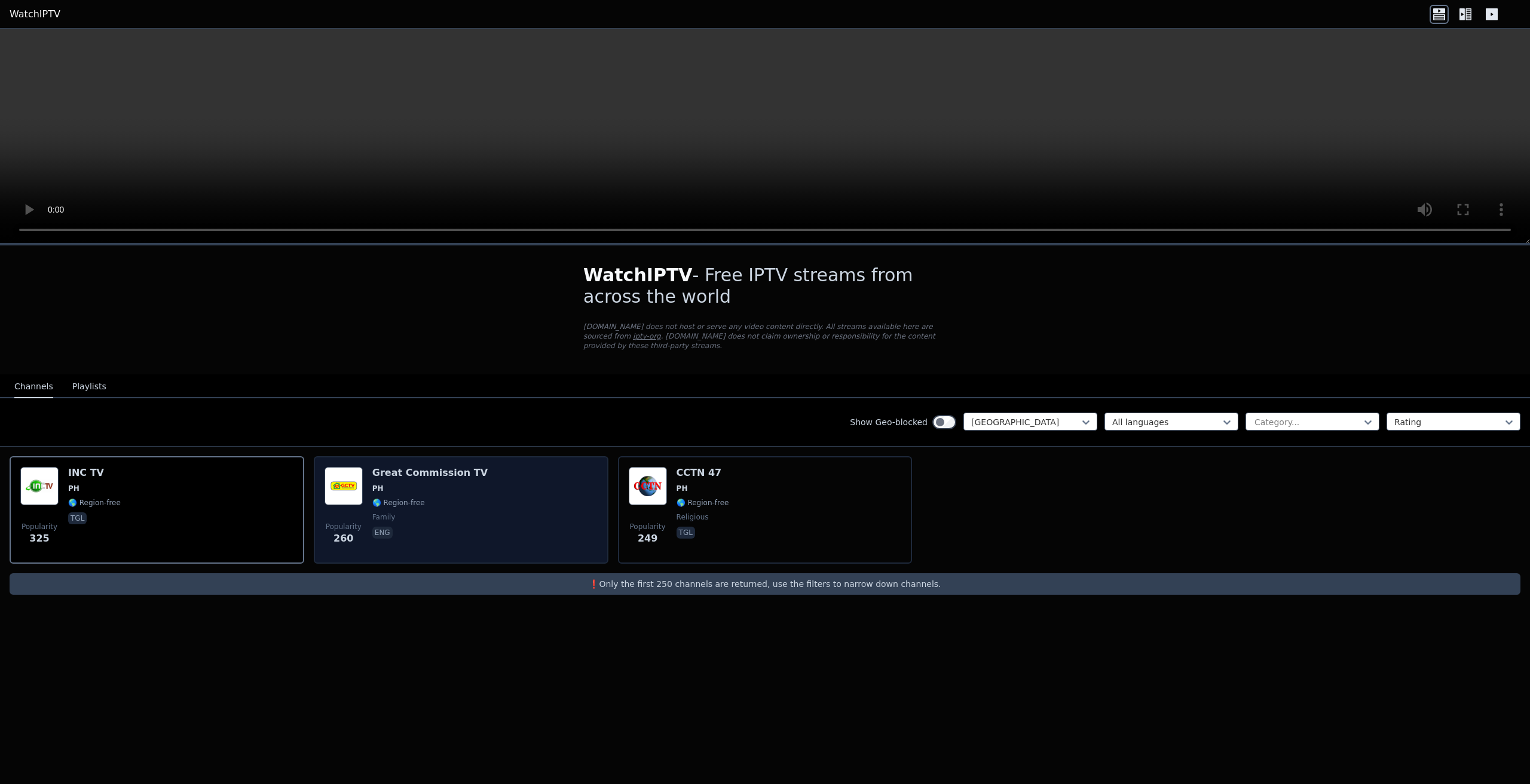
click at [460, 498] on span "🌎 Region-free" at bounding box center [430, 502] width 115 height 9
click at [448, 473] on div "Great Commission TV PH 🌎 Region-free family eng" at bounding box center [430, 511] width 115 height 86
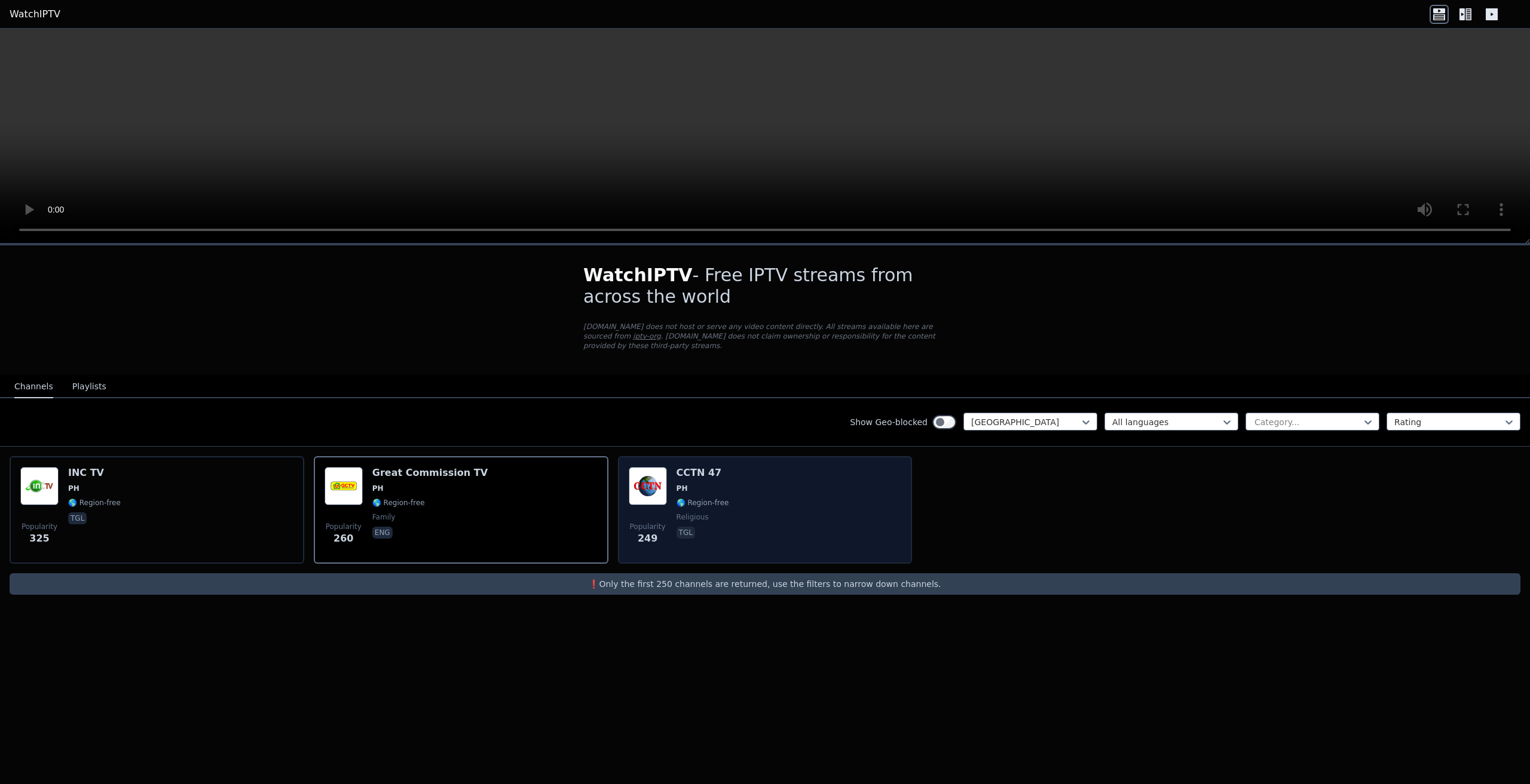
click at [741, 498] on div "Popularity 249 CCTN 47 PH 🌎 Region-free religious tgl" at bounding box center [765, 511] width 273 height 86
click at [834, 511] on div "Popularity 249 CCTN 47 PH 🌎 Region-free religious tgl" at bounding box center [765, 511] width 273 height 86
click at [834, 511] on div "Popularity 249 CCTN 47 PH 🌎 Region-free religious tgl" at bounding box center [765, 511] width 273 height 86
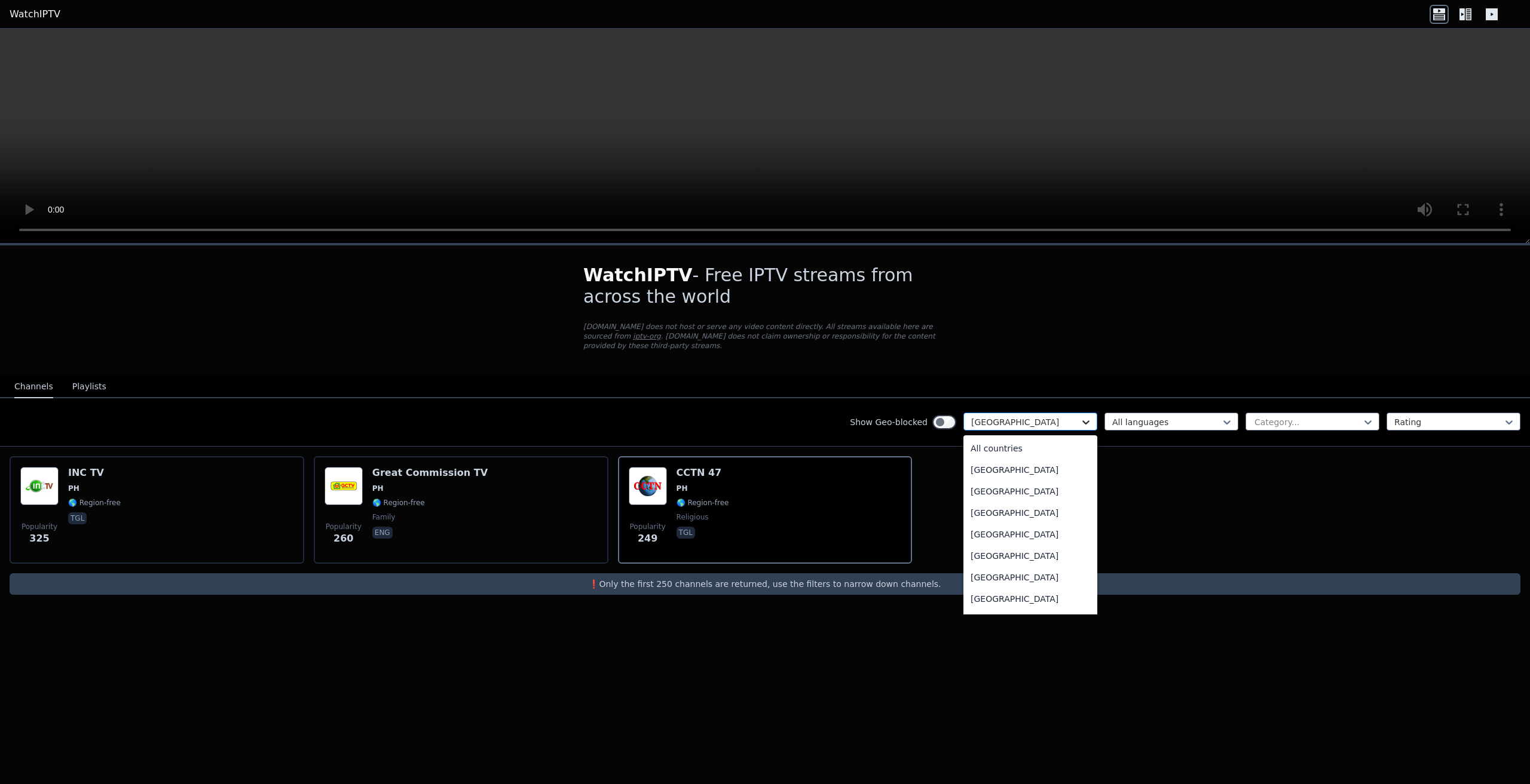
click at [1084, 417] on icon at bounding box center [1086, 422] width 12 height 12
click at [995, 599] on div "[GEOGRAPHIC_DATA]" at bounding box center [1030, 608] width 134 height 21
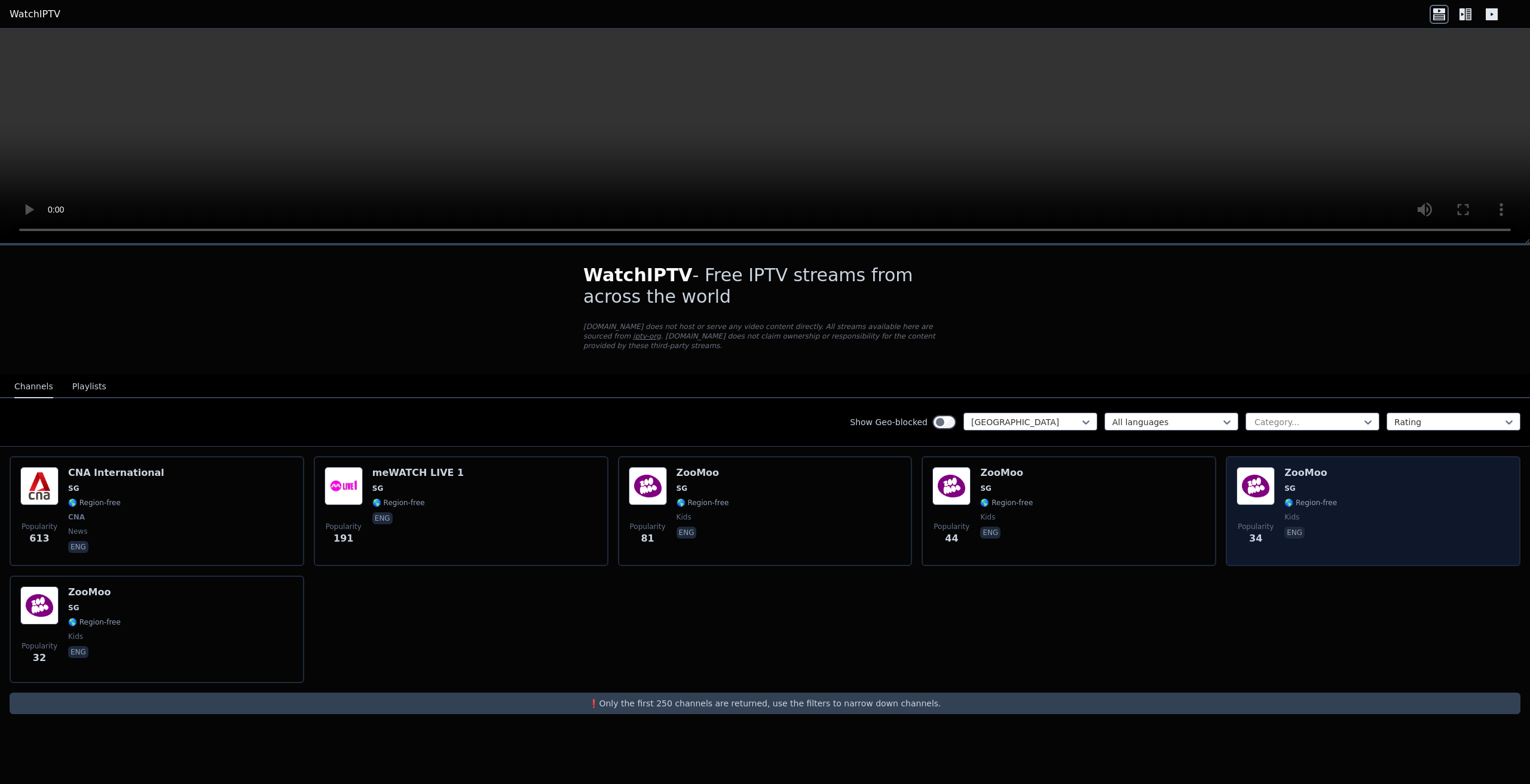
click at [1361, 494] on div "Popularity 34 ZooMoo SG 🌎 Region-free kids eng" at bounding box center [1373, 511] width 273 height 88
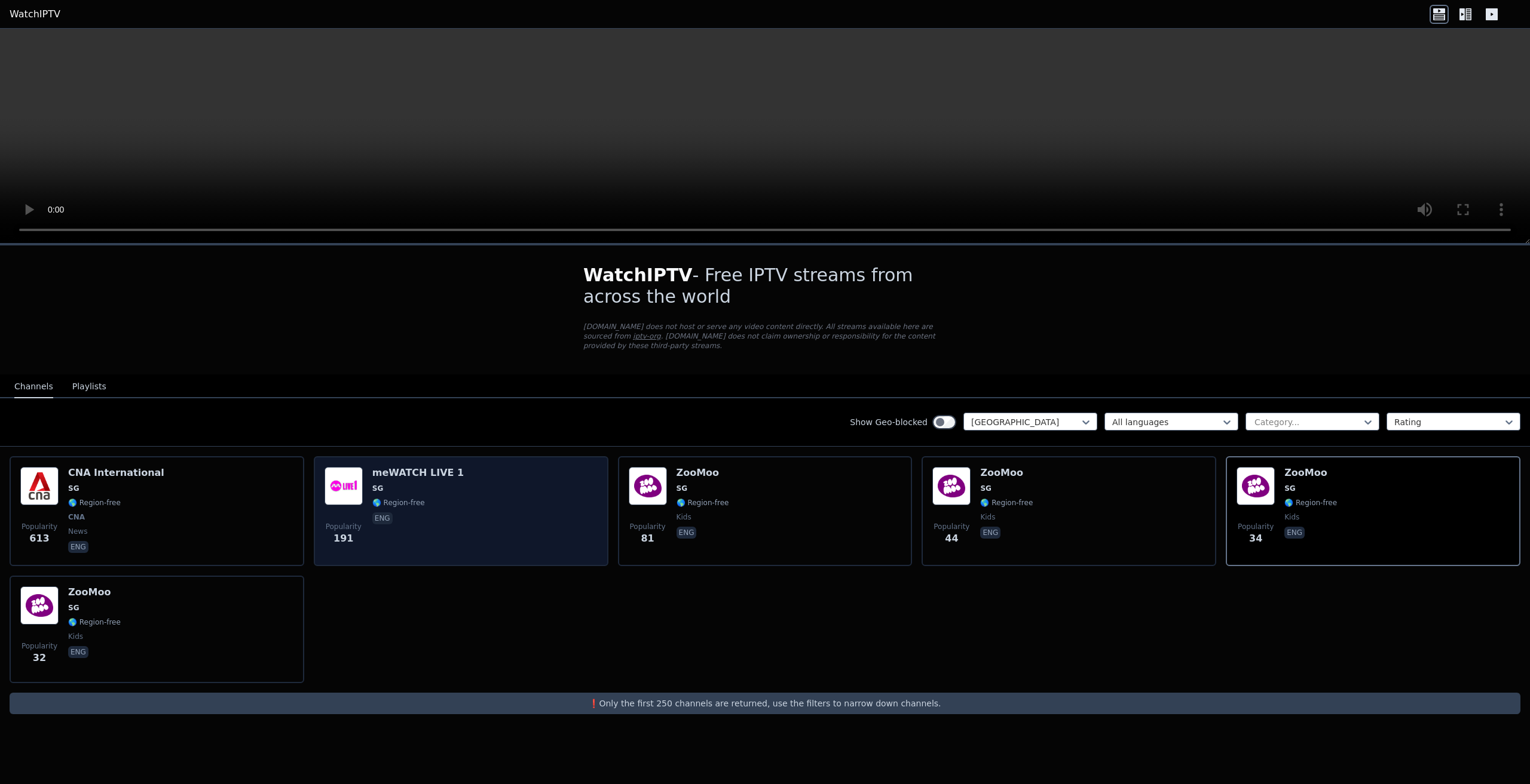
click at [442, 502] on div "meWATCH LIVE 1 SG 🌎 Region-free eng" at bounding box center [419, 511] width 91 height 88
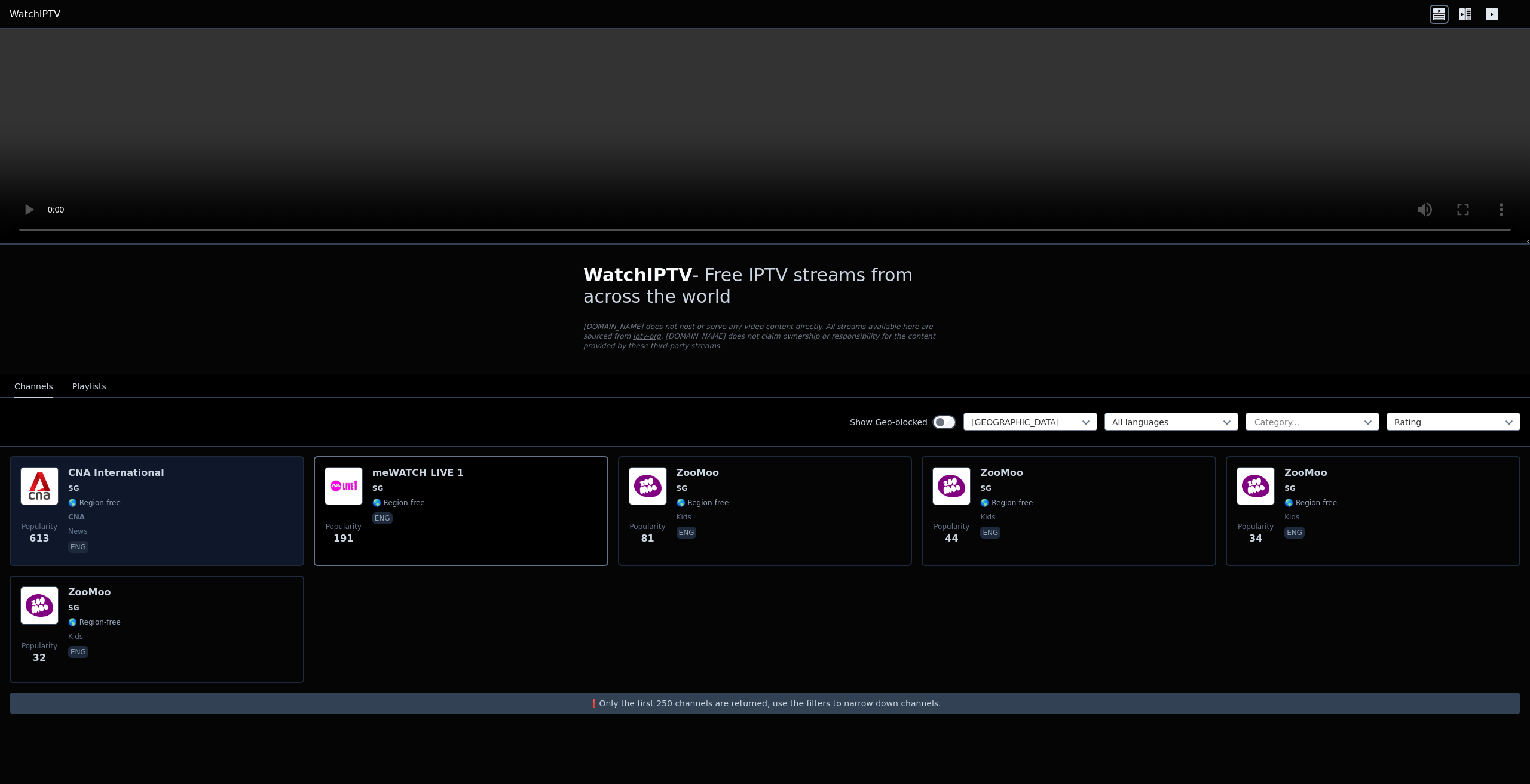
click at [139, 483] on span "SG" at bounding box center [116, 488] width 97 height 9
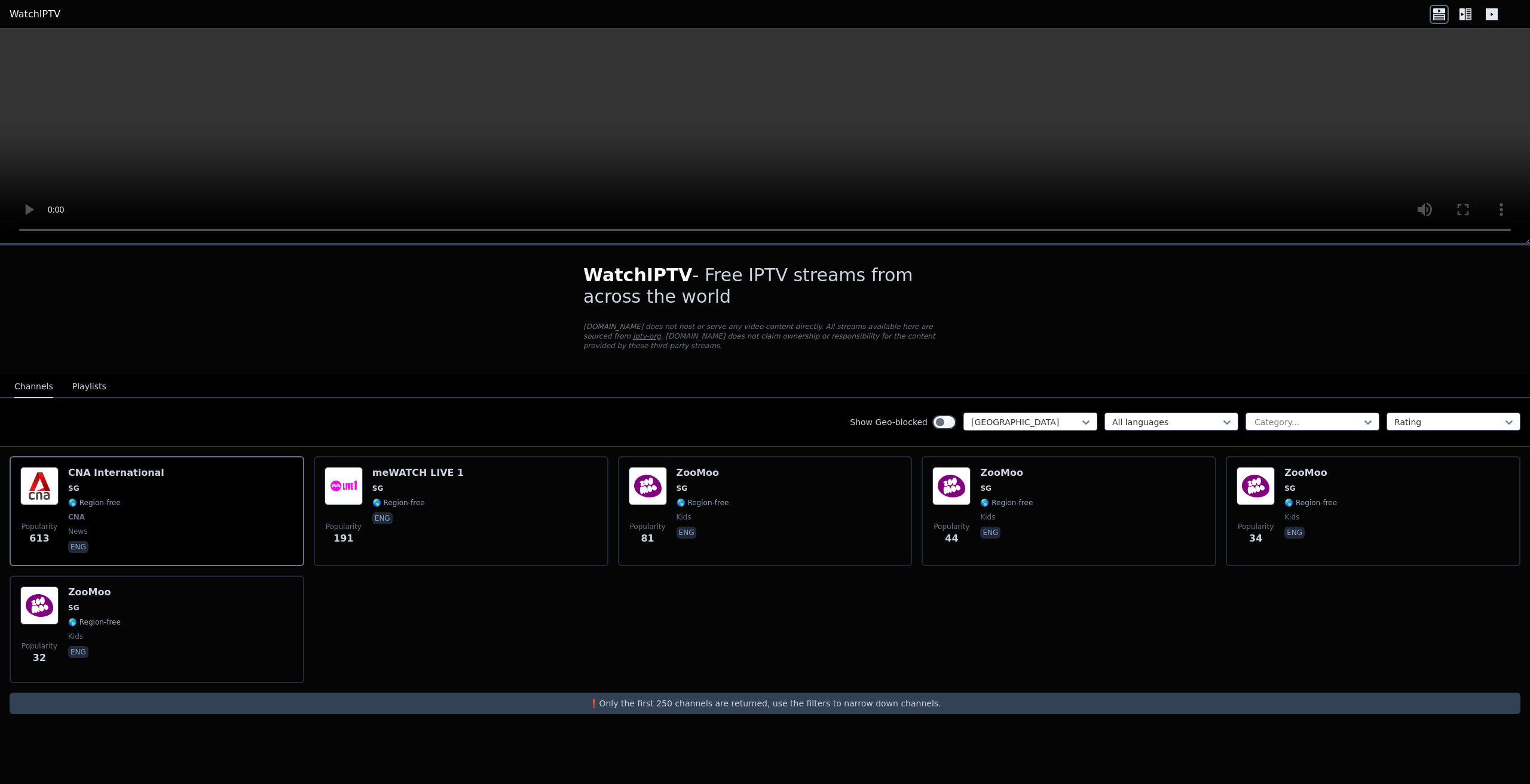
click at [1092, 417] on div "[GEOGRAPHIC_DATA]" at bounding box center [1030, 421] width 134 height 18
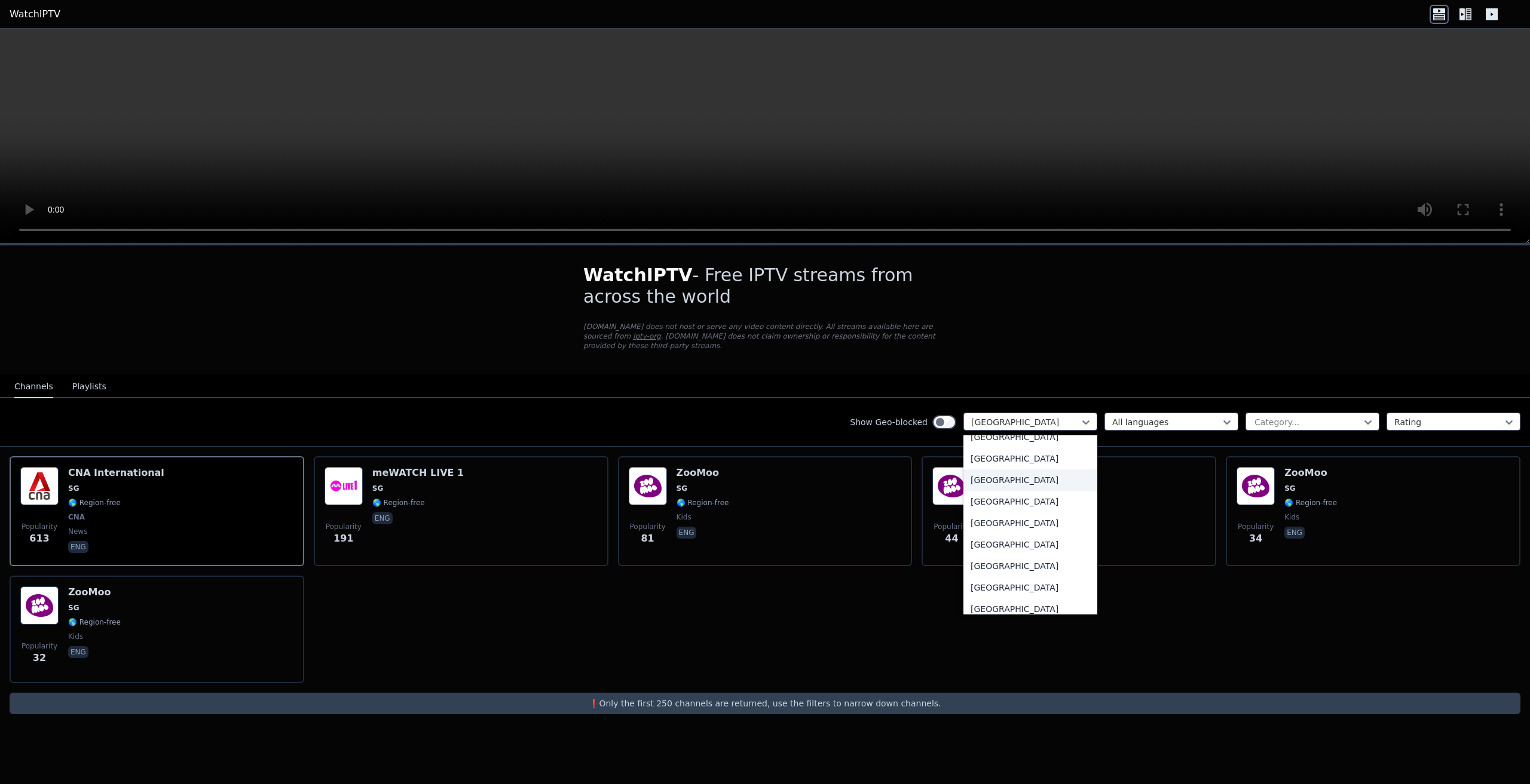
scroll to position [1782, 0]
click at [1008, 451] on div "[GEOGRAPHIC_DATA]" at bounding box center [1030, 450] width 134 height 21
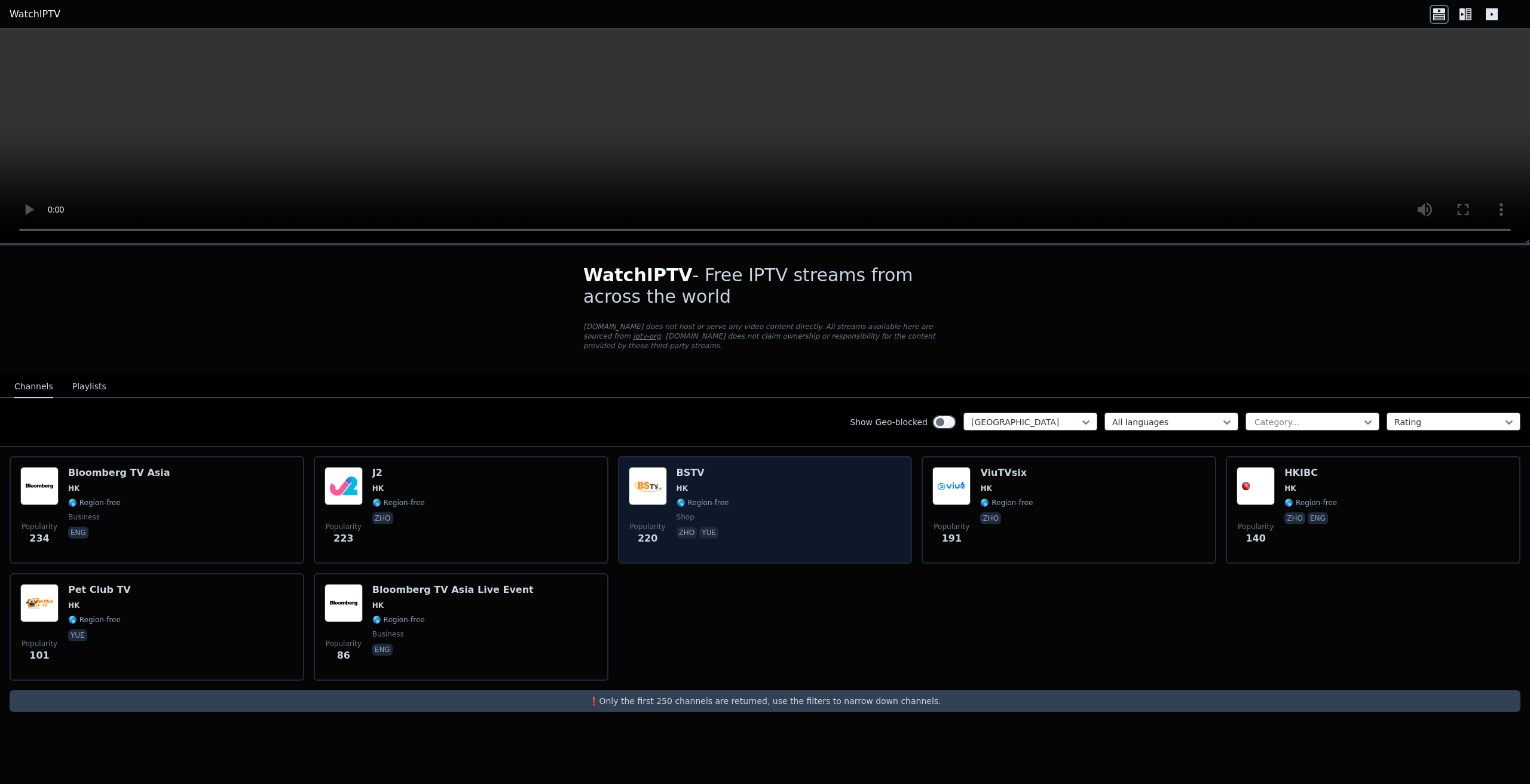
click at [754, 486] on div "Popularity 220 BSTV HK 🌎 Region-free shop zho yue" at bounding box center [765, 511] width 273 height 86
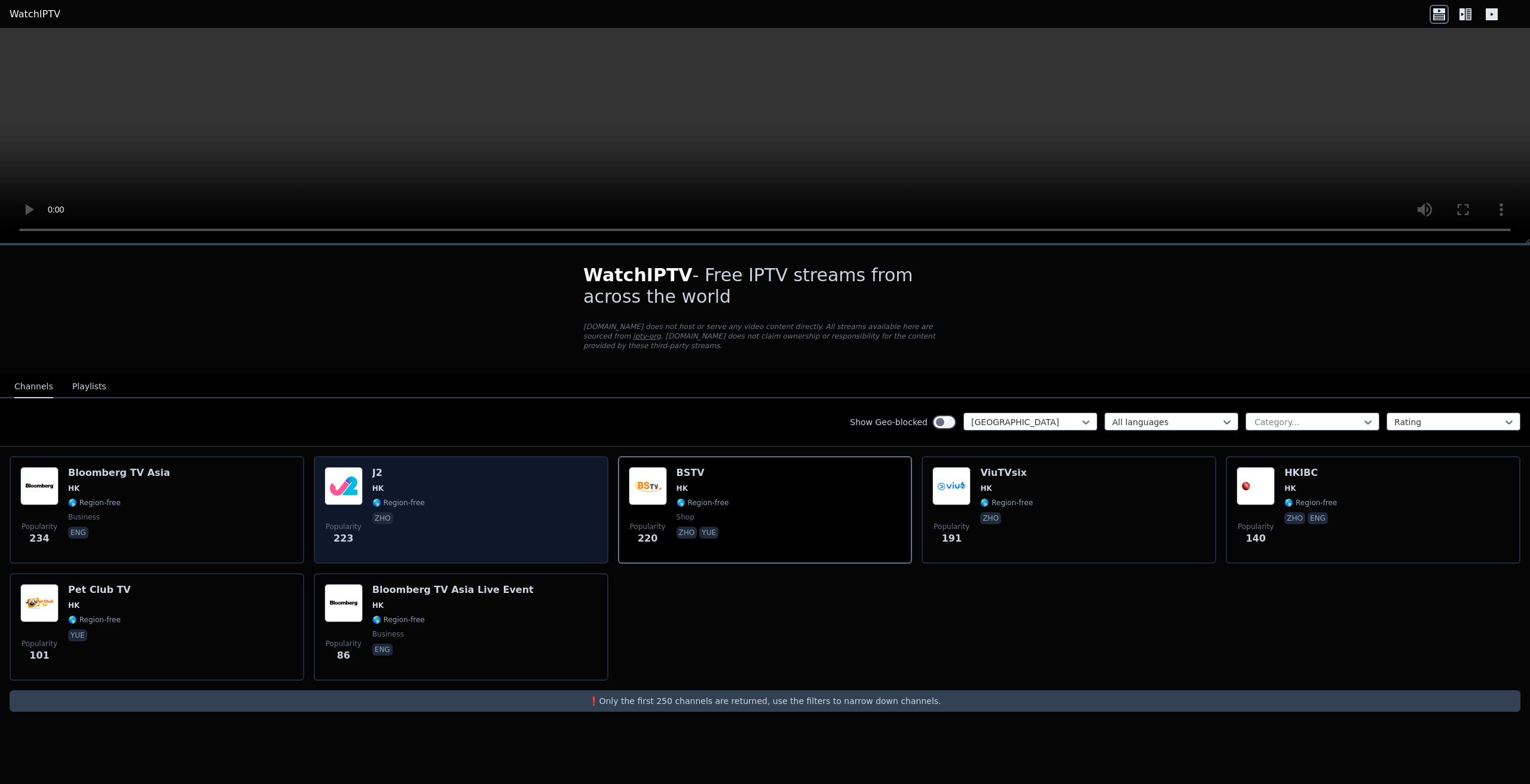
click at [459, 486] on div "Popularity 223 J2 HK 🌎 Region-free zho" at bounding box center [461, 511] width 273 height 86
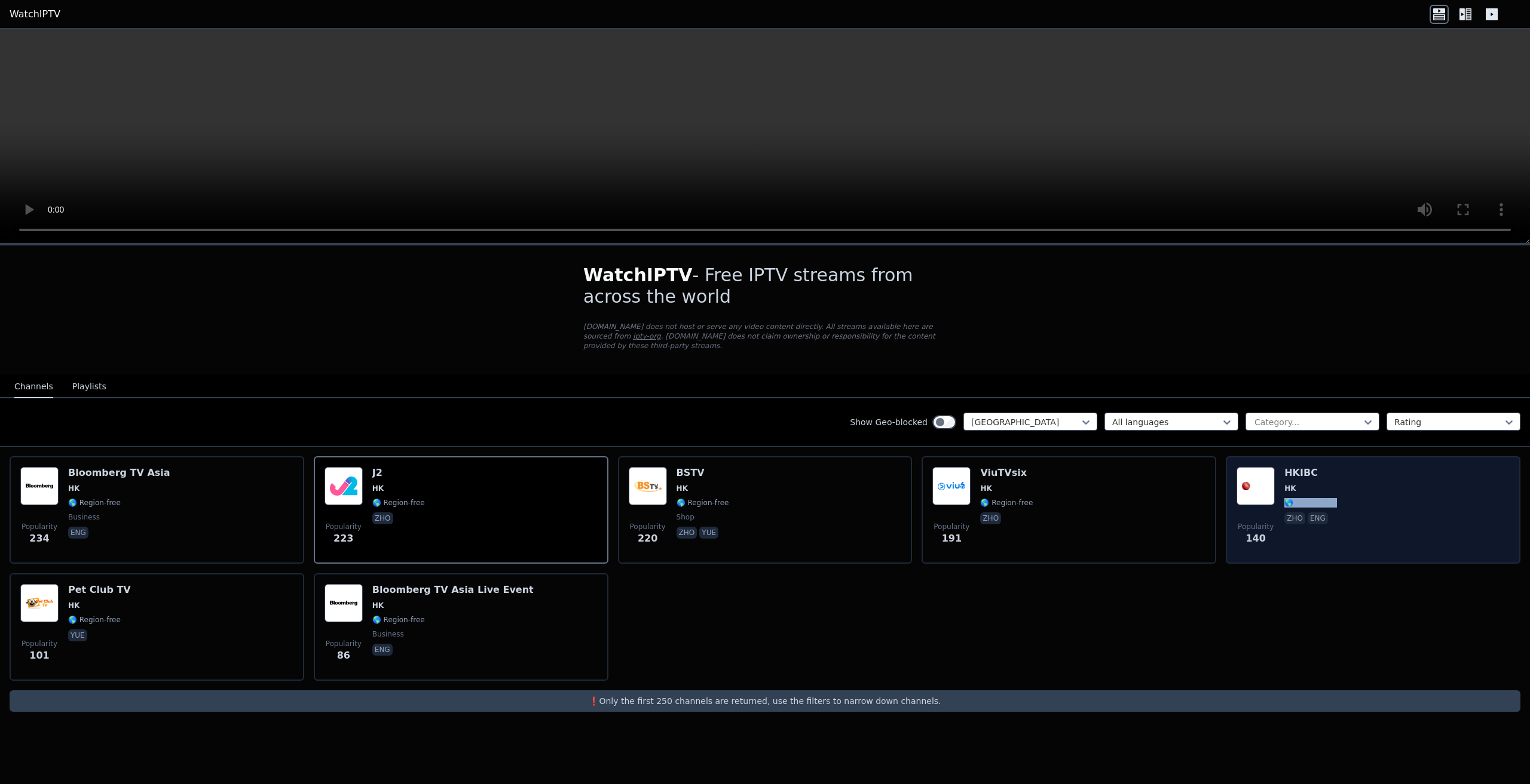
click at [1461, 486] on div "Popularity 140 HKIBC HK 🌎 Region-free zho eng" at bounding box center [1373, 511] width 273 height 86
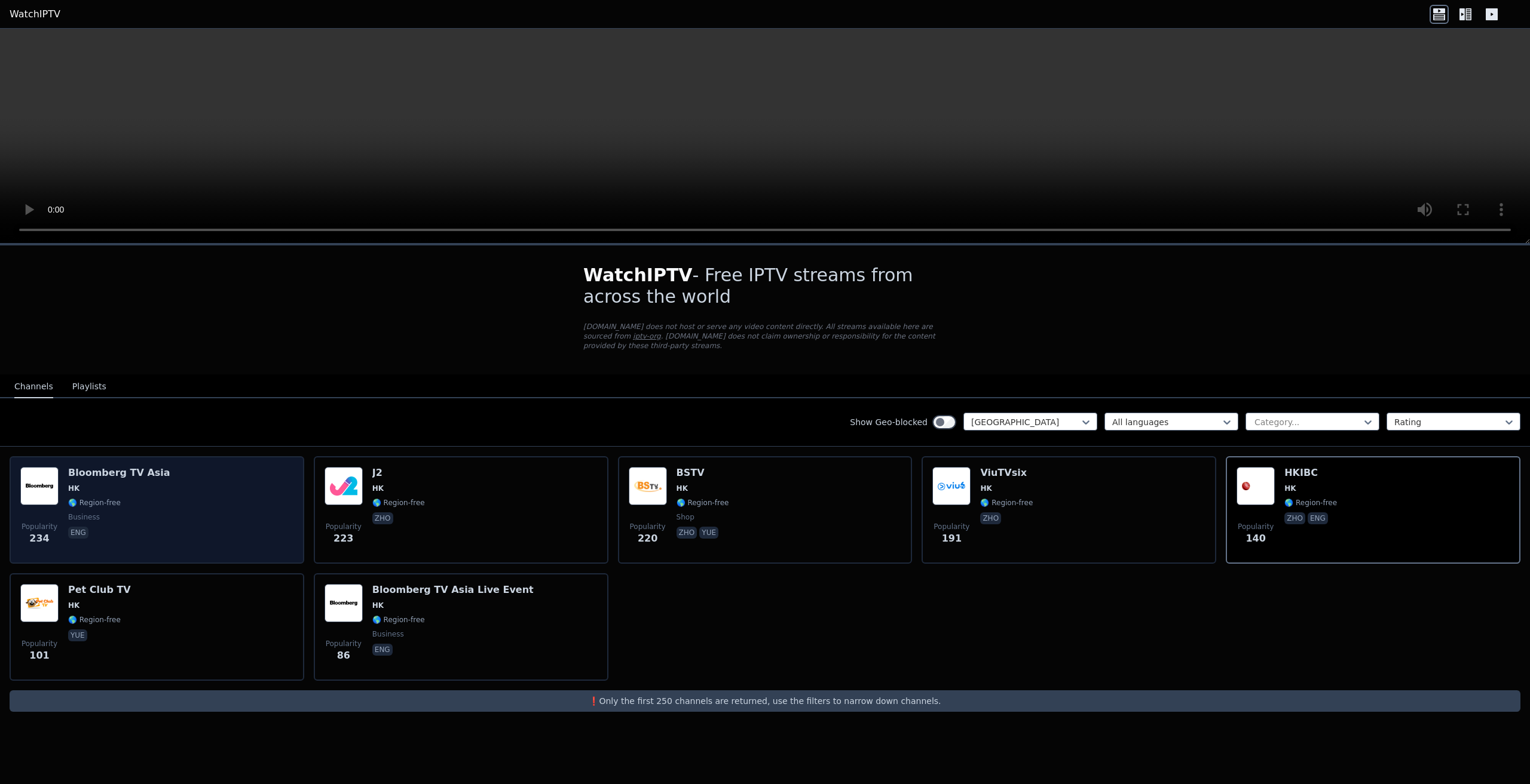
click at [179, 483] on div "Popularity 234 Bloomberg TV Asia HK 🌎 Region-free business eng" at bounding box center [157, 511] width 273 height 86
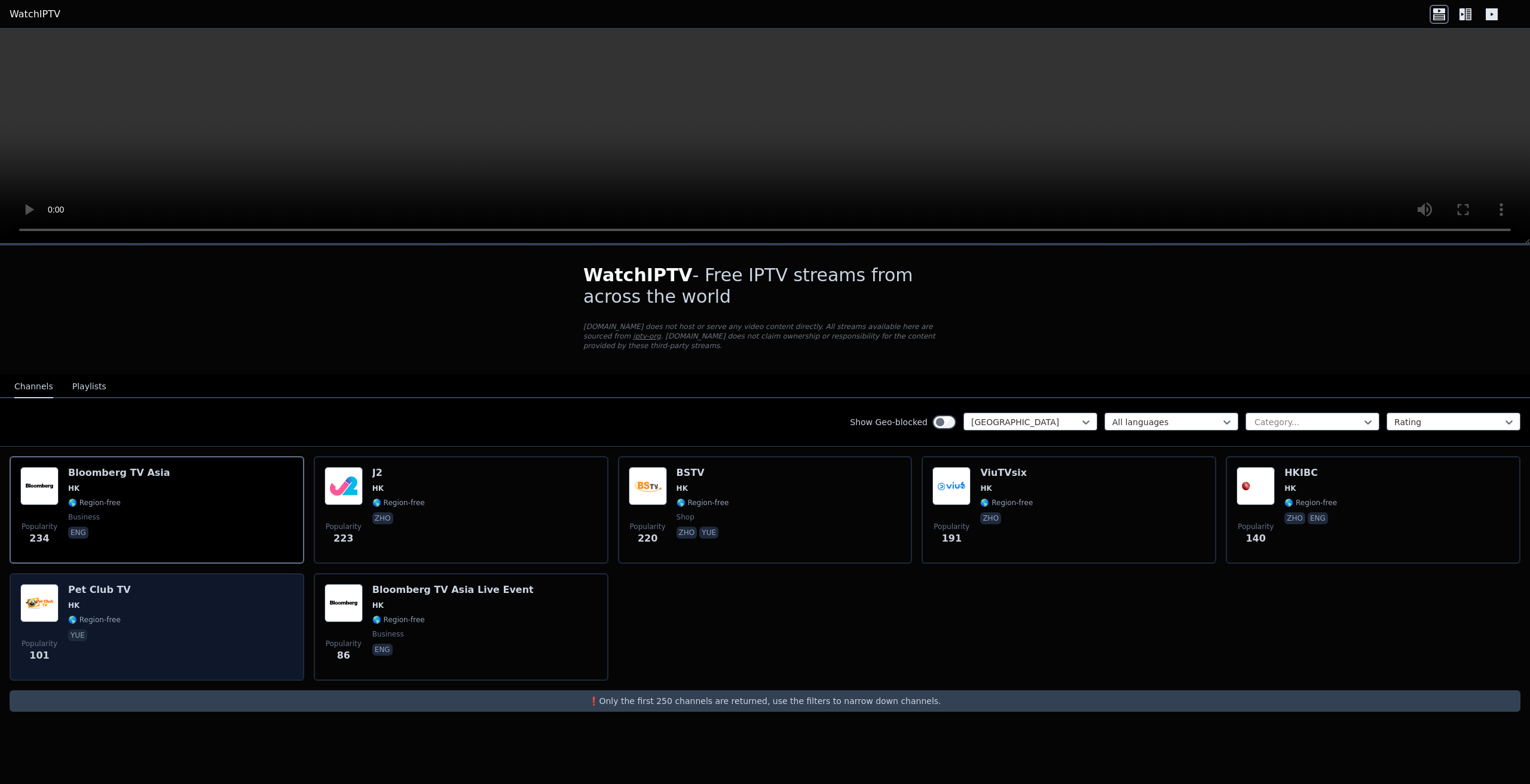
click at [175, 623] on div "Popularity 101 Pet Club TV HK 🌎 Region-free yue" at bounding box center [157, 627] width 273 height 86
click at [179, 621] on div "Popularity 101 Pet Club TV HK 🌎 Region-free yue" at bounding box center [157, 627] width 273 height 86
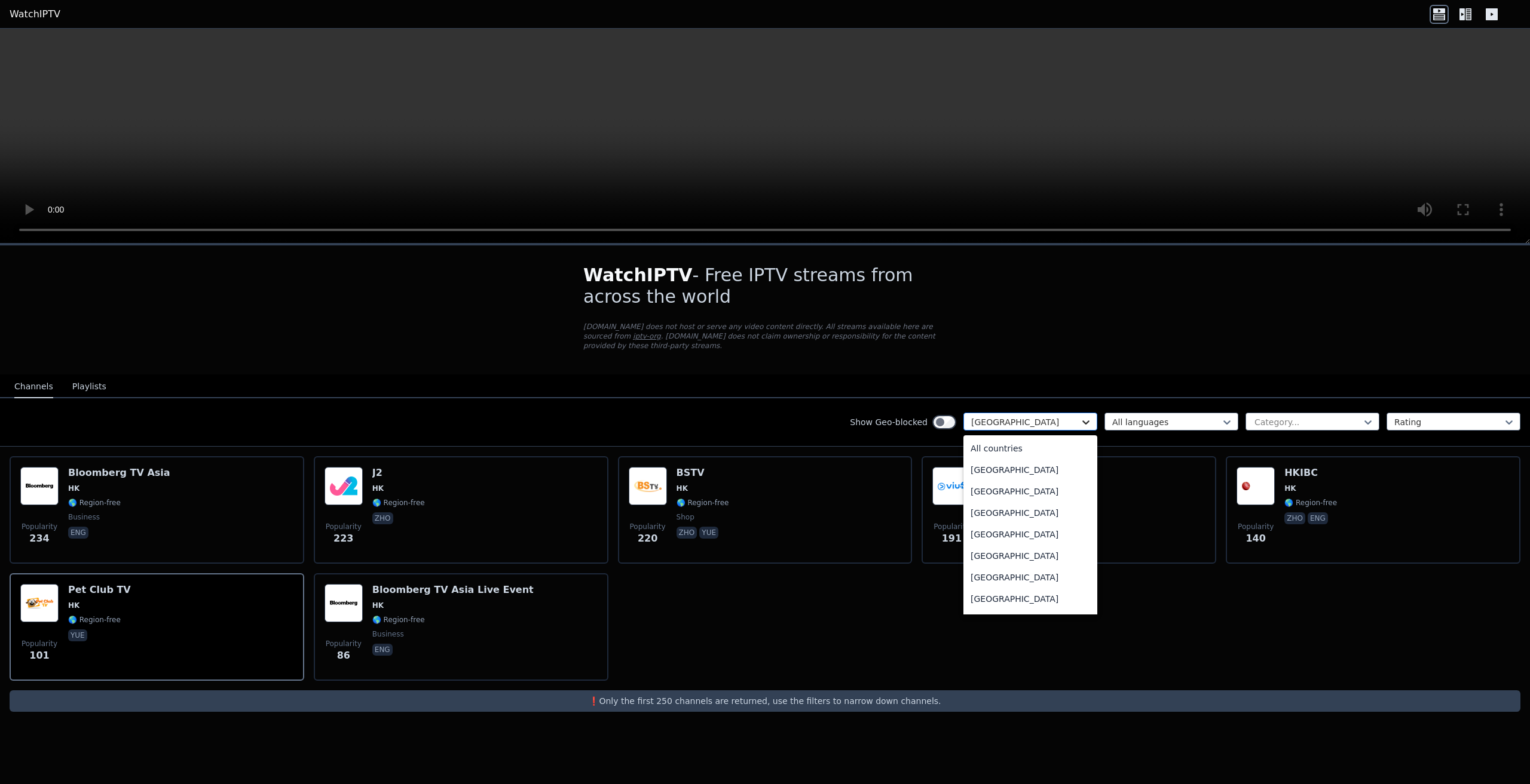
click at [1091, 417] on icon at bounding box center [1086, 422] width 12 height 12
click at [999, 508] on div "[GEOGRAPHIC_DATA]" at bounding box center [1030, 505] width 134 height 21
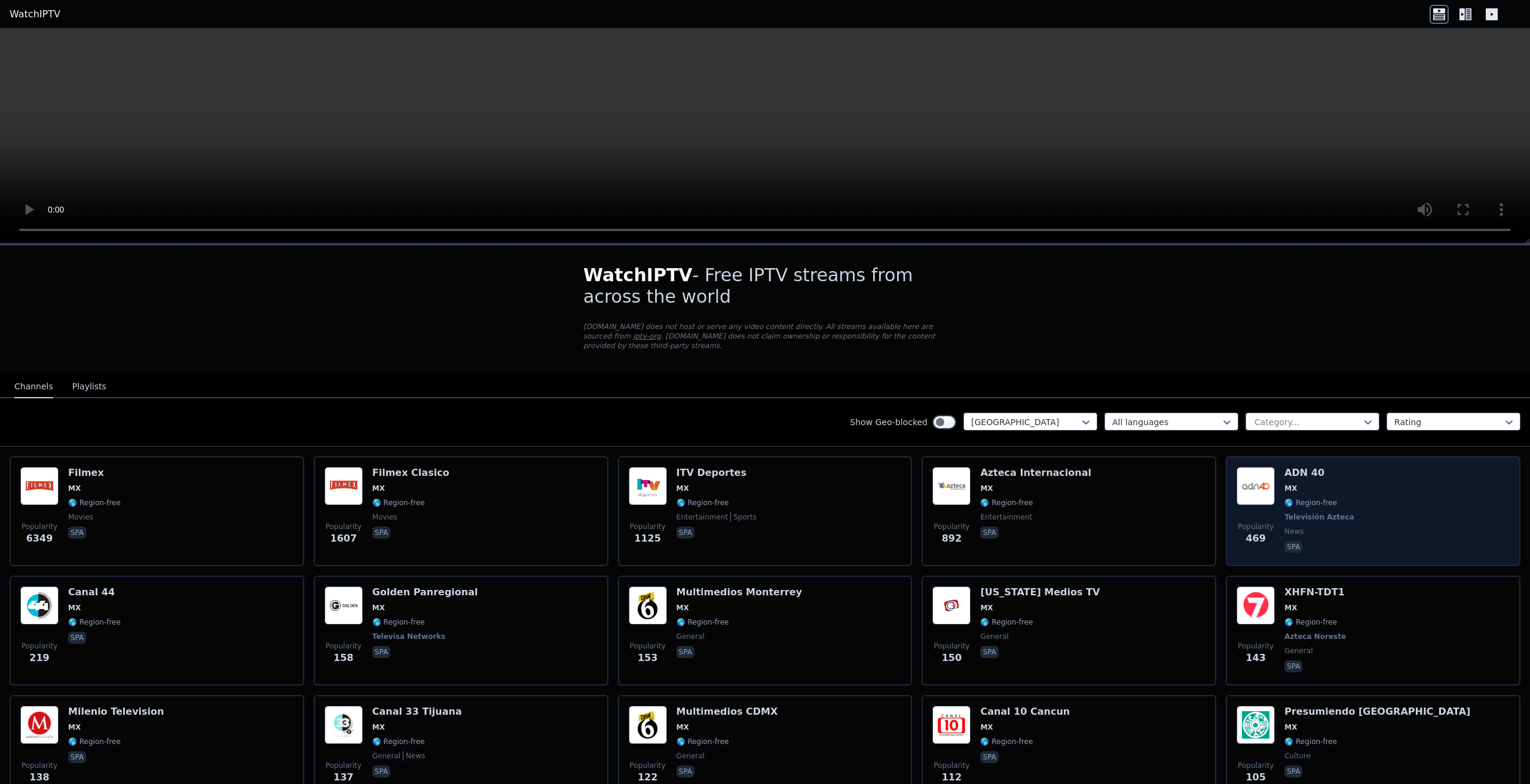
click at [1391, 511] on div "Popularity 469 ADN 40 MX 🌎 Region-free Televisión Azteca news spa" at bounding box center [1373, 511] width 273 height 88
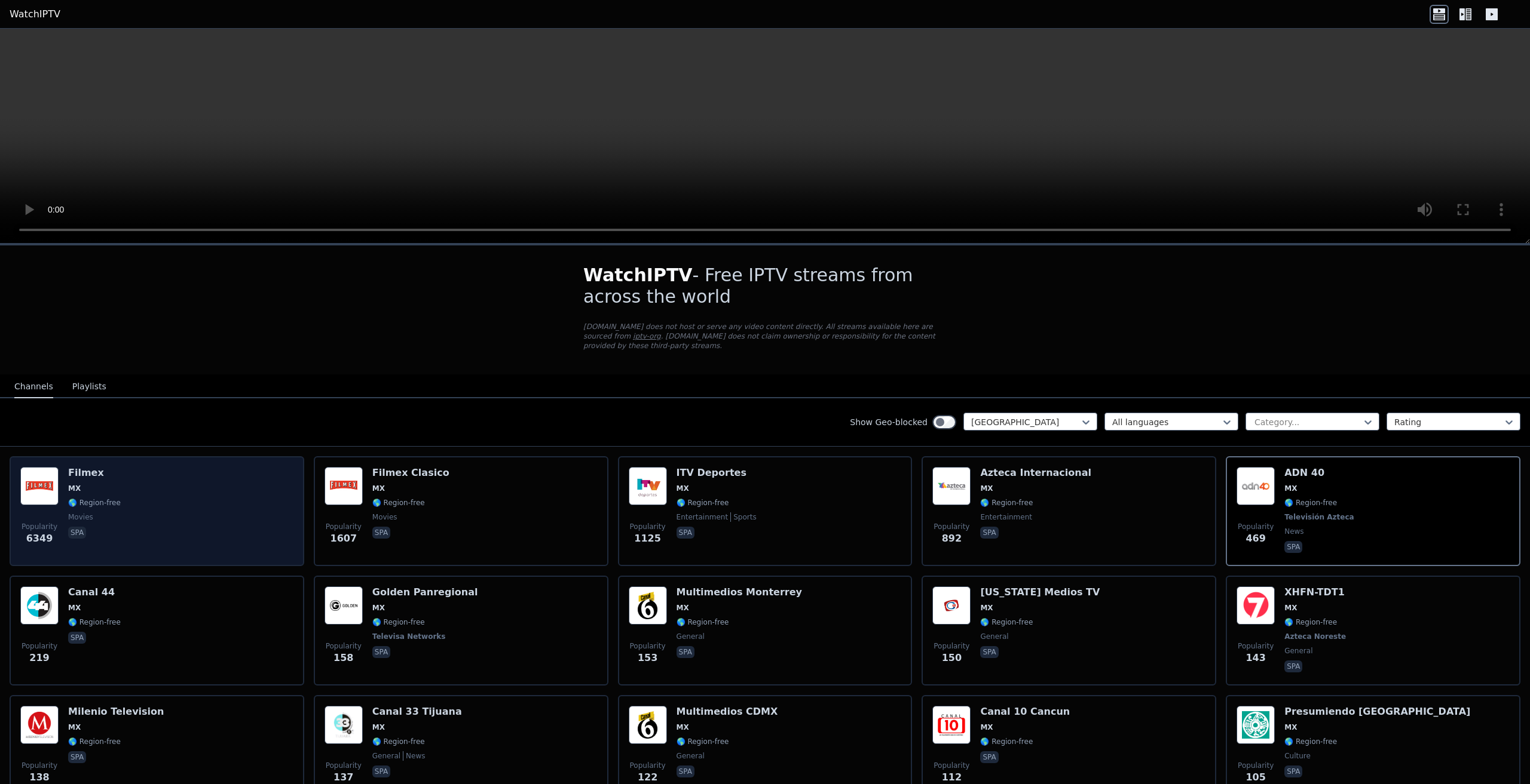
click at [117, 487] on div "Popularity 6349 Filmex MX 🌎 Region-free movies spa" at bounding box center [157, 511] width 273 height 88
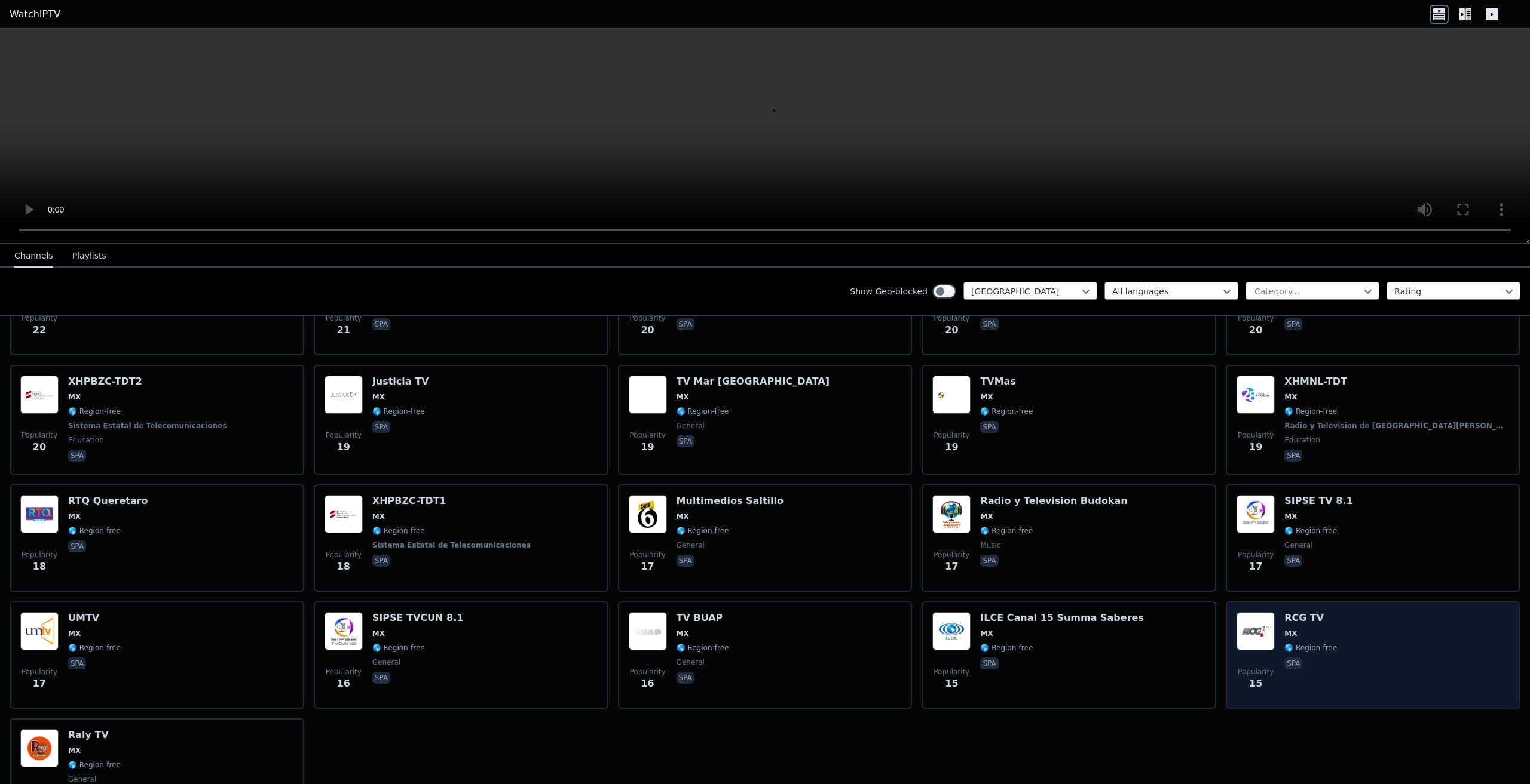
scroll to position [1583, 0]
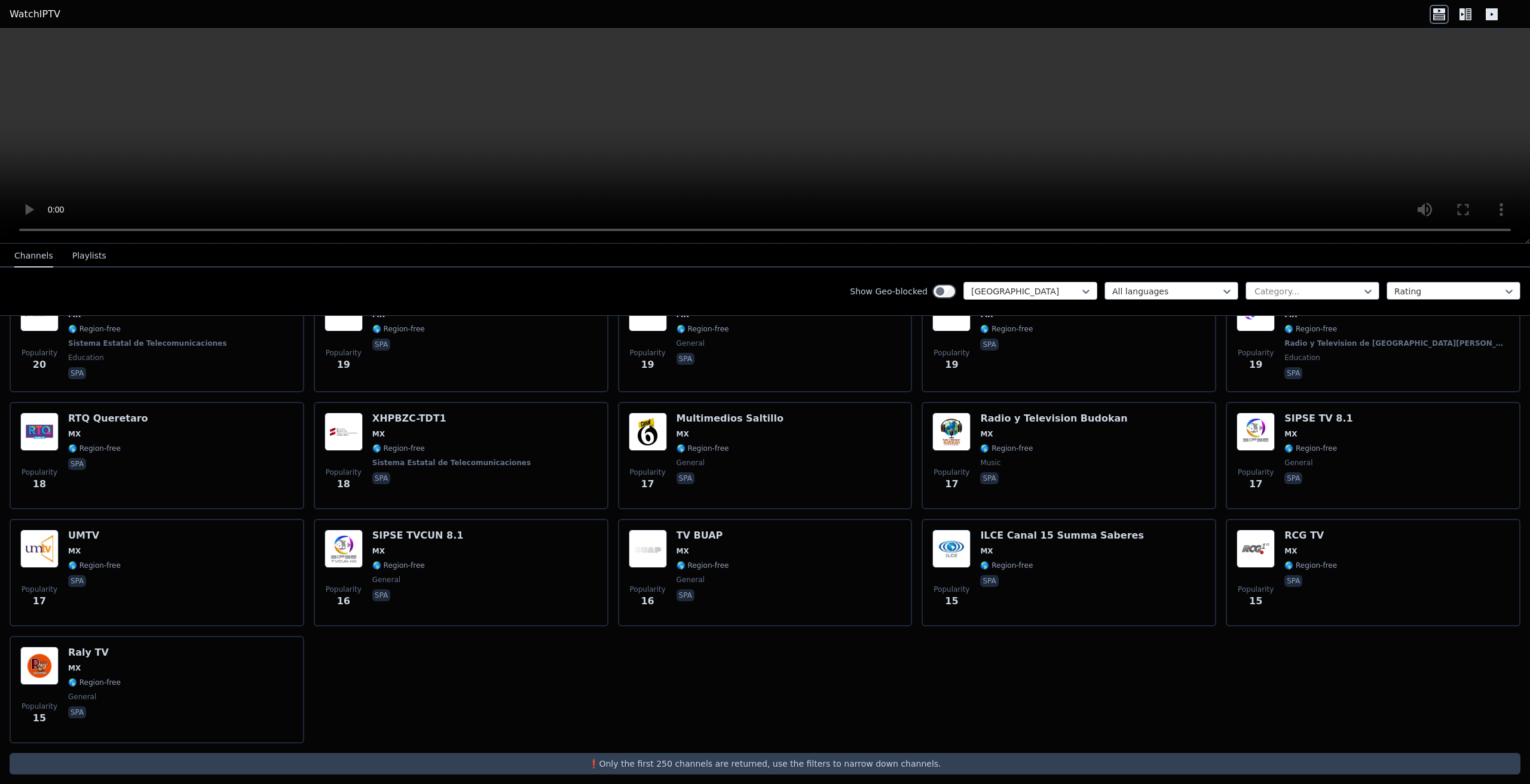
click at [1065, 287] on div at bounding box center [1025, 291] width 108 height 12
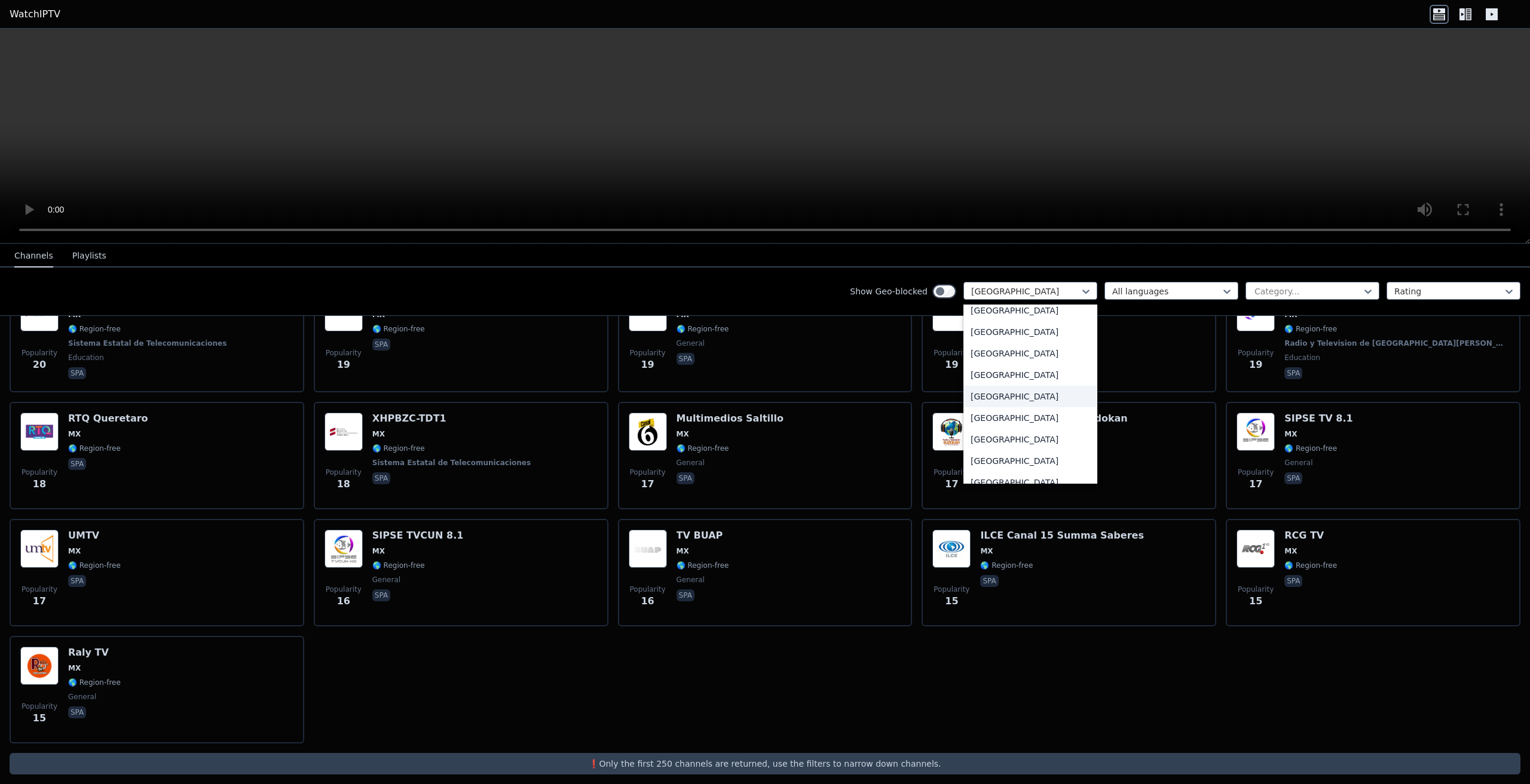
scroll to position [1271, 0]
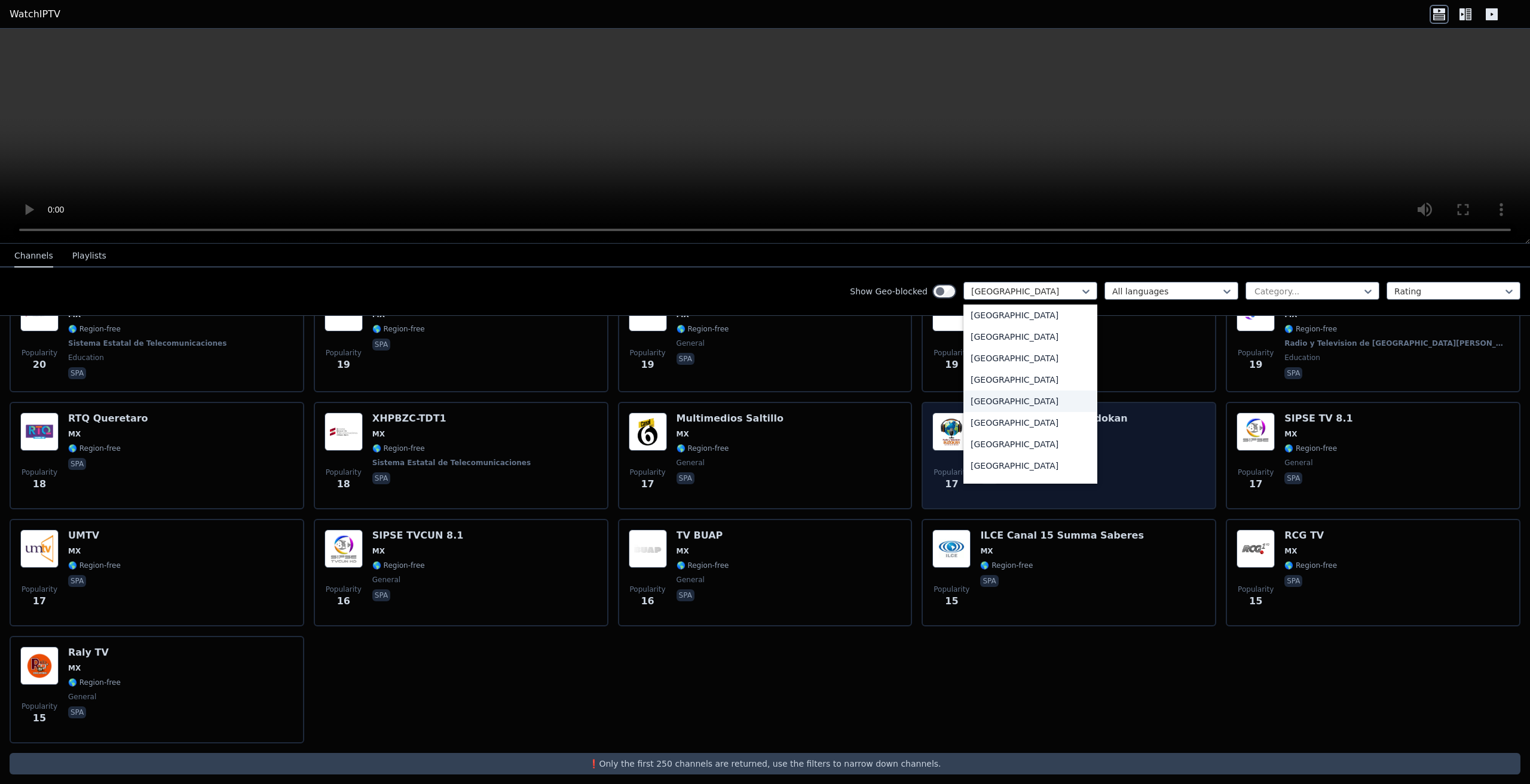
click at [992, 411] on div "[GEOGRAPHIC_DATA]" at bounding box center [1030, 400] width 134 height 21
